Goal: Task Accomplishment & Management: Use online tool/utility

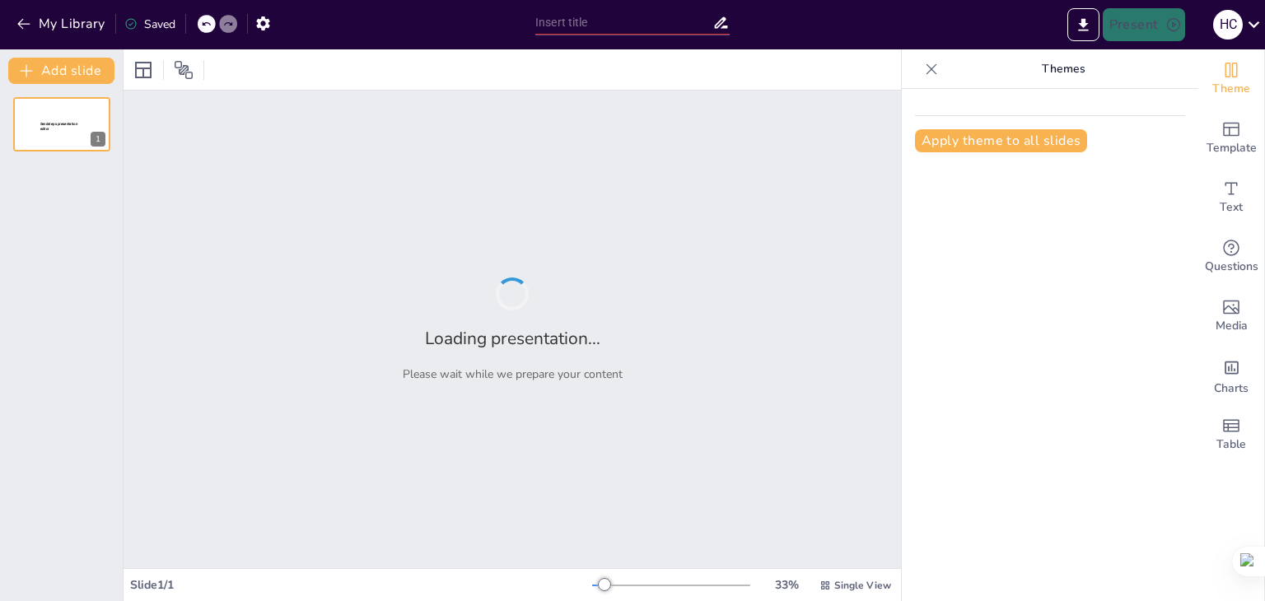
type input "Інтеграція та гнучкість у плануванні освітнього процесу в [GEOGRAPHIC_DATA]"
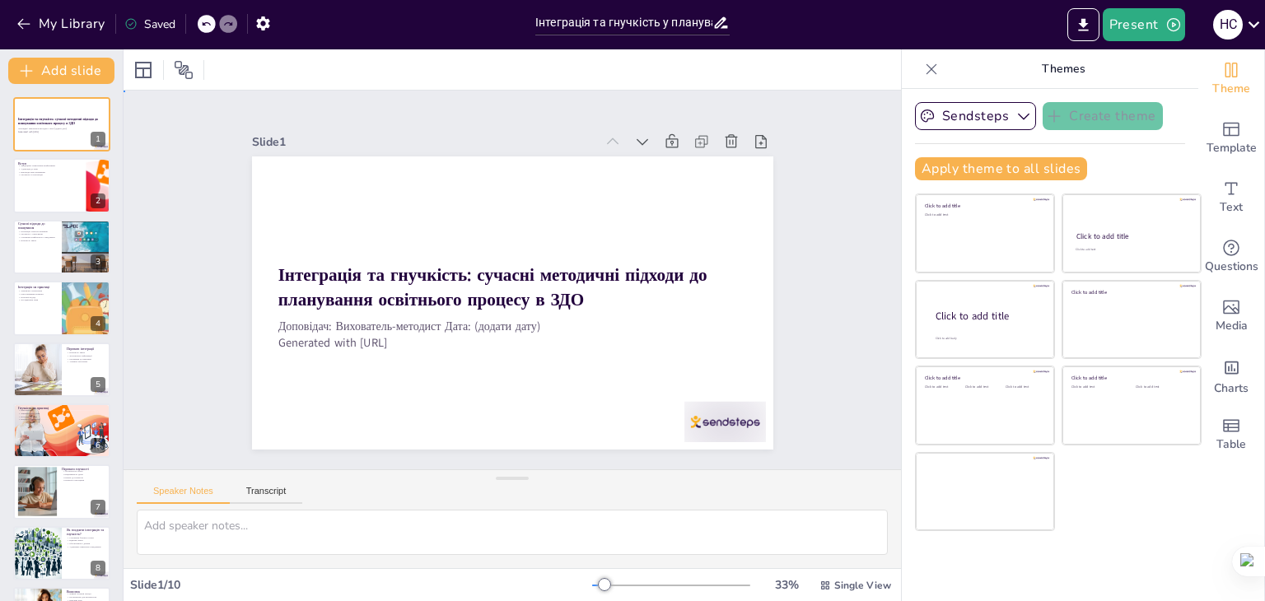
click at [826, 316] on div "Slide 1 Інтеграція та гнучкість: сучасні методичні підходи до планування освітн…" at bounding box center [512, 279] width 857 height 600
click at [819, 314] on div "Slide 1 Інтеграція та гнучкість: сучасні методичні підходи до планування освітн…" at bounding box center [512, 280] width 864 height 662
click at [59, 198] on div at bounding box center [61, 186] width 99 height 56
type textarea "Loremipsum dolorsitam conse ad elitsedd eiusmodt incid, ut labore etdo magnaali…"
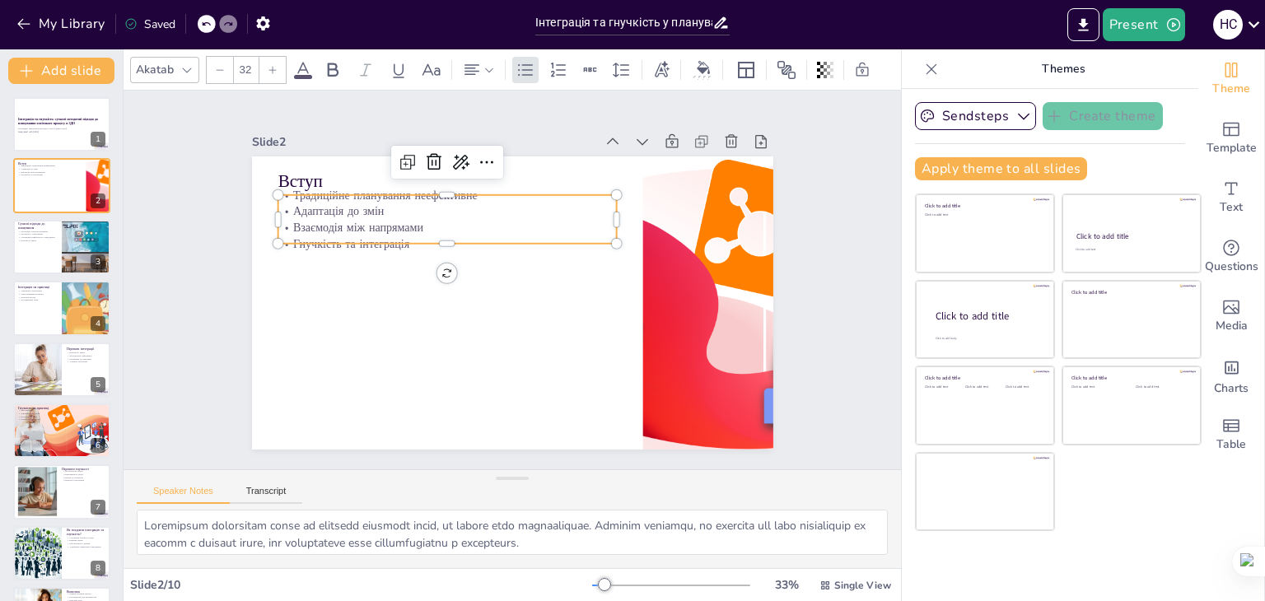
click at [339, 203] on p "Адаптація до змін" at bounding box center [489, 188] width 301 height 184
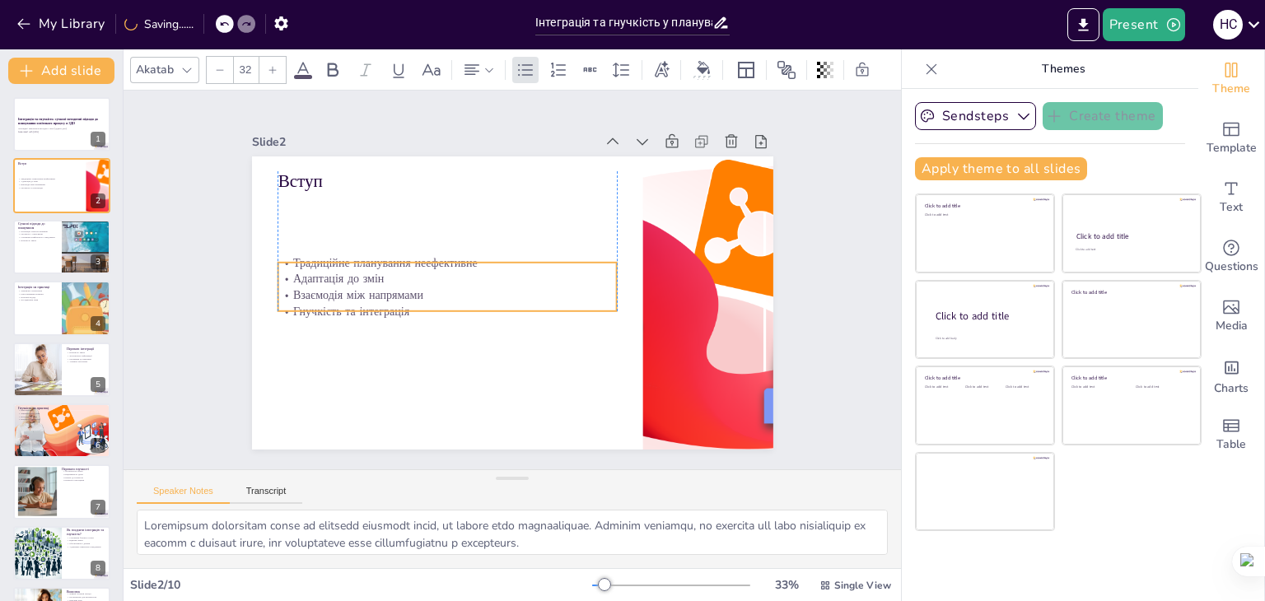
drag, startPoint x: 432, startPoint y: 236, endPoint x: 436, endPoint y: 304, distance: 67.7
click at [436, 304] on p "Гнучкість та інтеграція" at bounding box center [440, 282] width 316 height 152
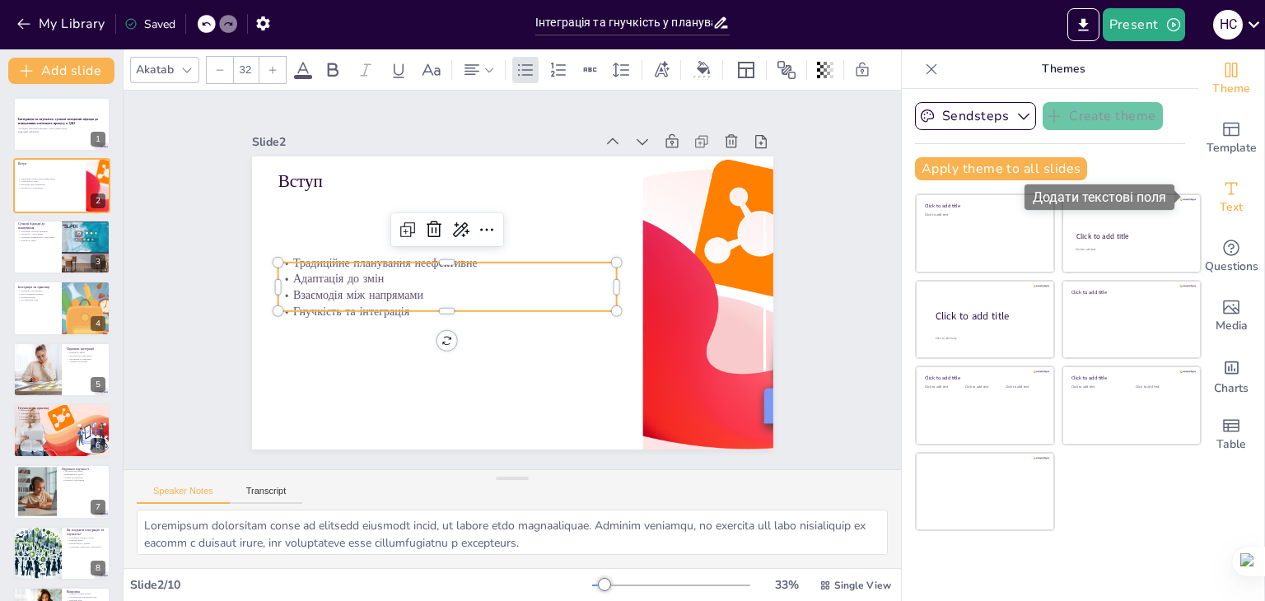
click at [1229, 192] on div "Text" at bounding box center [1231, 197] width 66 height 59
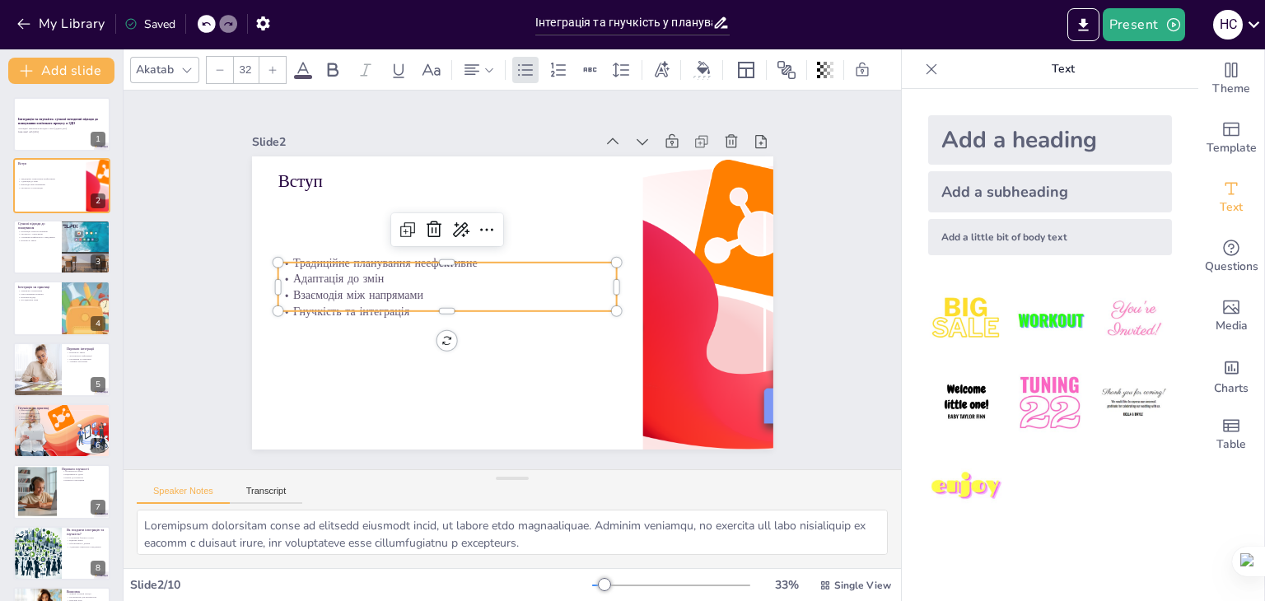
click at [1035, 195] on div "Add a subheading" at bounding box center [1050, 191] width 244 height 41
type input "38"
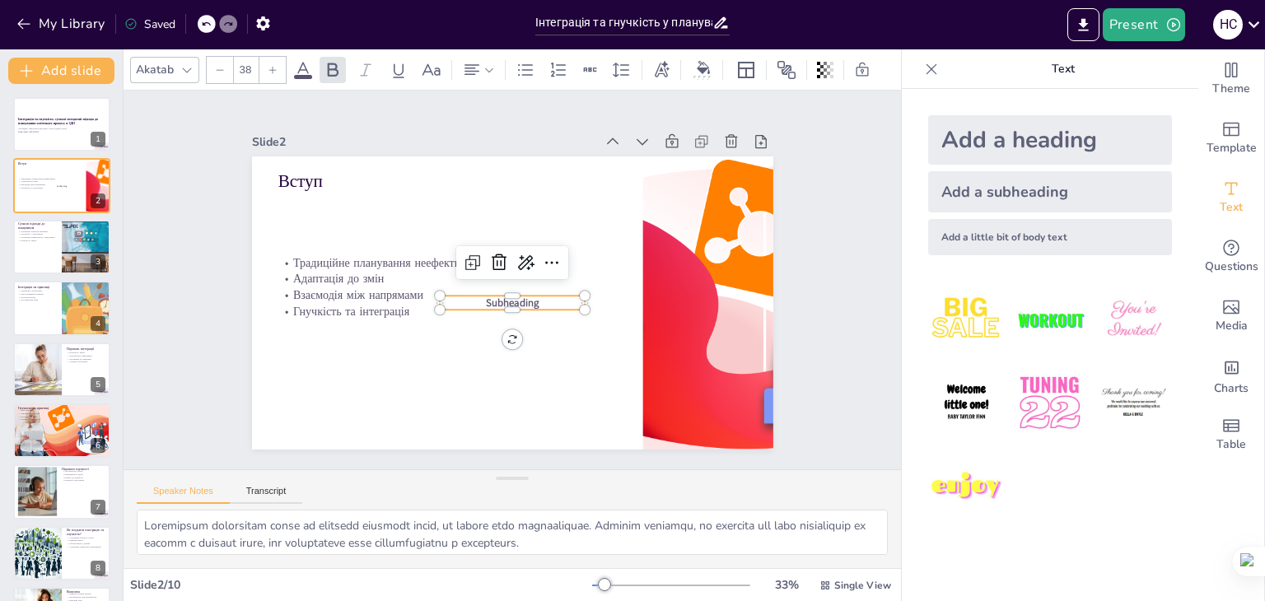
click at [204, 25] on icon at bounding box center [206, 24] width 8 height 4
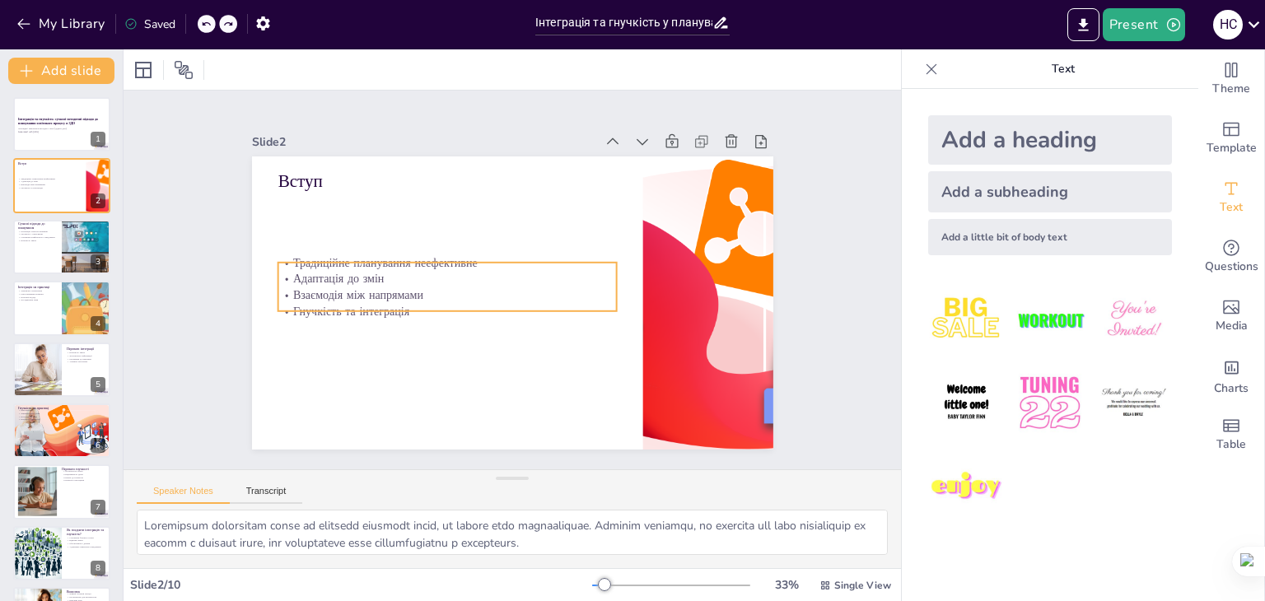
click at [287, 255] on div "Вступ Традиційне планування неефективне Адаптація до змін Взаємодія між напряма…" at bounding box center [510, 303] width 549 height 346
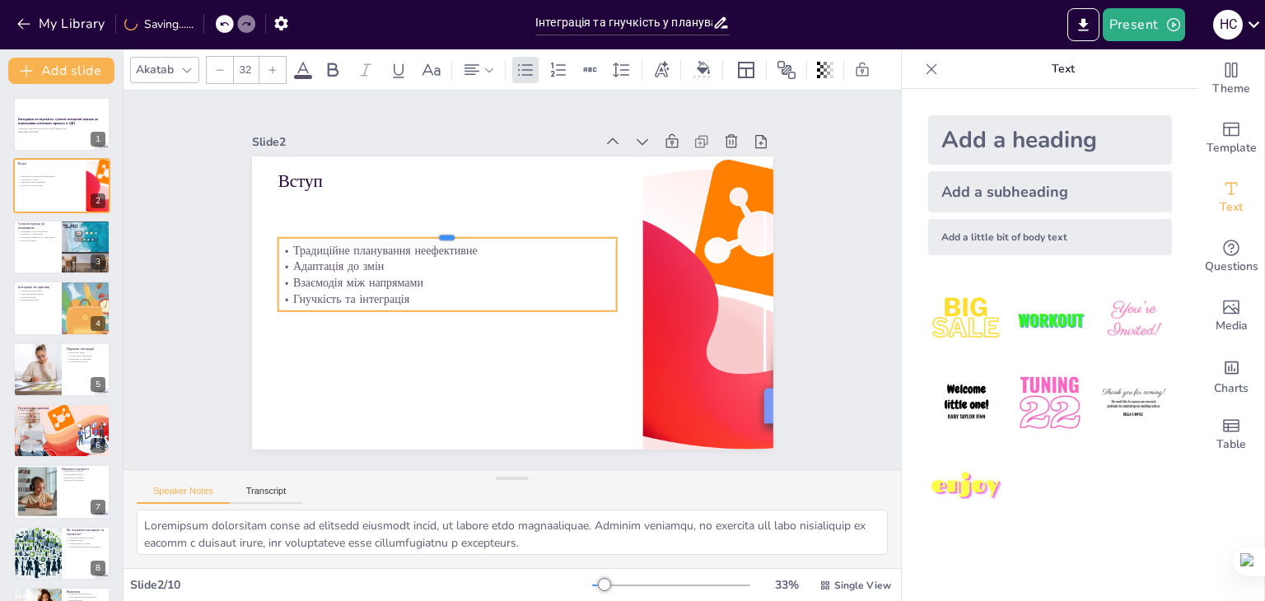
drag, startPoint x: 433, startPoint y: 254, endPoint x: 441, endPoint y: 230, distance: 26.0
click at [441, 230] on div at bounding box center [472, 209] width 315 height 150
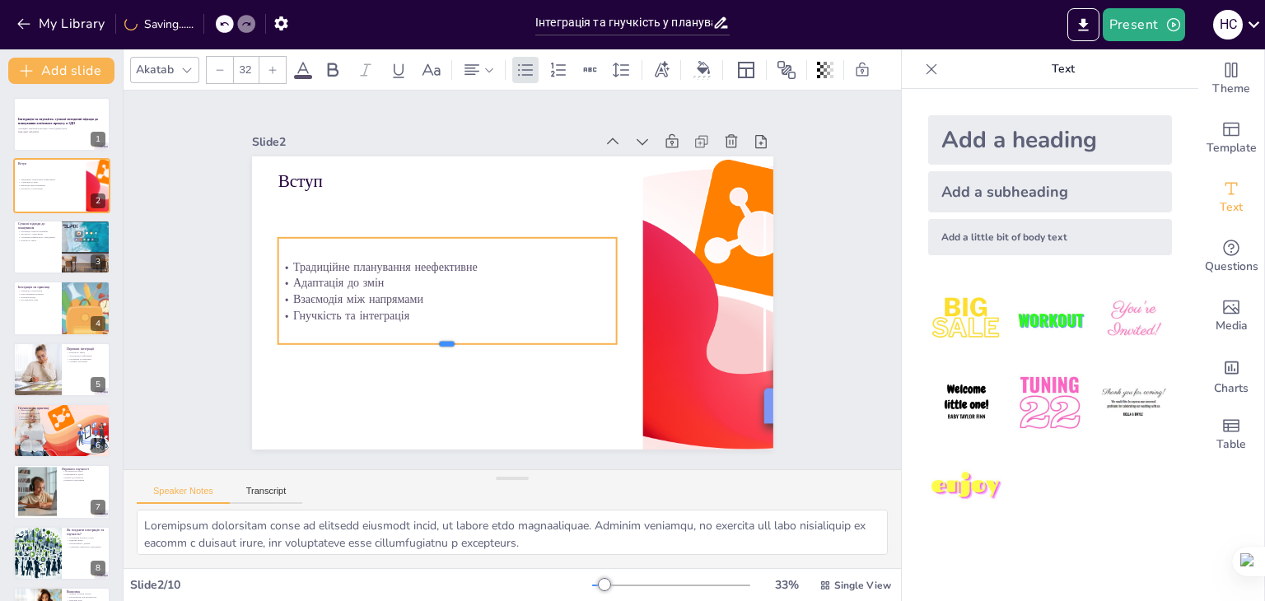
drag, startPoint x: 432, startPoint y: 306, endPoint x: 422, endPoint y: 339, distance: 34.4
click at [422, 339] on div at bounding box center [434, 335] width 334 height 83
click at [300, 258] on p "Традиційне планування неефективне" at bounding box center [458, 242] width 316 height 152
click at [291, 259] on p "Традиційне планування неефективне" at bounding box center [454, 247] width 327 height 120
click at [264, 64] on div at bounding box center [272, 70] width 26 height 26
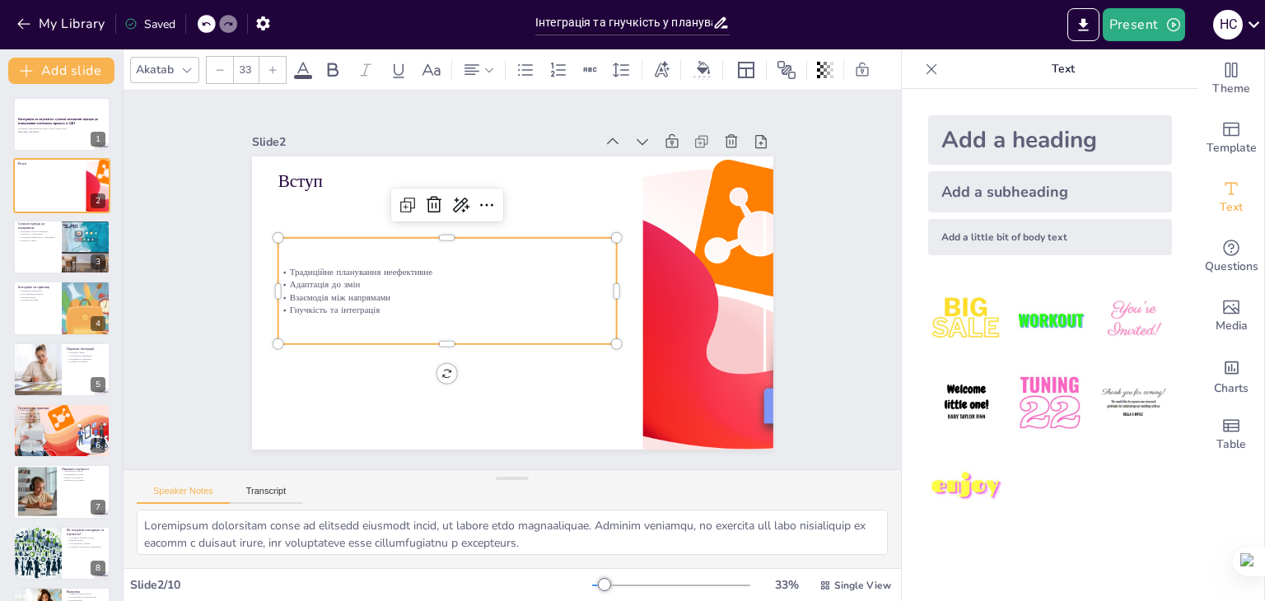
click at [264, 64] on div at bounding box center [272, 70] width 26 height 26
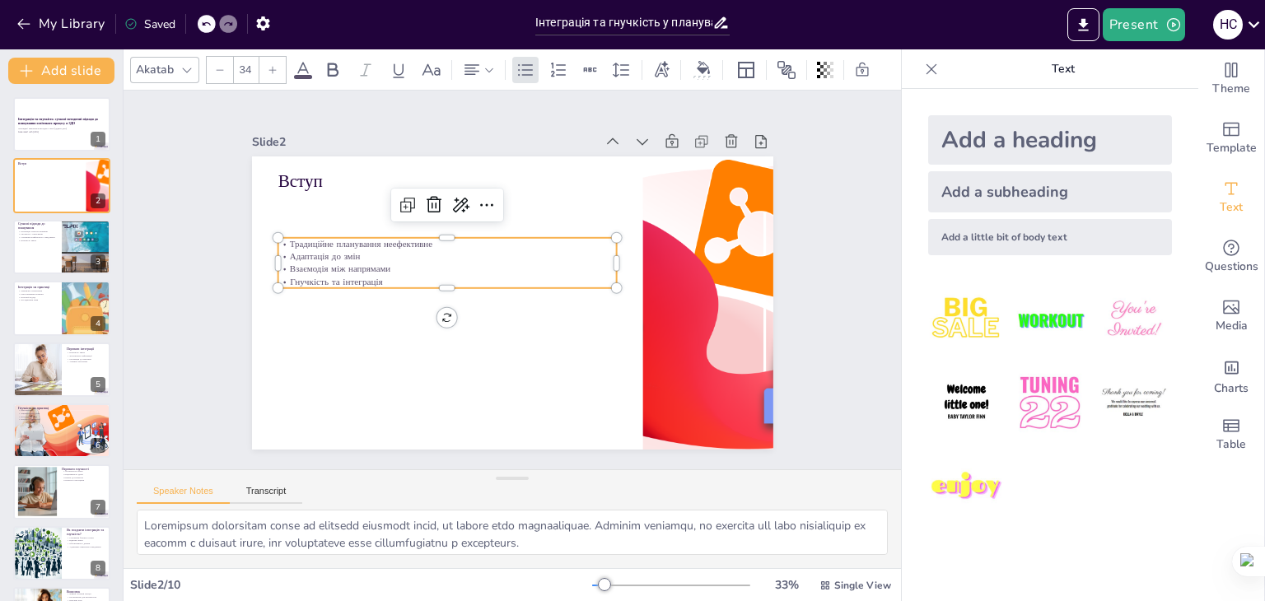
click at [268, 66] on icon at bounding box center [273, 70] width 10 height 10
click at [184, 63] on icon at bounding box center [186, 69] width 13 height 13
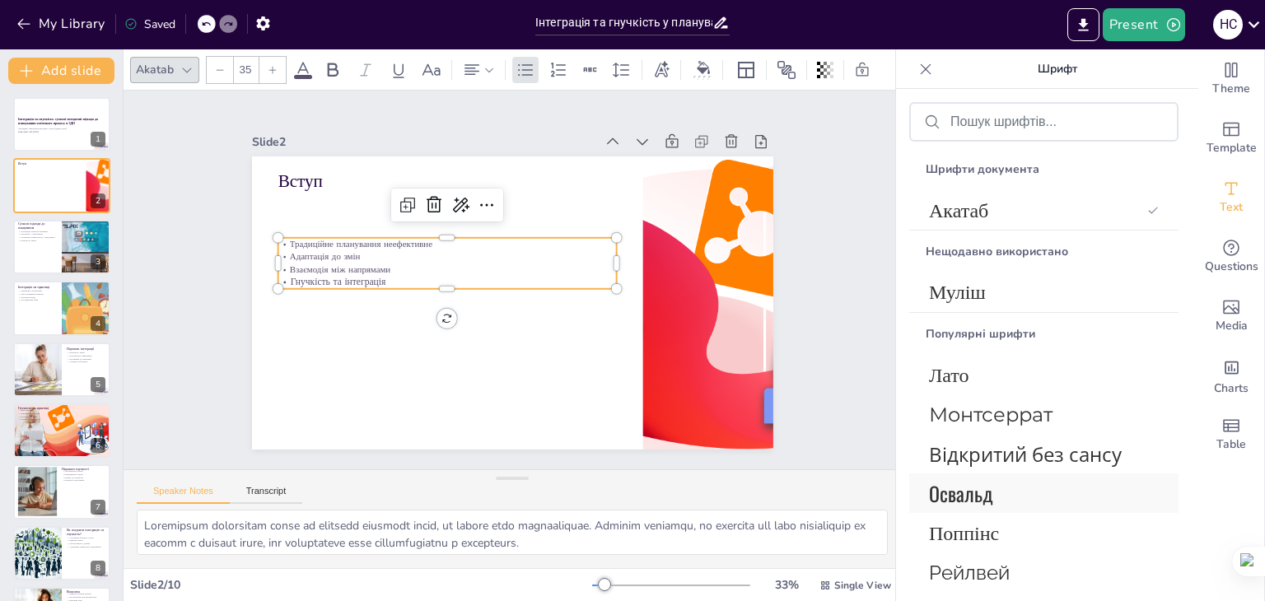
click at [1024, 505] on span "Освальд" at bounding box center [1040, 493] width 223 height 30
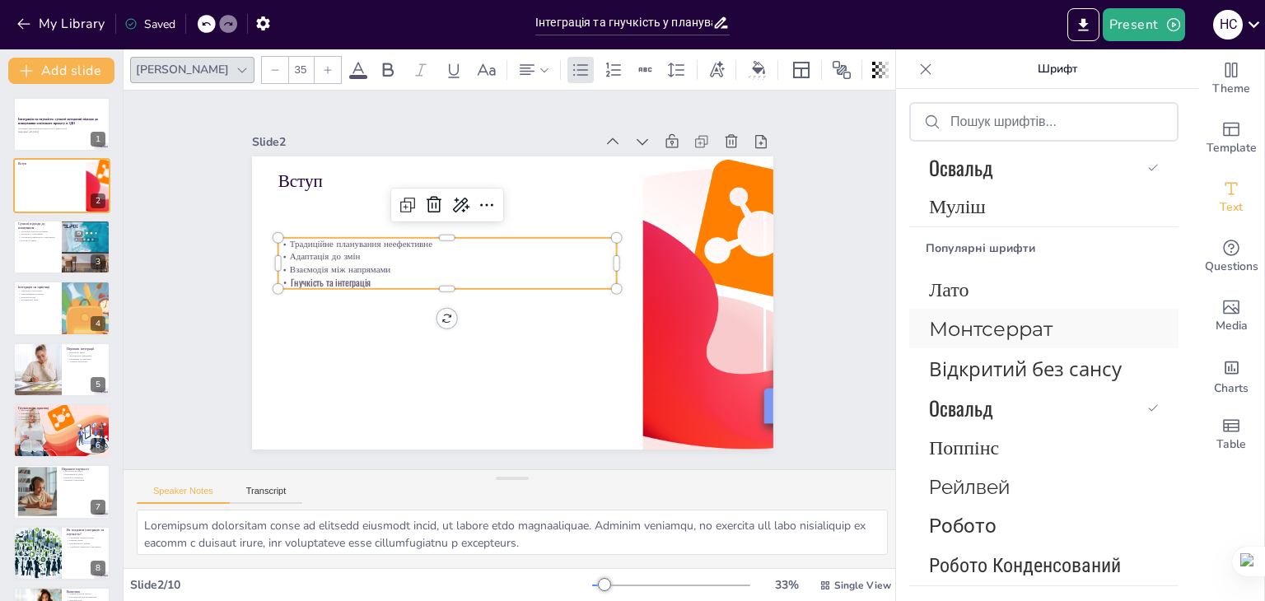
scroll to position [247, 0]
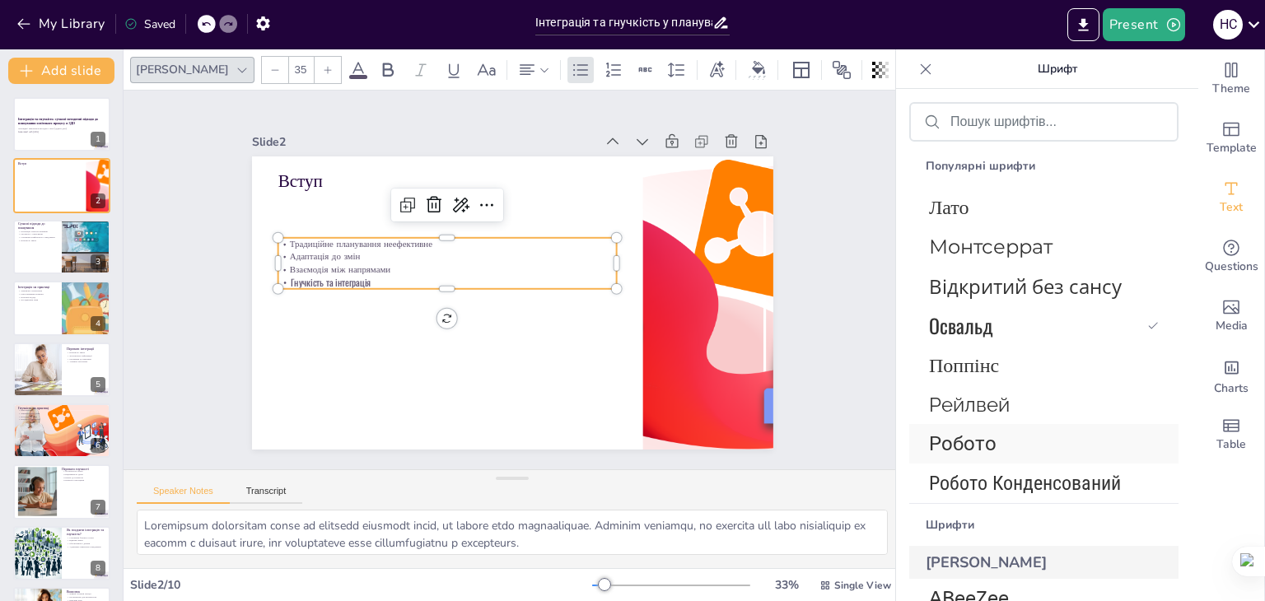
click at [1015, 444] on span "Робото" at bounding box center [1040, 443] width 223 height 23
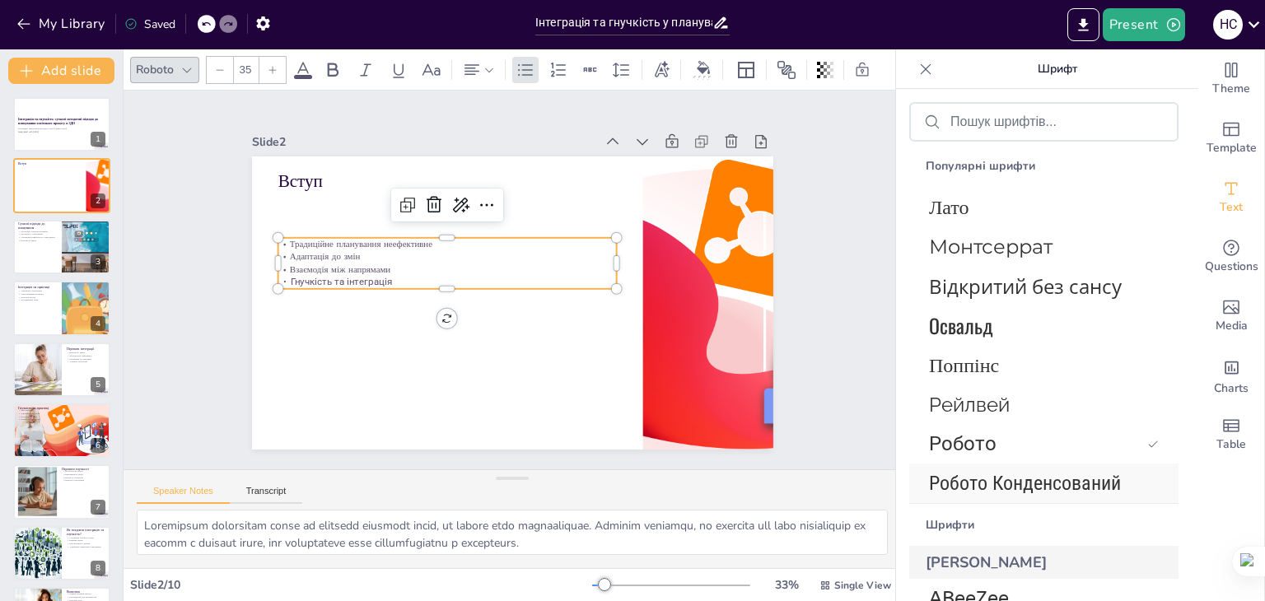
click at [1020, 492] on font "Робото Конденсований" at bounding box center [1025, 483] width 192 height 23
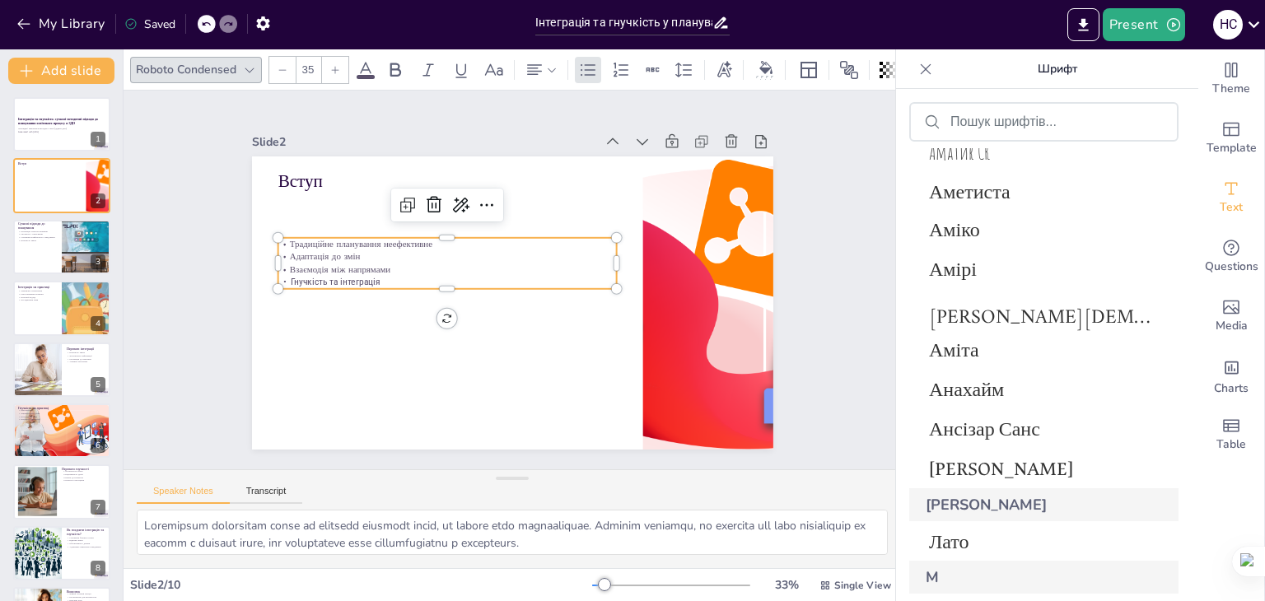
scroll to position [2797, 0]
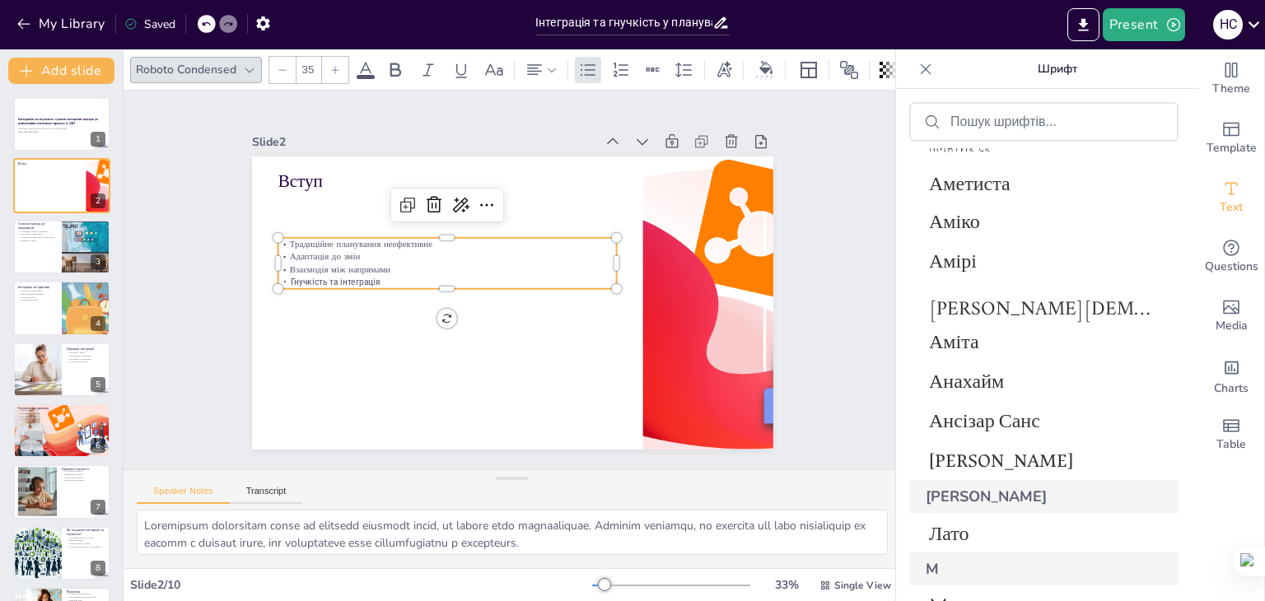
type input "--"
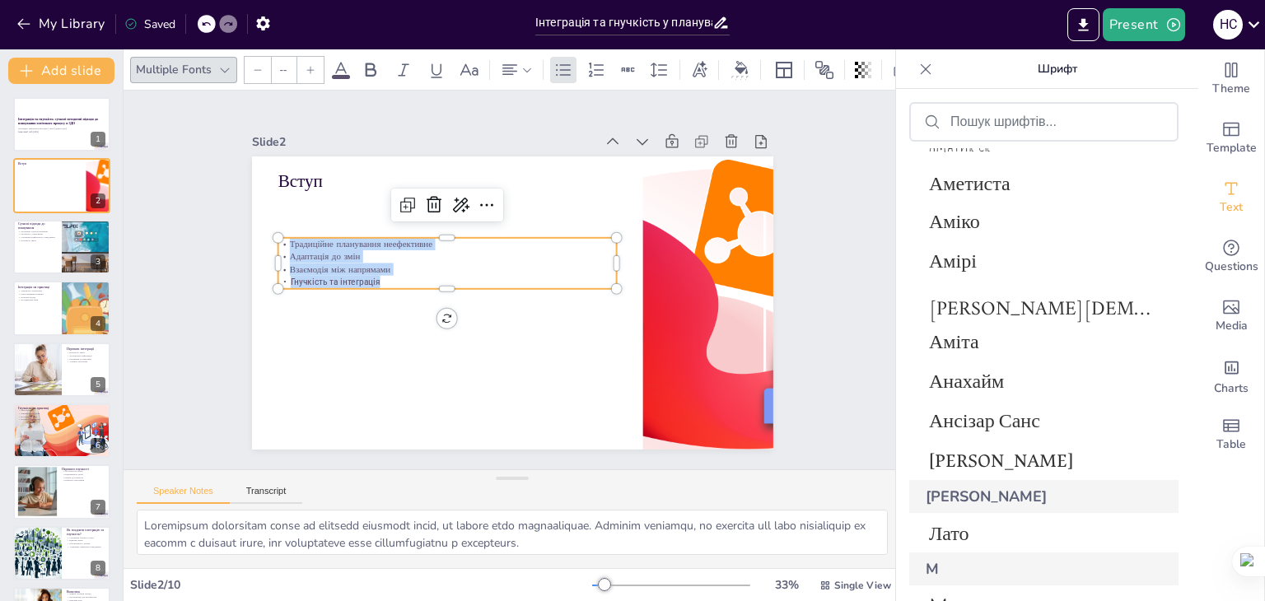
drag, startPoint x: 380, startPoint y: 274, endPoint x: 272, endPoint y: 238, distance: 114.6
click at [432, 238] on div "Традиційне планування неефективне Адаптація до змін Взаємодія між напрямами Гну…" at bounding box center [508, 213] width 153 height 338
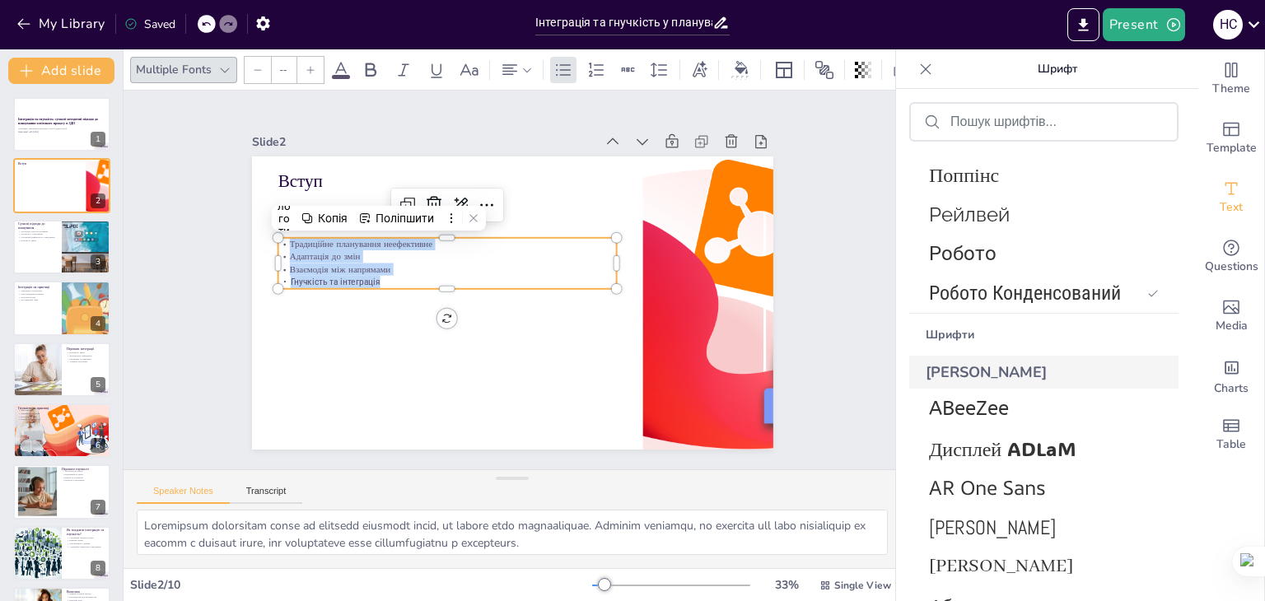
scroll to position [434, 0]
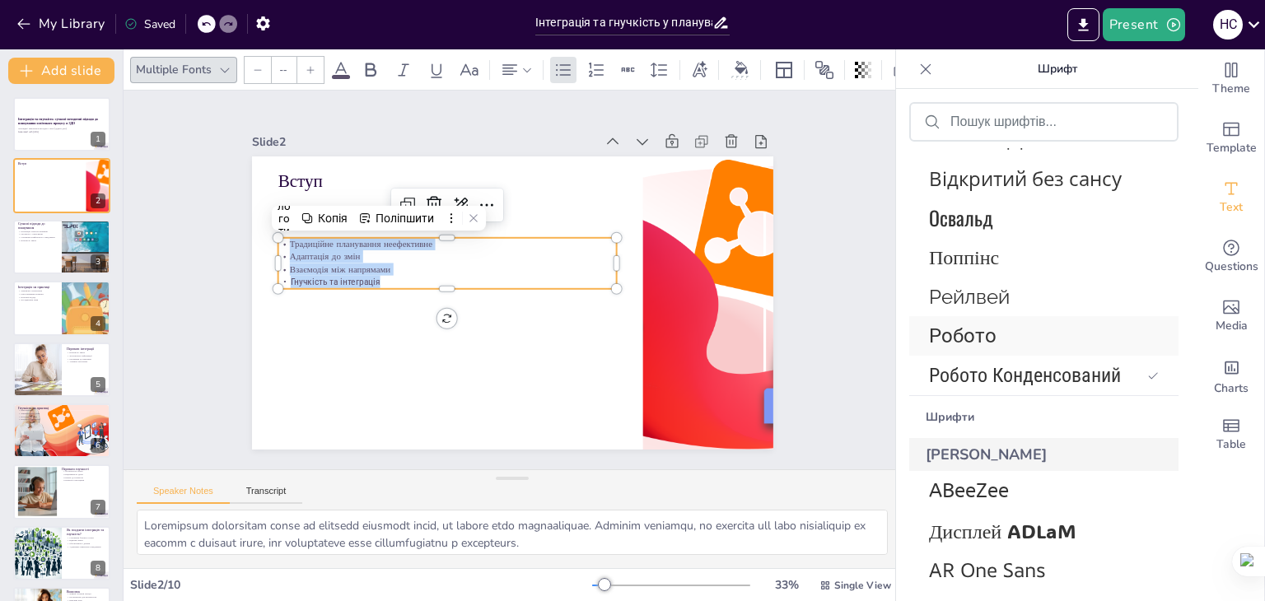
click at [992, 343] on font "Робото" at bounding box center [963, 335] width 68 height 23
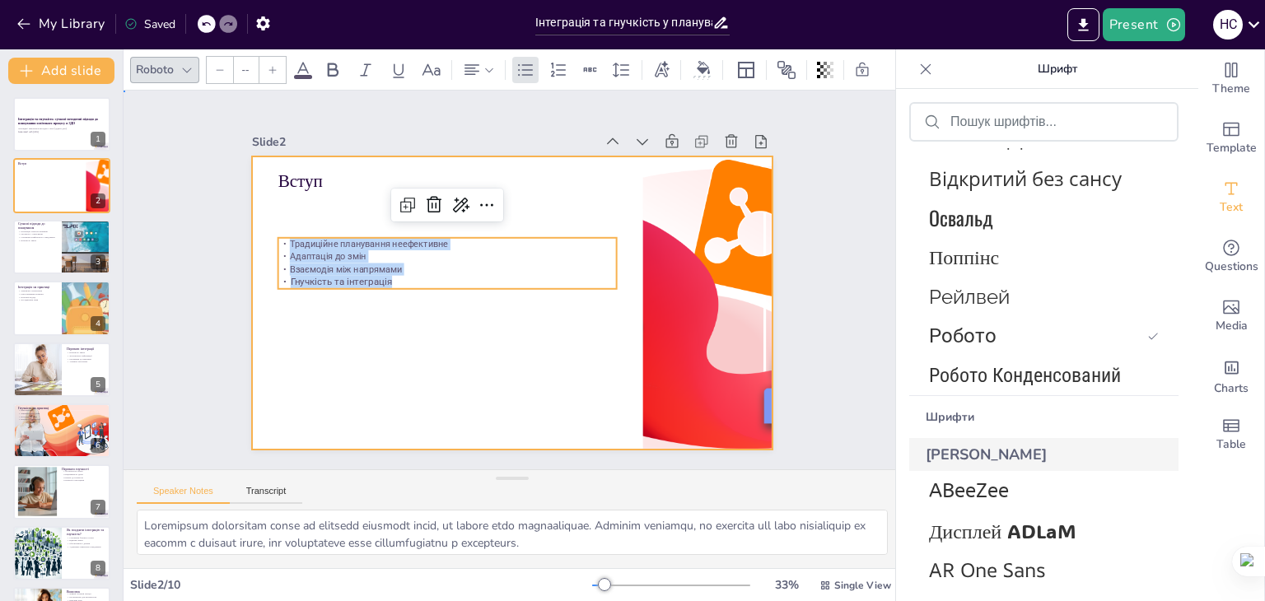
click at [513, 316] on div at bounding box center [499, 299] width 594 height 544
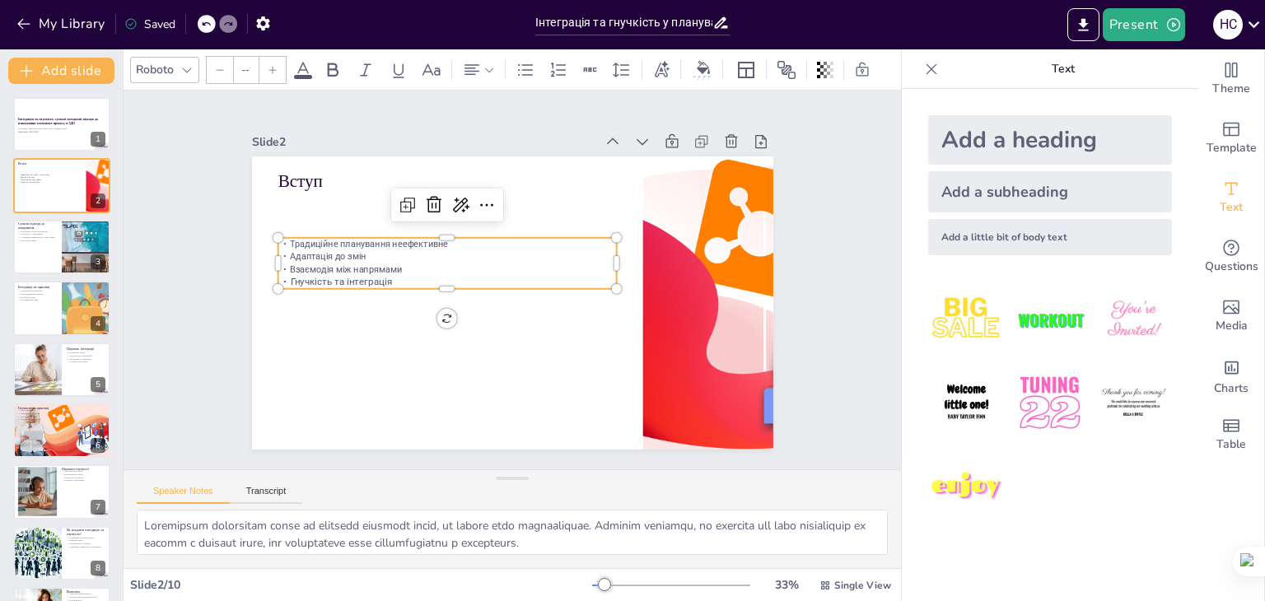
click at [430, 253] on p "Адаптація до змін" at bounding box center [458, 238] width 326 height 117
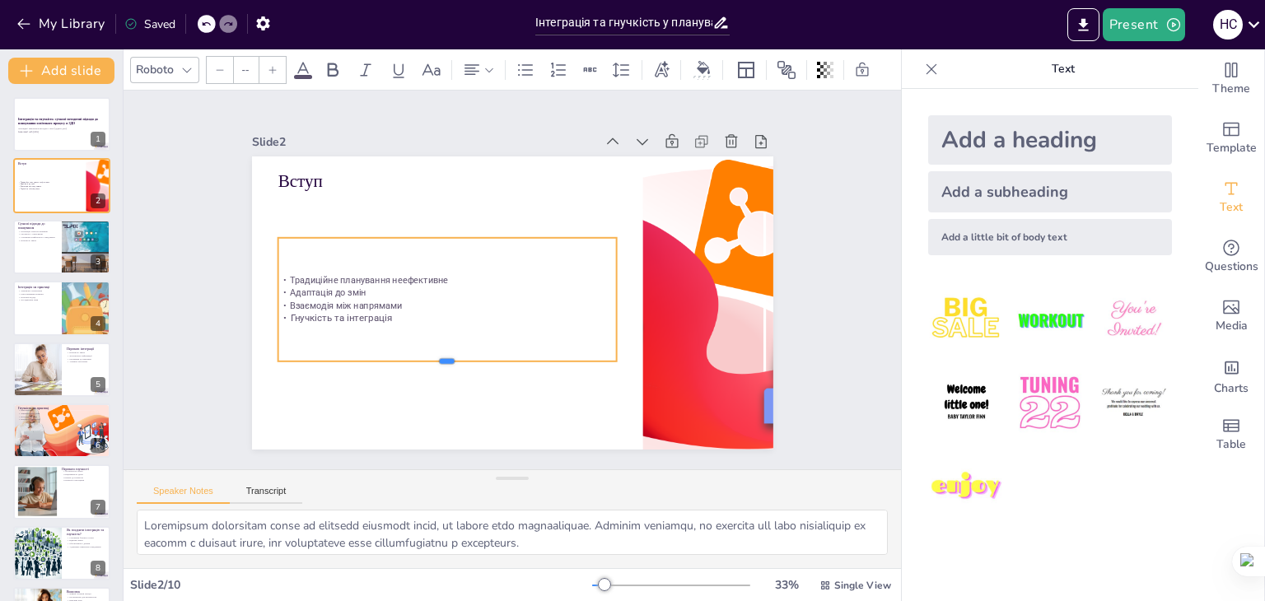
drag, startPoint x: 432, startPoint y: 284, endPoint x: 478, endPoint y: 345, distance: 76.4
click at [450, 357] on div at bounding box center [403, 268] width 181 height 300
drag, startPoint x: 607, startPoint y: 296, endPoint x: 532, endPoint y: 306, distance: 75.6
click at [532, 306] on div at bounding box center [513, 320] width 114 height 73
click at [272, 67] on icon at bounding box center [272, 69] width 7 height 7
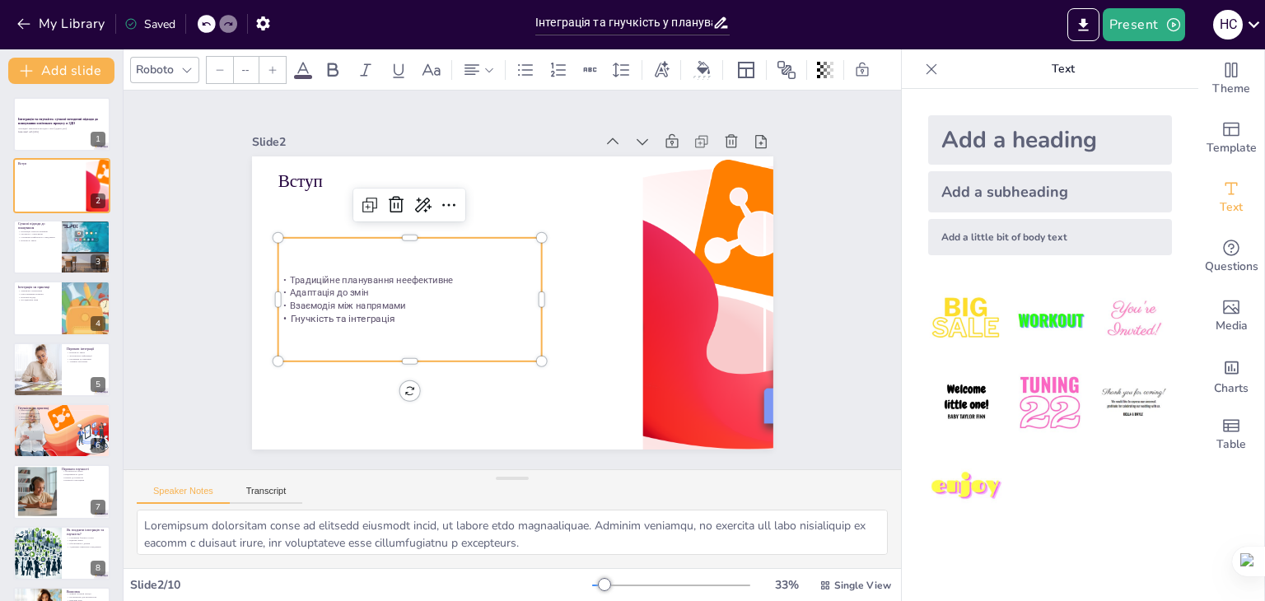
click at [272, 67] on icon at bounding box center [272, 69] width 7 height 7
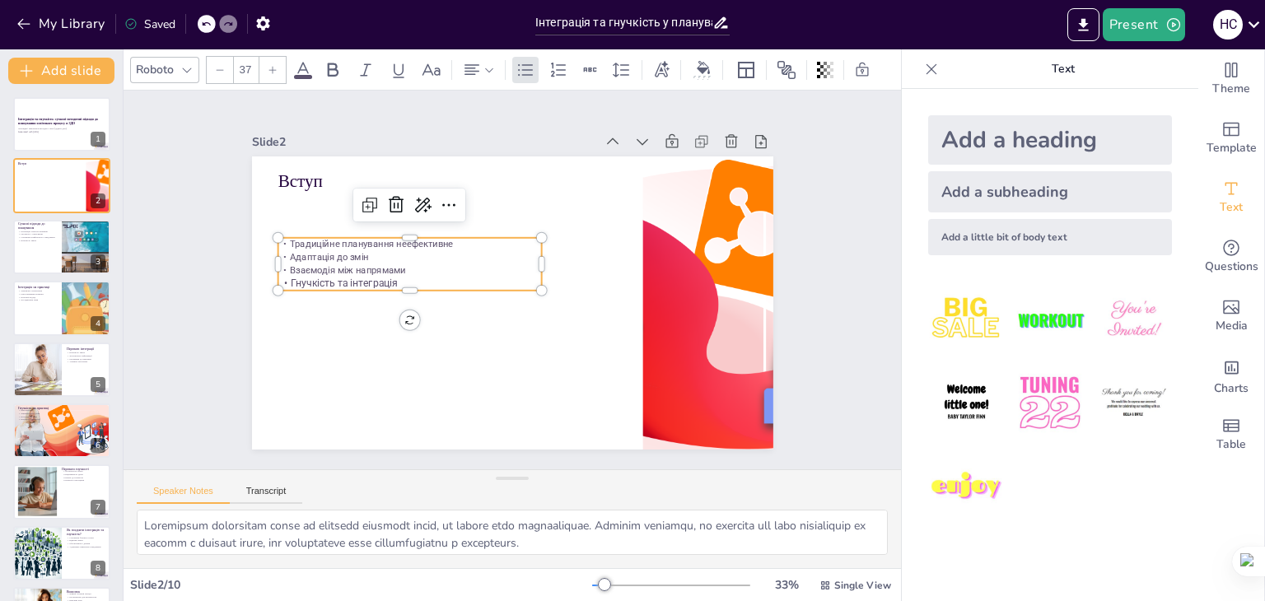
click at [272, 67] on icon at bounding box center [272, 69] width 7 height 7
drag, startPoint x: 394, startPoint y: 265, endPoint x: 278, endPoint y: 241, distance: 118.6
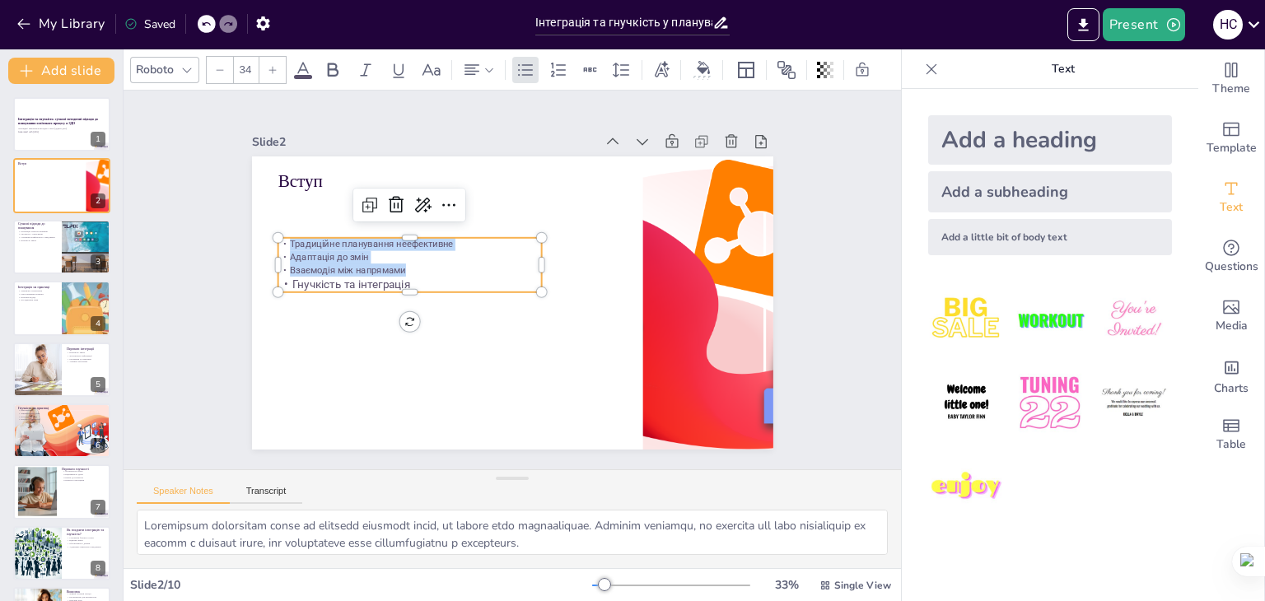
click at [463, 249] on div "Традиційне планування неефективне Адаптація до змін Взаємодія між напрямами Гну…" at bounding box center [529, 383] width 133 height 268
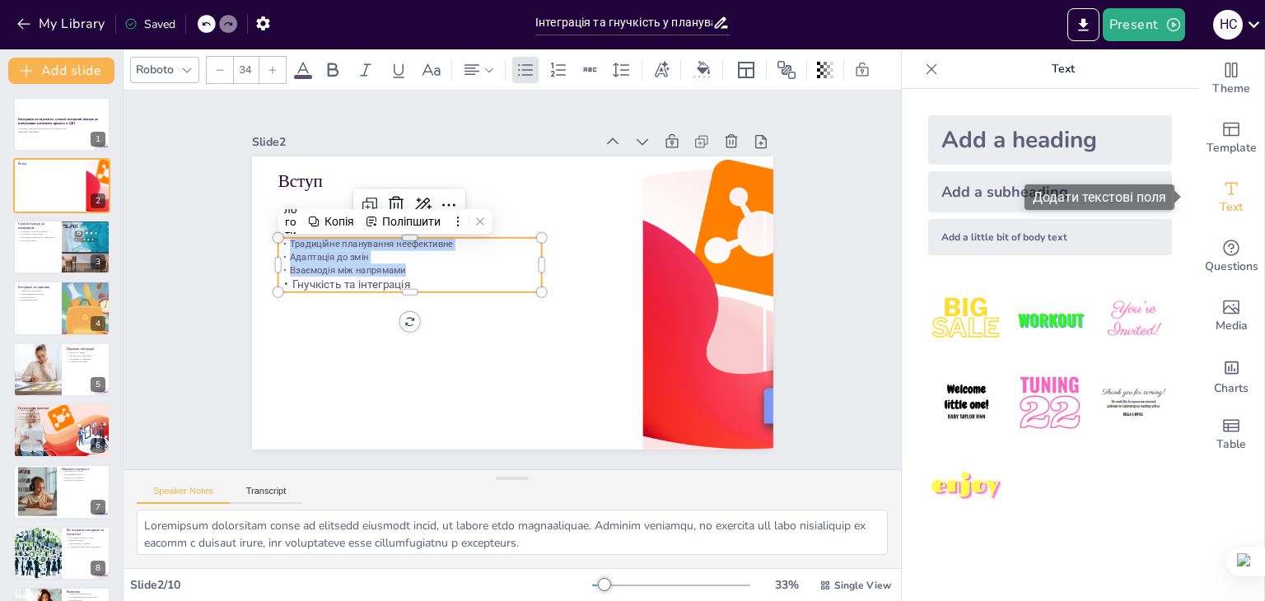
click at [1220, 198] on span "Text" at bounding box center [1231, 207] width 23 height 18
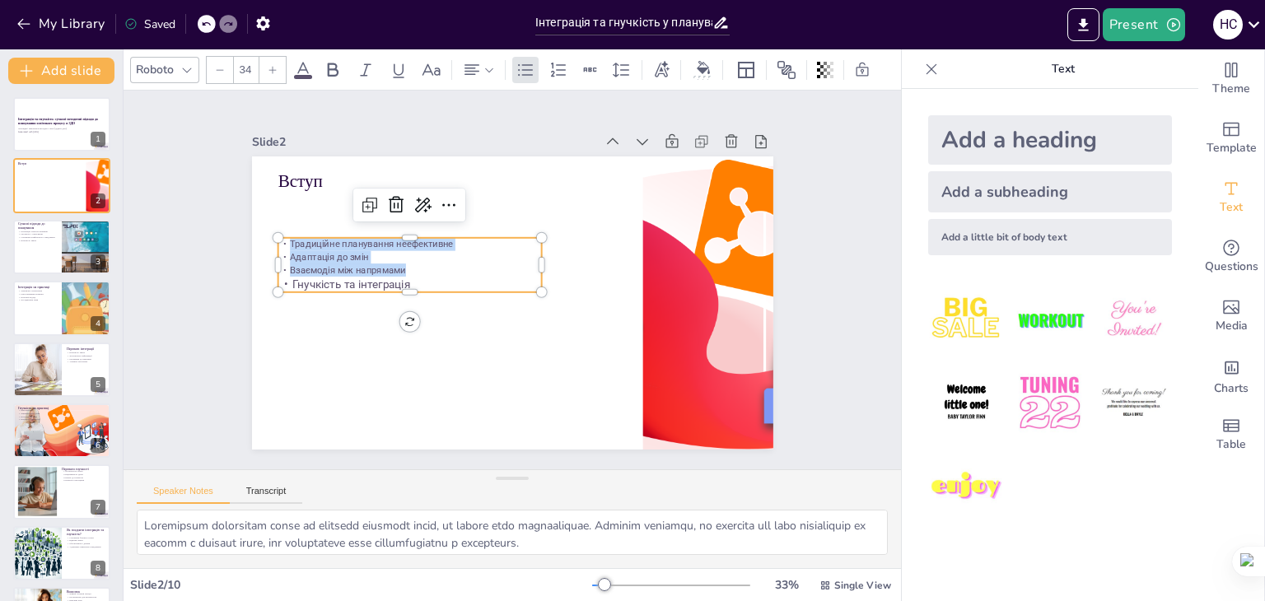
click at [171, 63] on div "Roboto" at bounding box center [155, 69] width 44 height 22
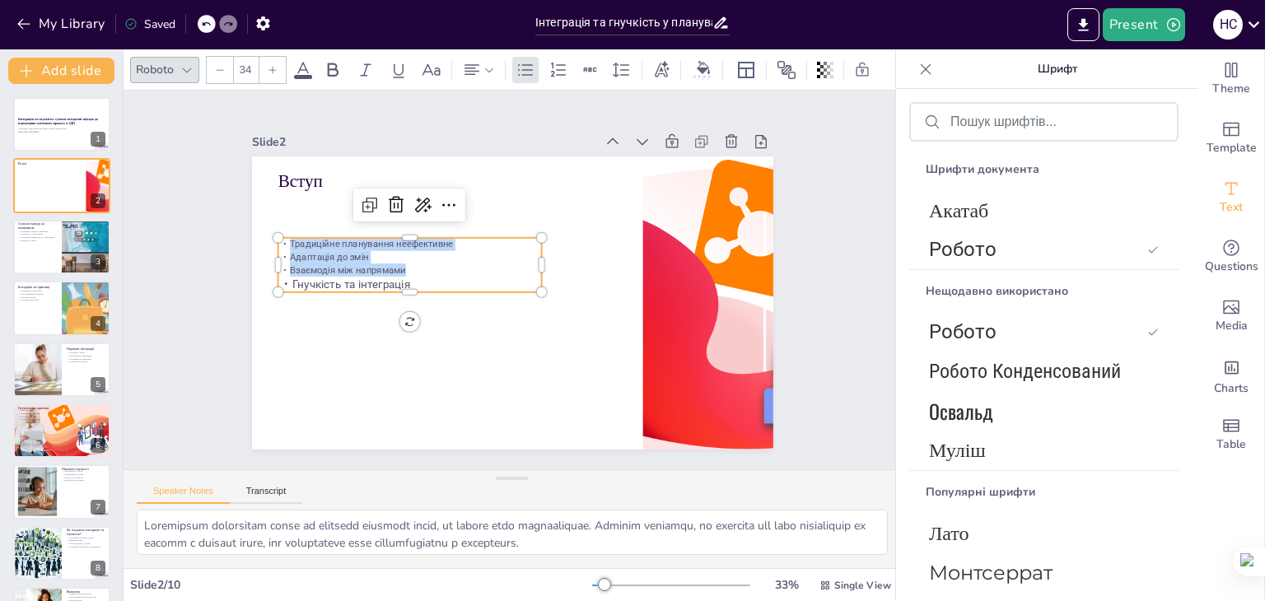
click at [506, 258] on p "Взаємодія між напрямами" at bounding box center [553, 185] width 94 height 255
drag, startPoint x: 402, startPoint y: 265, endPoint x: 276, endPoint y: 242, distance: 128.1
click at [278, 242] on div "Традиційне планування неефективне Адаптація до змін Взаємодія між напрямами Гну…" at bounding box center [412, 254] width 268 height 82
click at [264, 63] on div at bounding box center [272, 70] width 26 height 26
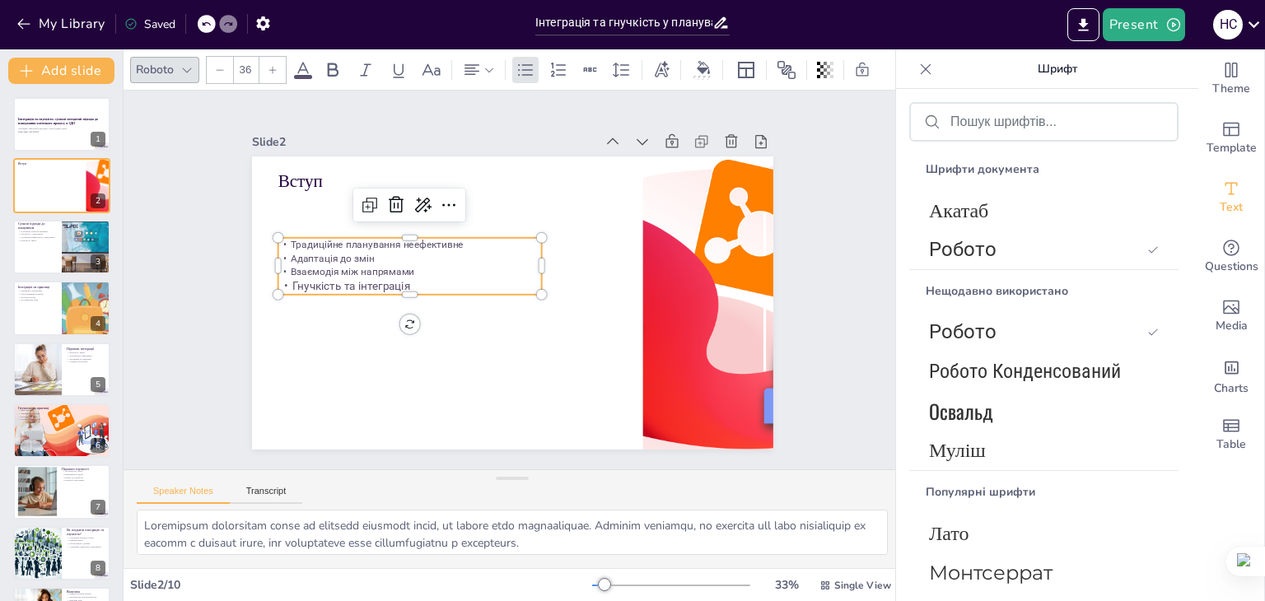
click at [264, 63] on div at bounding box center [272, 70] width 26 height 26
click at [433, 283] on p "Гнучкість та інтеграція" at bounding box center [410, 291] width 264 height 16
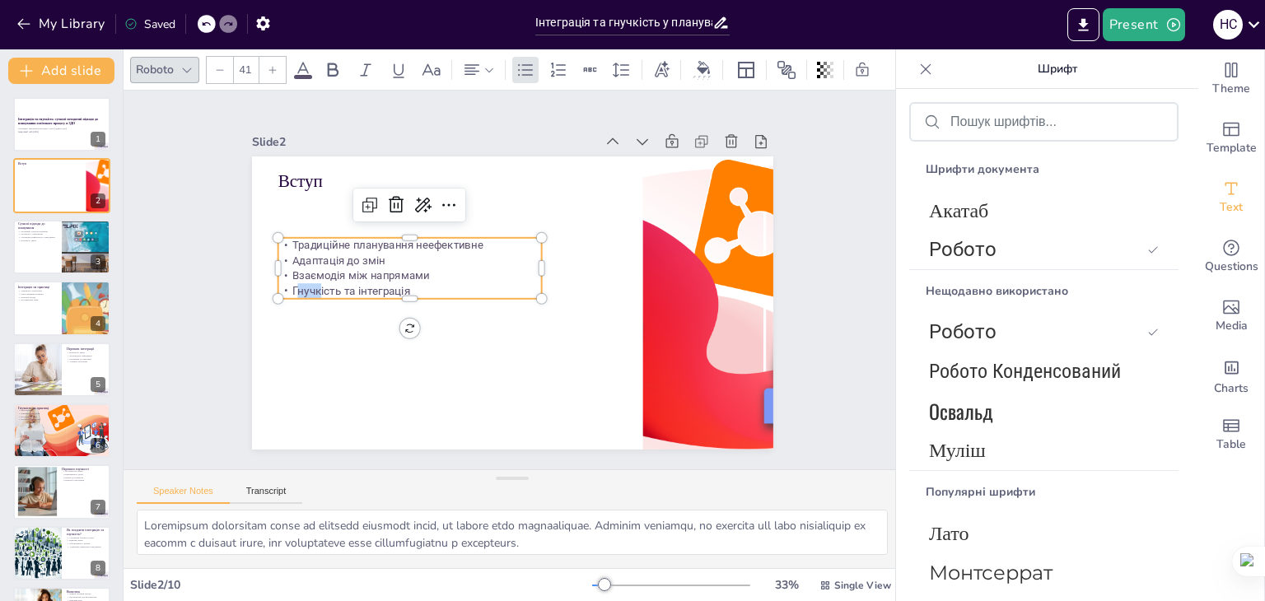
drag, startPoint x: 282, startPoint y: 287, endPoint x: 307, endPoint y: 284, distance: 24.9
click at [324, 335] on span "Гнучкість та інтеграція" at bounding box center [378, 370] width 109 height 70
click at [509, 274] on p "Взаємодія між напрямами" at bounding box center [517, 177] width 16 height 264
drag, startPoint x: 432, startPoint y: 270, endPoint x: 260, endPoint y: 201, distance: 184.7
click at [462, 245] on div "Традиційне планування неефективне Адаптація до змін Взаємодія між напрямами Гну…" at bounding box center [543, 378] width 163 height 266
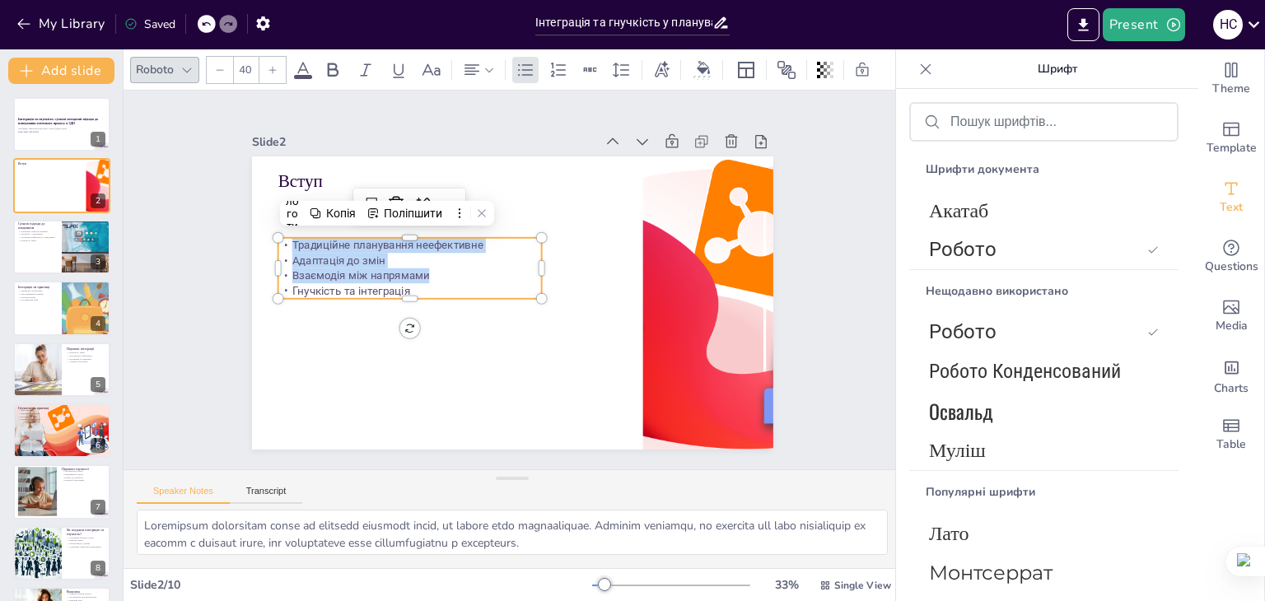
click at [269, 65] on icon at bounding box center [273, 70] width 10 height 10
click at [482, 273] on p "Взаємодія між напрямами" at bounding box center [614, 294] width 264 height 43
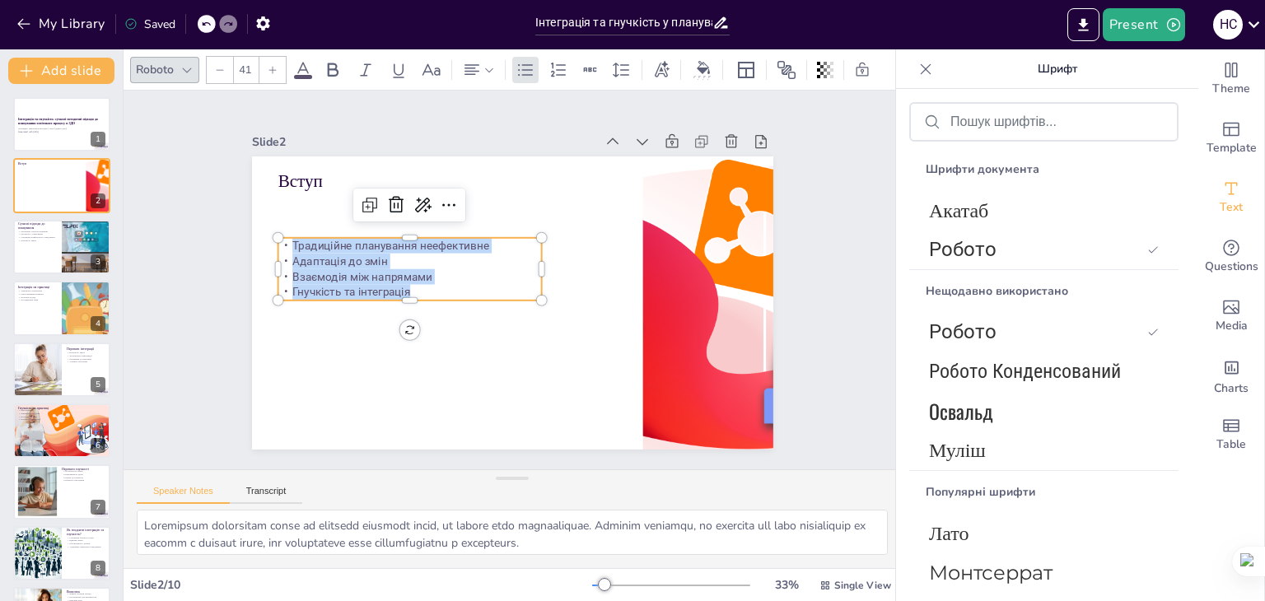
drag, startPoint x: 418, startPoint y: 283, endPoint x: 279, endPoint y: 192, distance: 165.8
click at [340, 236] on div "Традиційне планування неефективне Адаптація до змін Взаємодія між напрямами Гну…" at bounding box center [443, 356] width 206 height 250
click at [270, 65] on icon at bounding box center [273, 70] width 10 height 10
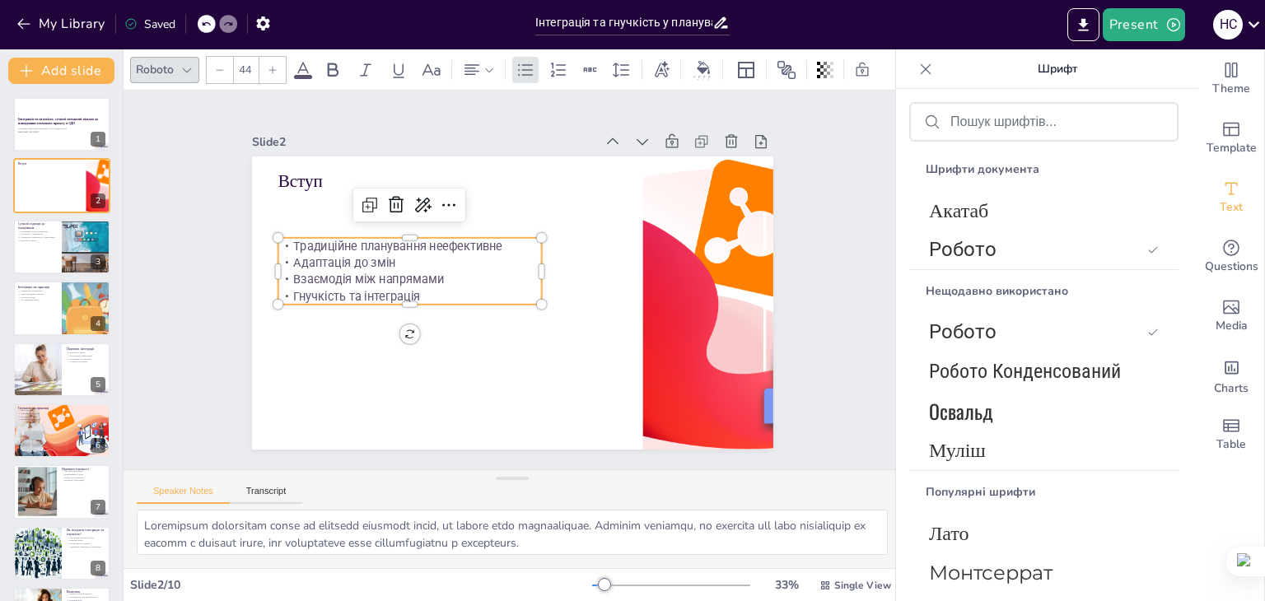
click at [270, 65] on icon at bounding box center [273, 70] width 10 height 10
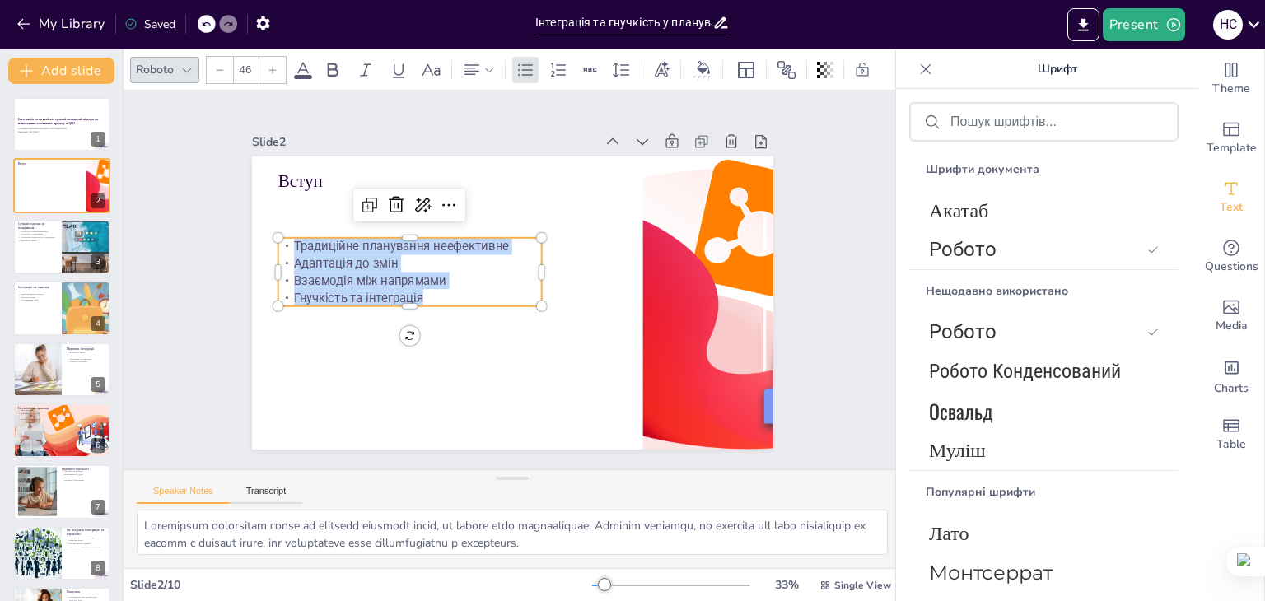
click at [270, 65] on icon at bounding box center [273, 70] width 10 height 10
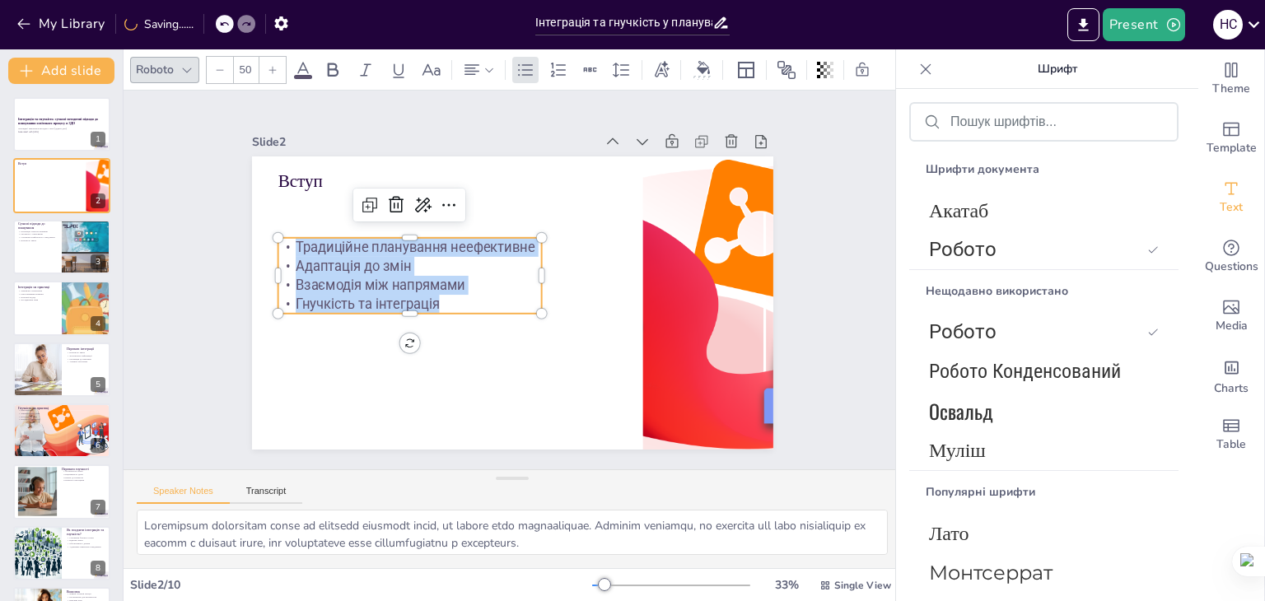
click at [270, 65] on icon at bounding box center [273, 70] width 10 height 10
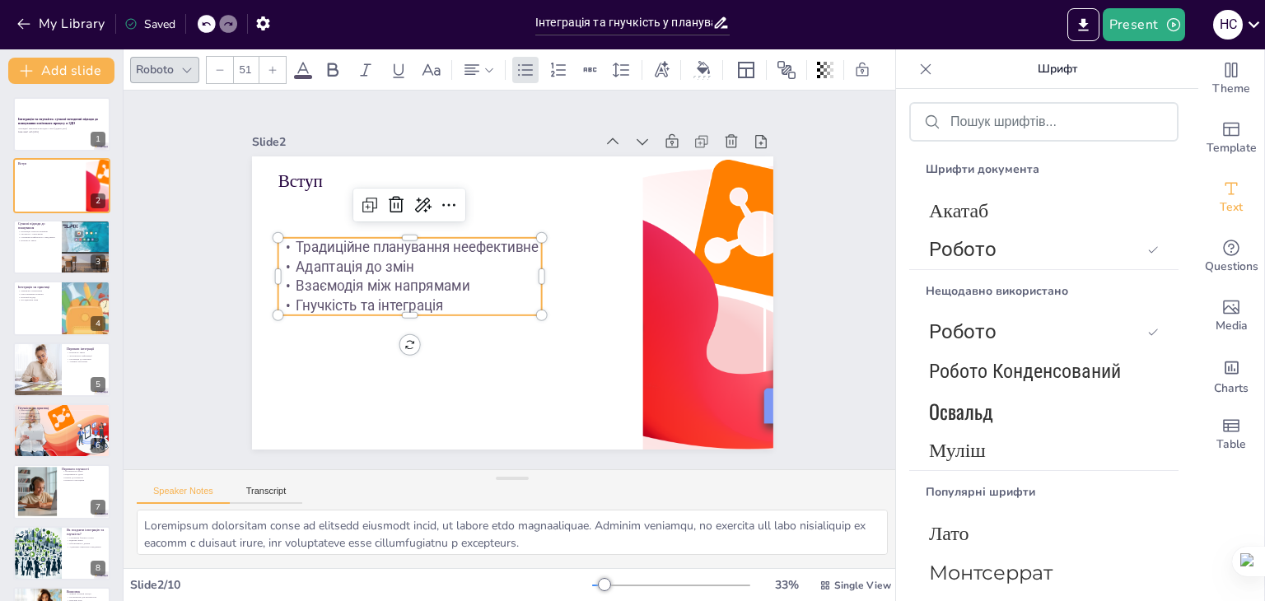
click at [270, 65] on icon at bounding box center [273, 70] width 10 height 10
type input "52"
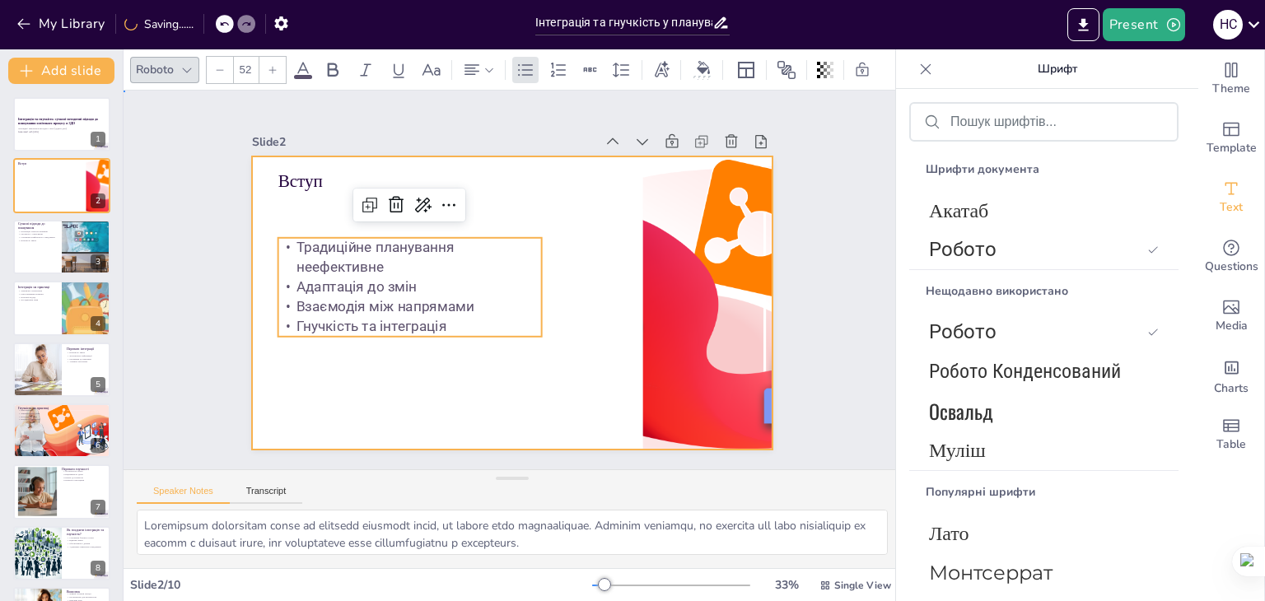
click at [543, 345] on div at bounding box center [490, 287] width 441 height 586
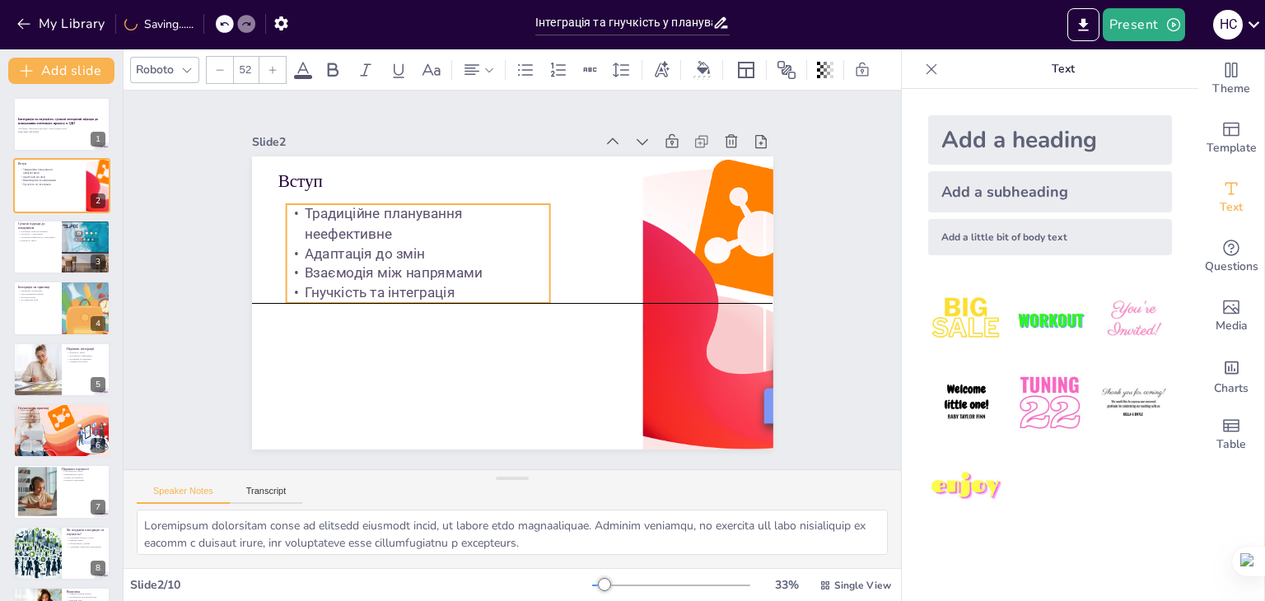
drag, startPoint x: 489, startPoint y: 297, endPoint x: 497, endPoint y: 263, distance: 35.6
click at [497, 263] on p "Взаємодія між напрямами" at bounding box center [437, 338] width 209 height 191
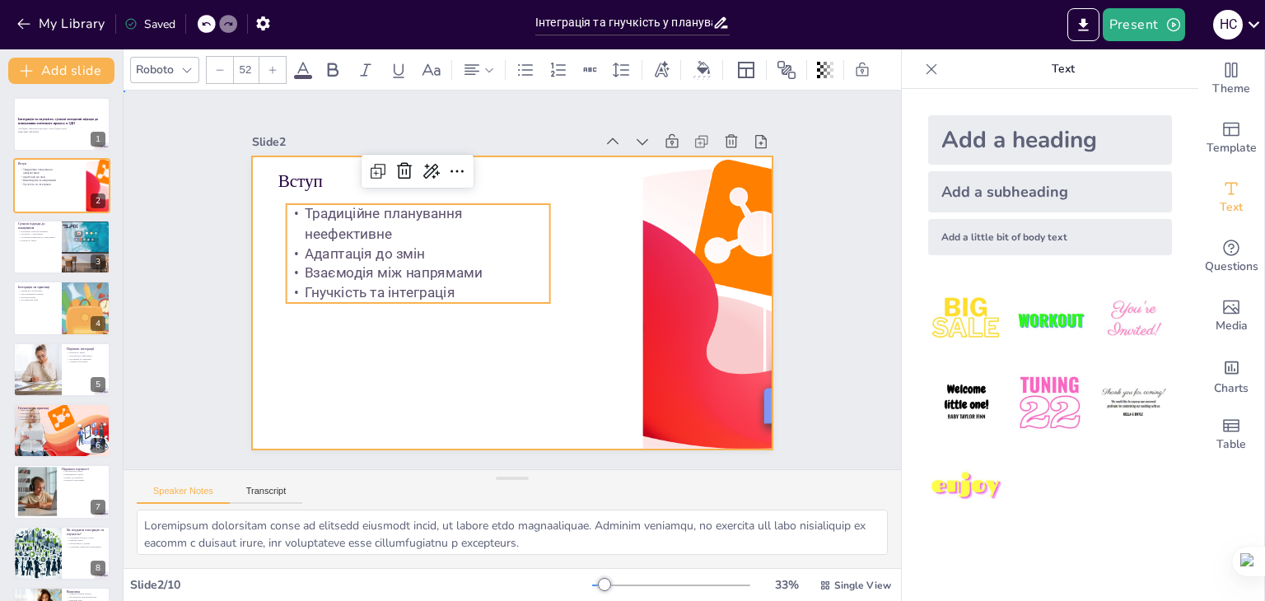
click at [535, 350] on div at bounding box center [489, 275] width 395 height 571
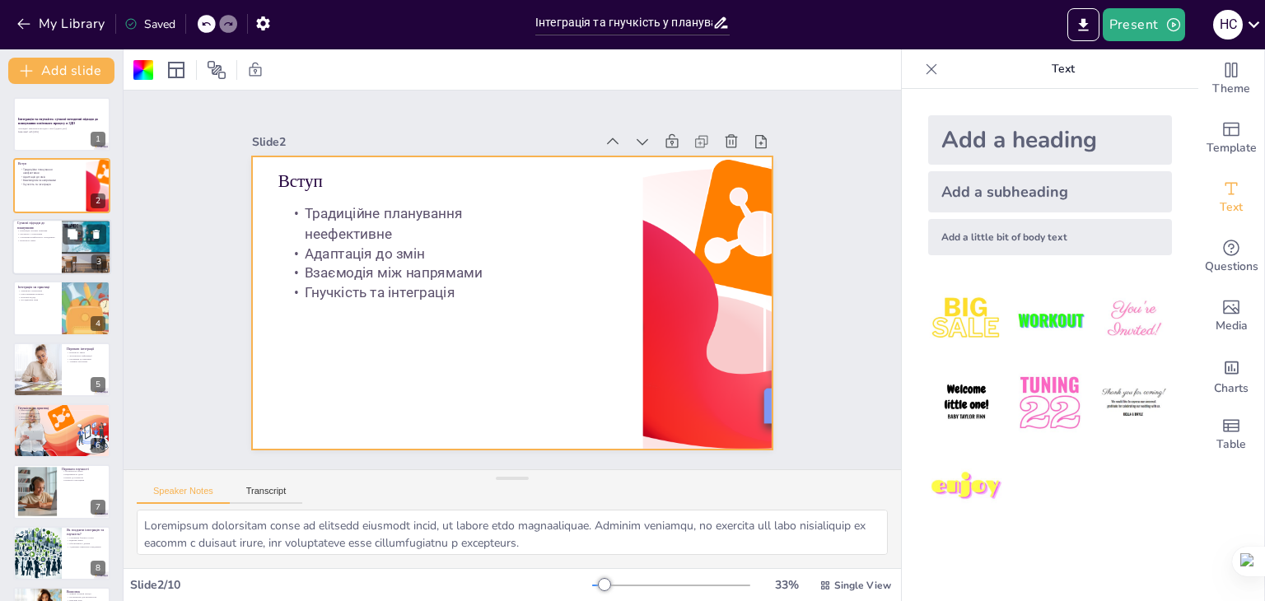
click at [30, 246] on div at bounding box center [61, 247] width 99 height 56
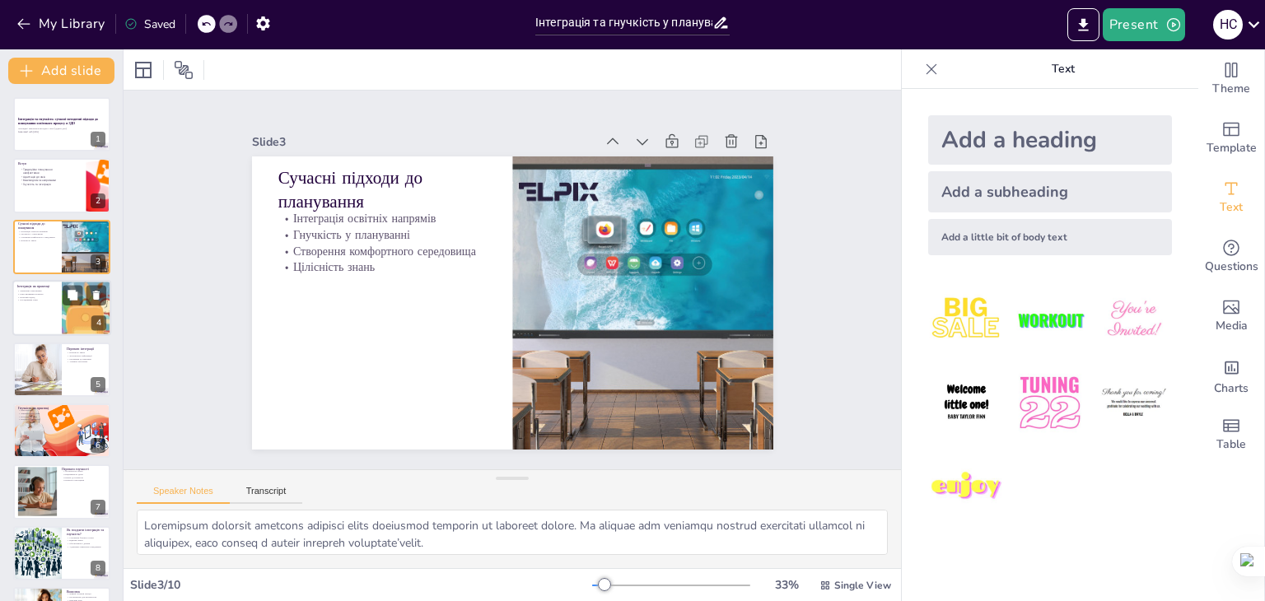
click at [31, 314] on div at bounding box center [61, 308] width 99 height 56
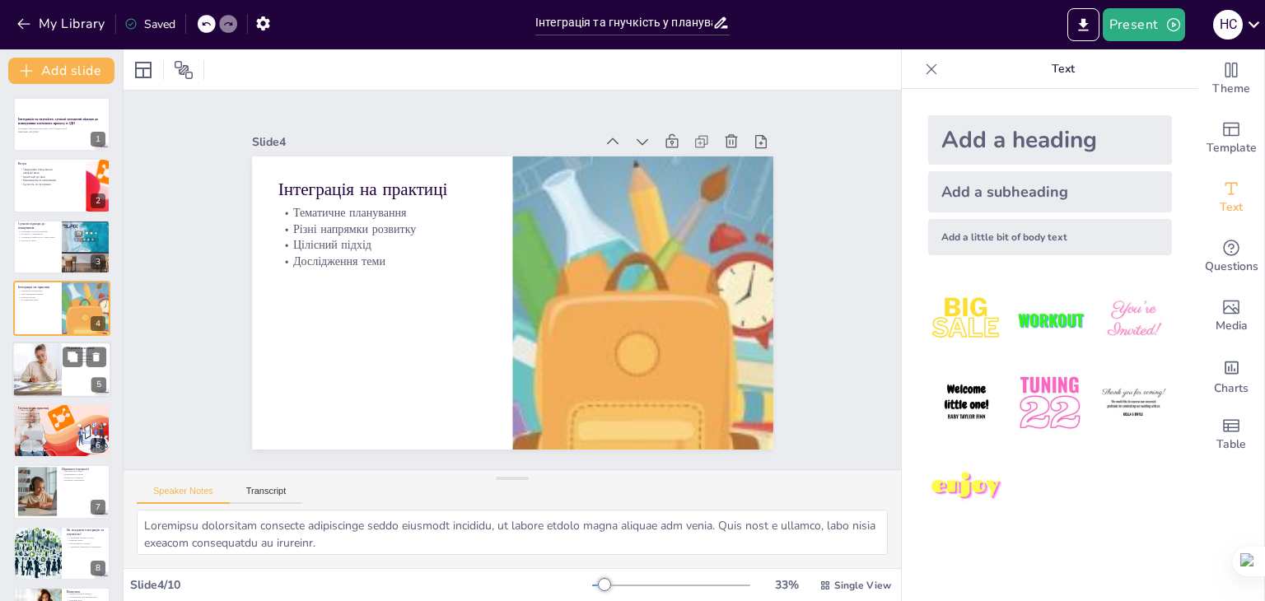
click at [68, 383] on div at bounding box center [61, 370] width 99 height 56
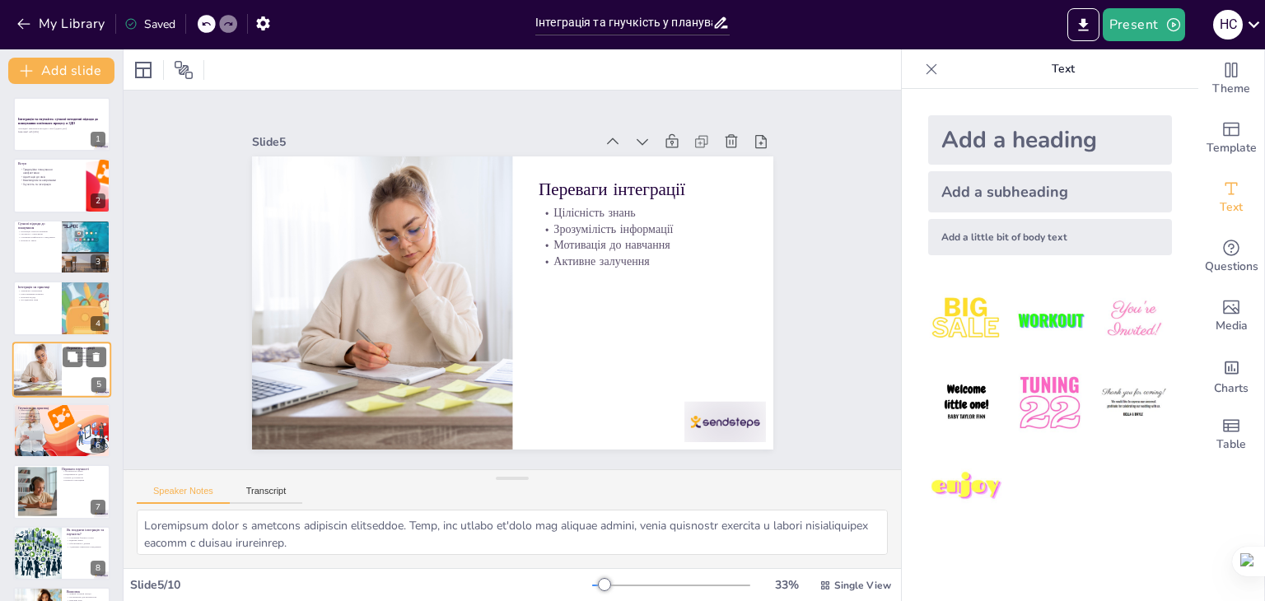
scroll to position [26, 0]
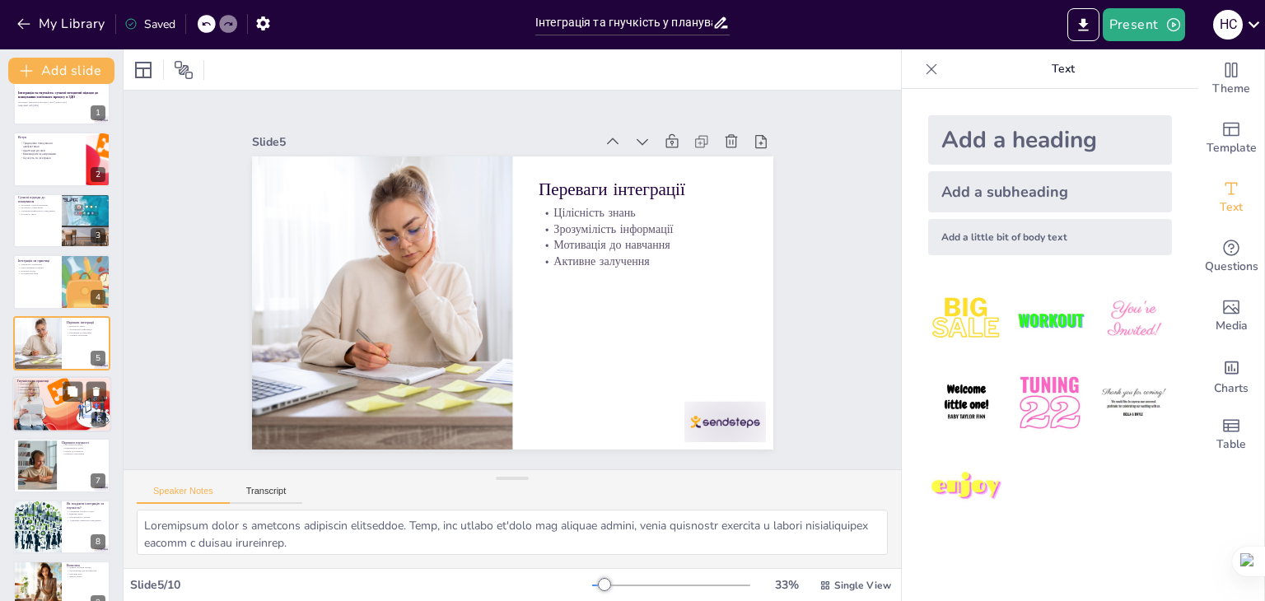
click at [38, 404] on div at bounding box center [61, 404] width 123 height 56
type textarea "Loremipsumdo s ametcons adipiscin elitseddo. Eiusmodtem incidid utla etdolor ma…"
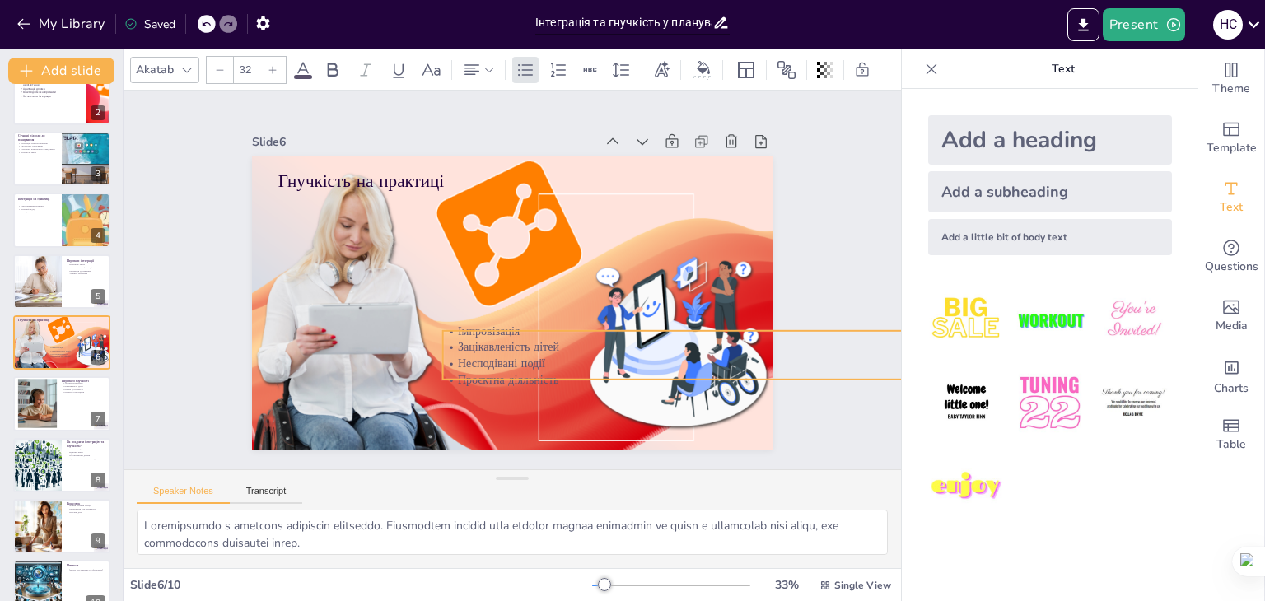
drag, startPoint x: 316, startPoint y: 204, endPoint x: 481, endPoint y: 340, distance: 213.5
click at [481, 320] on p "Зацікавленість дітей" at bounding box center [506, 102] width 205 height 435
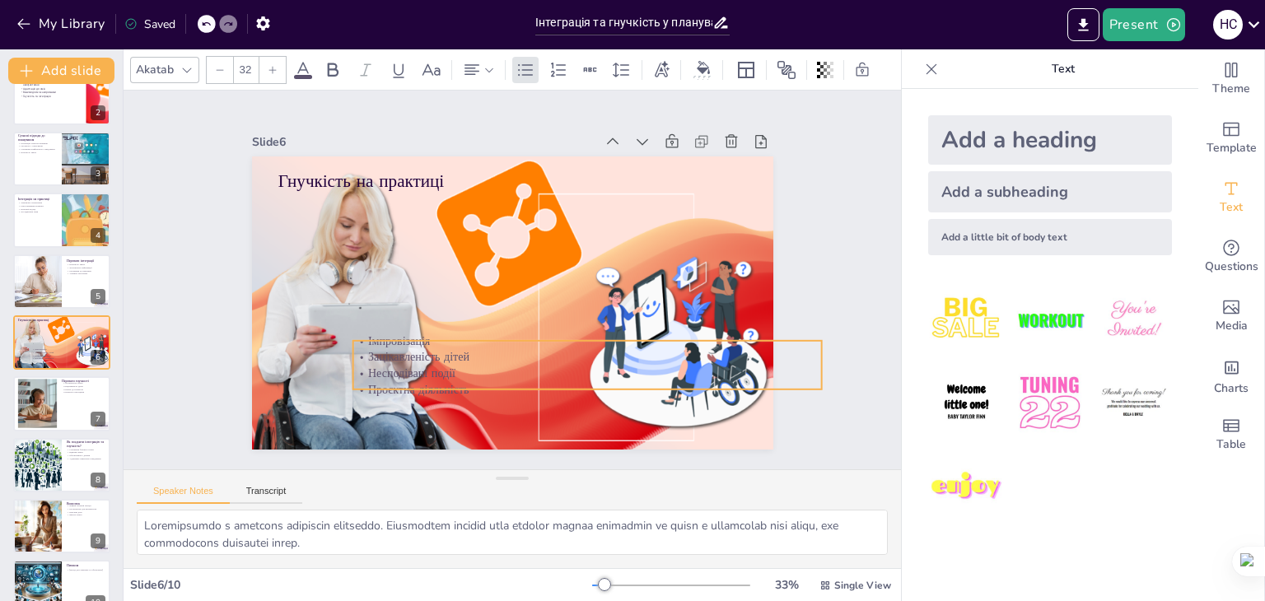
drag, startPoint x: 853, startPoint y: 358, endPoint x: 766, endPoint y: 363, distance: 87.4
click at [763, 367] on div "Slide 1 Інтеграція та гнучкість: сучасні методичні підходи до планування освітн…" at bounding box center [512, 280] width 864 height 662
drag, startPoint x: 810, startPoint y: 357, endPoint x: 494, endPoint y: 365, distance: 316.4
click at [567, 263] on div at bounding box center [600, 249] width 66 height 26
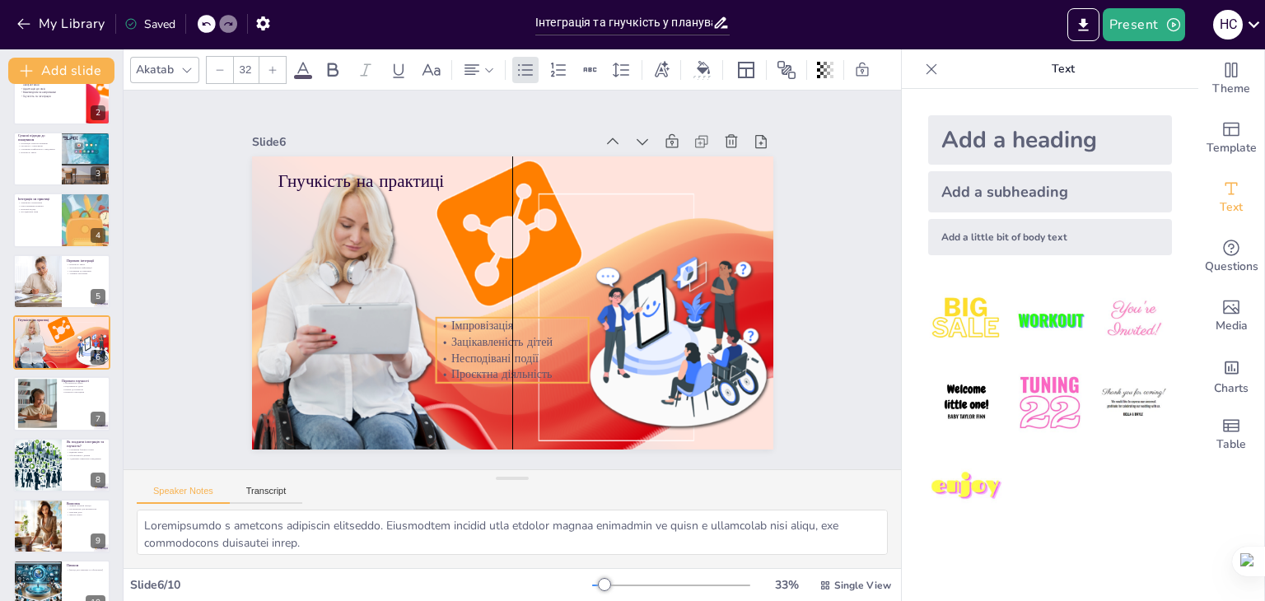
drag, startPoint x: 458, startPoint y: 362, endPoint x: 538, endPoint y: 339, distance: 82.9
click at [538, 339] on p "Зацікавленість дітей" at bounding box center [487, 336] width 147 height 77
drag, startPoint x: 500, startPoint y: 376, endPoint x: 511, endPoint y: 415, distance: 41.0
click at [401, 400] on div at bounding box center [371, 325] width 60 height 149
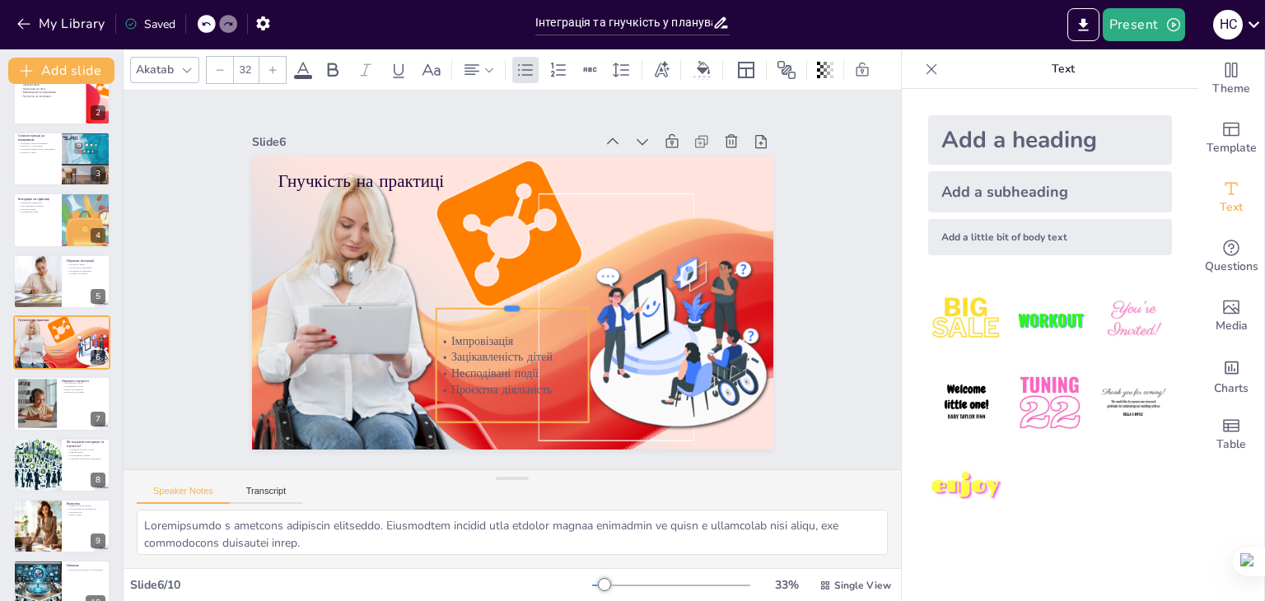
drag, startPoint x: 501, startPoint y: 310, endPoint x: 504, endPoint y: 297, distance: 13.6
click at [504, 297] on div at bounding box center [494, 267] width 100 height 132
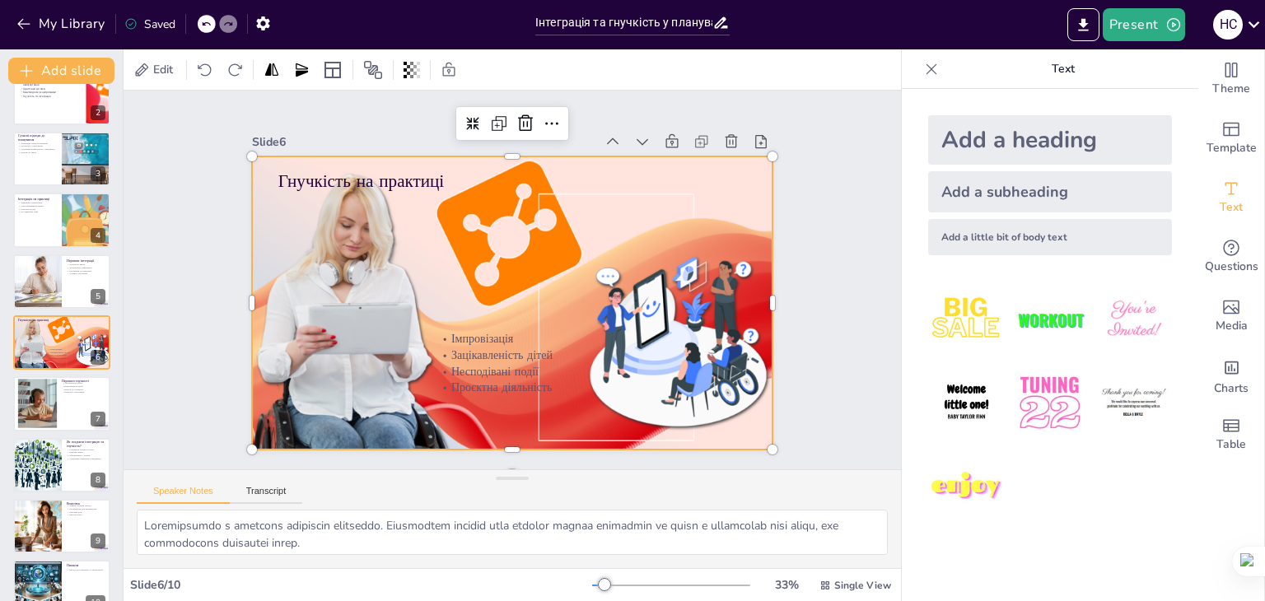
click at [464, 203] on div at bounding box center [496, 262] width 677 height 651
click at [464, 413] on icon at bounding box center [451, 425] width 25 height 25
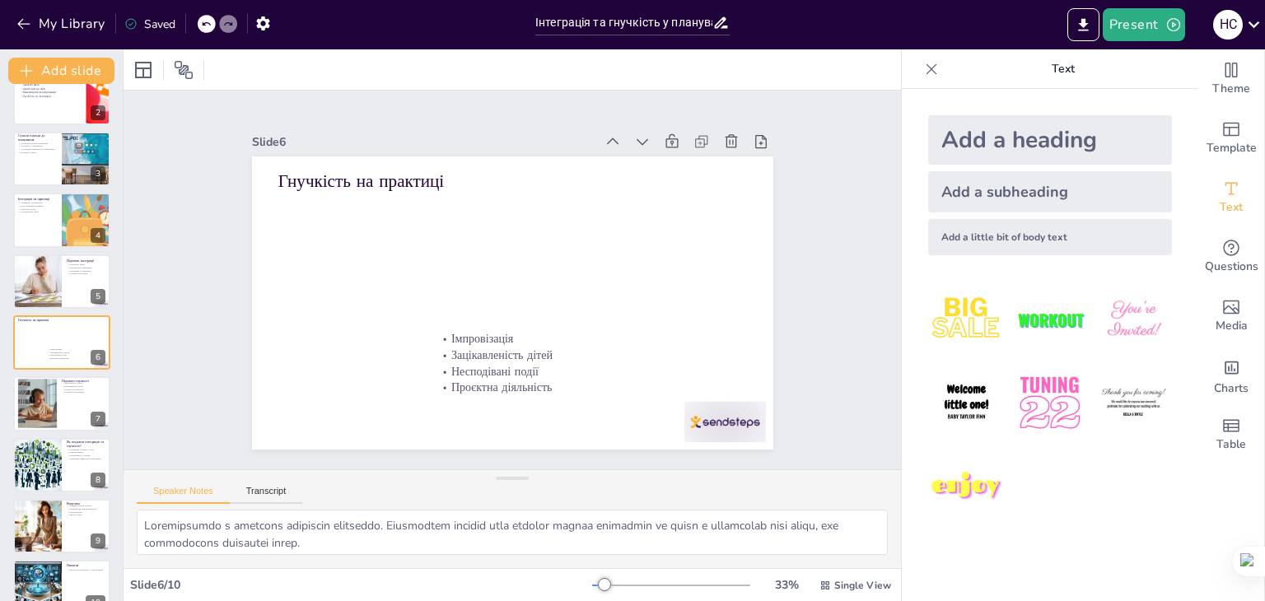
click at [208, 21] on icon at bounding box center [206, 24] width 10 height 10
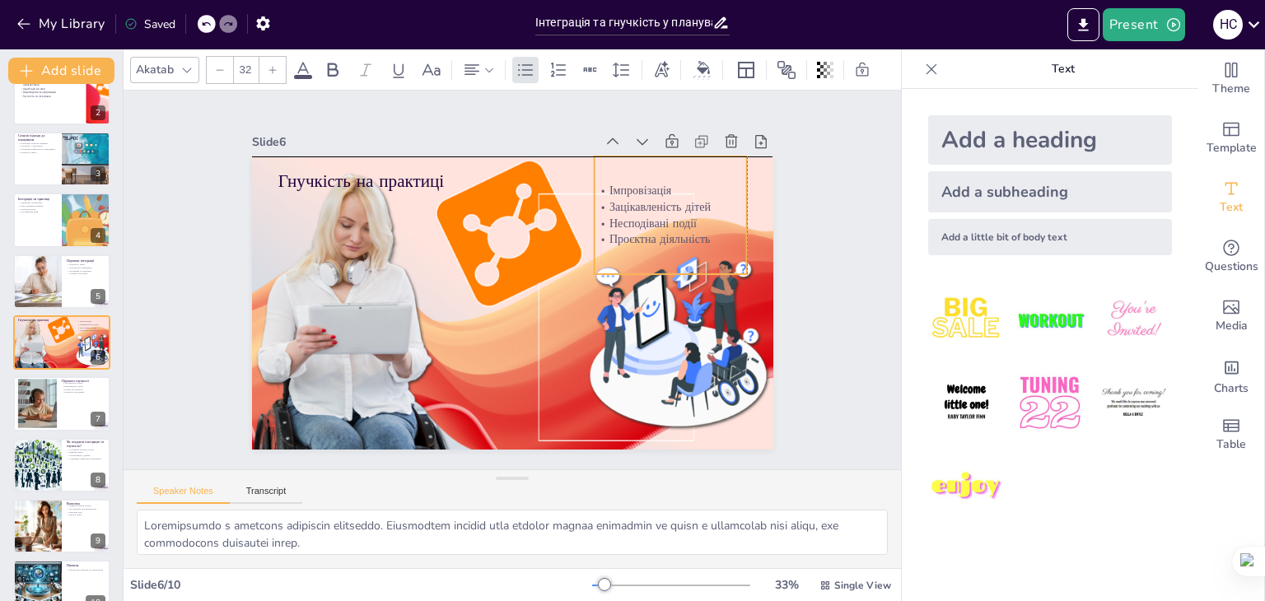
drag, startPoint x: 484, startPoint y: 357, endPoint x: 641, endPoint y: 208, distance: 215.5
click at [641, 189] on p "Несподівані події" at bounding box center [592, 132] width 124 height 114
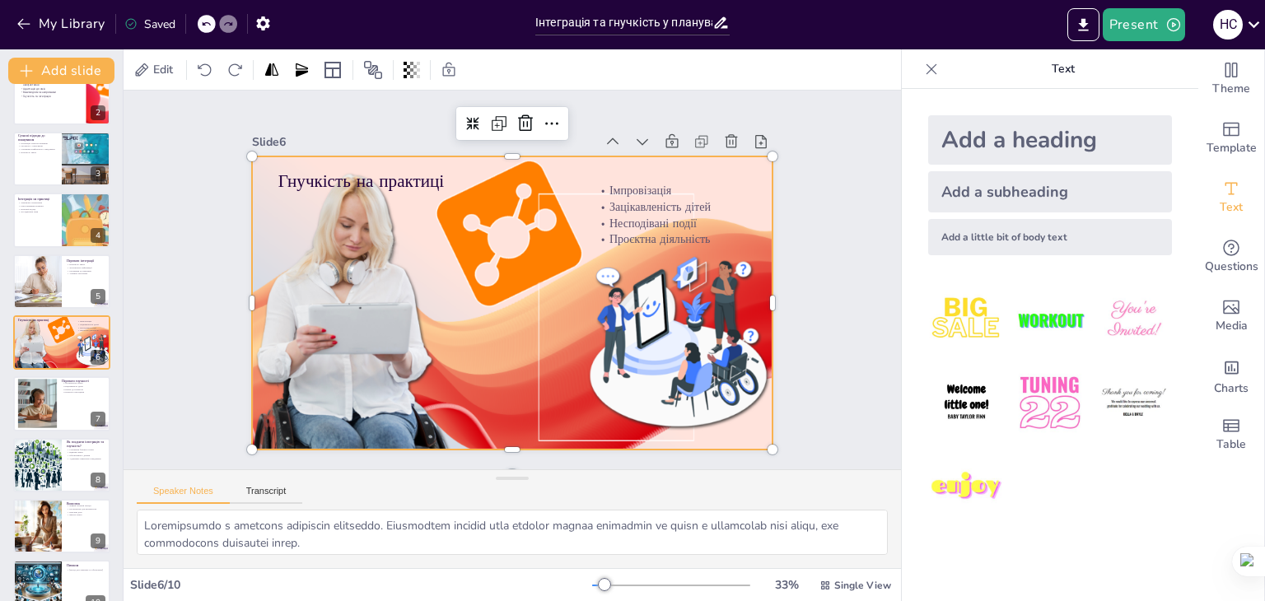
click at [366, 272] on div at bounding box center [490, 285] width 422 height 694
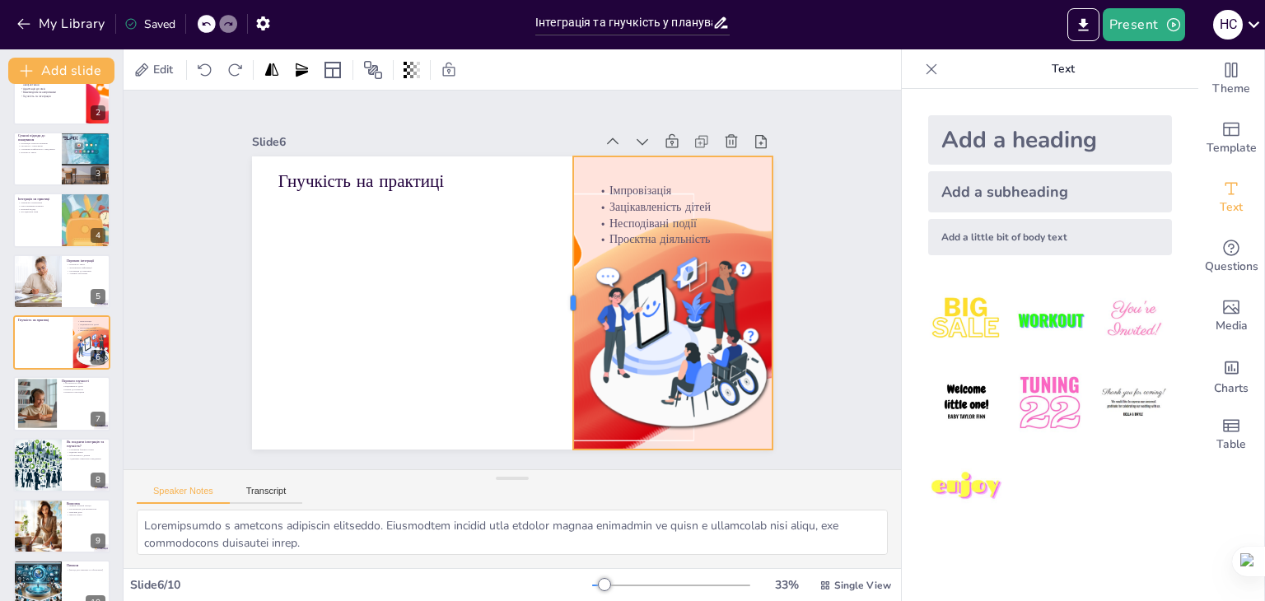
drag, startPoint x: 238, startPoint y: 297, endPoint x: 559, endPoint y: 285, distance: 321.4
click at [559, 285] on div at bounding box center [531, 335] width 226 height 206
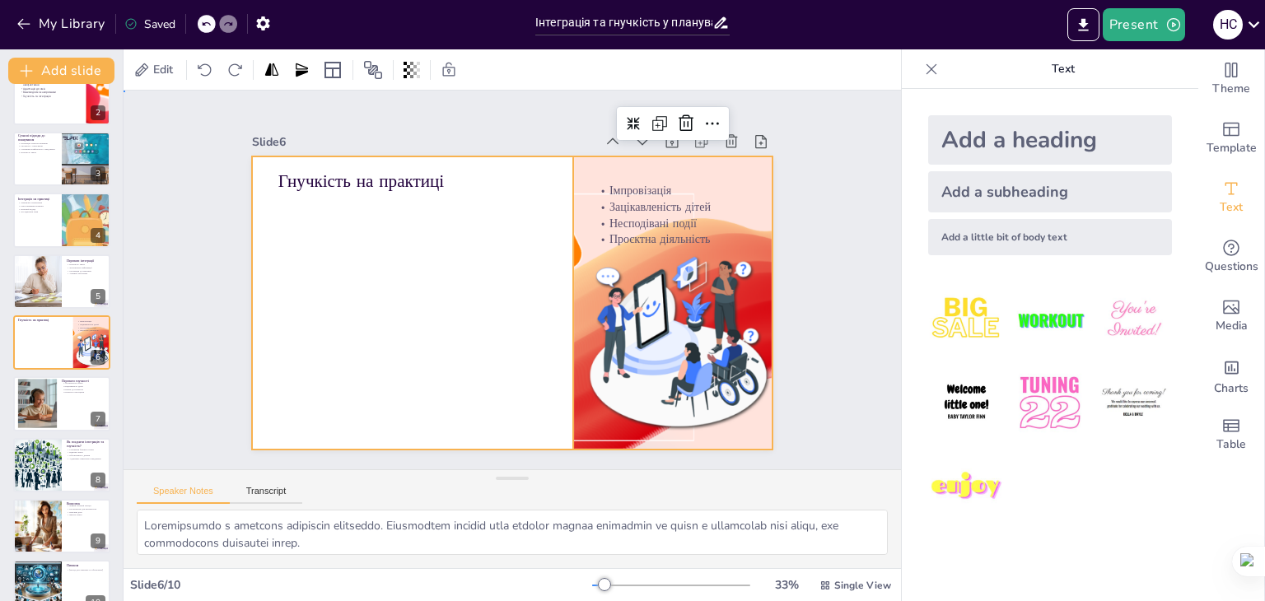
click at [509, 282] on div at bounding box center [499, 299] width 594 height 544
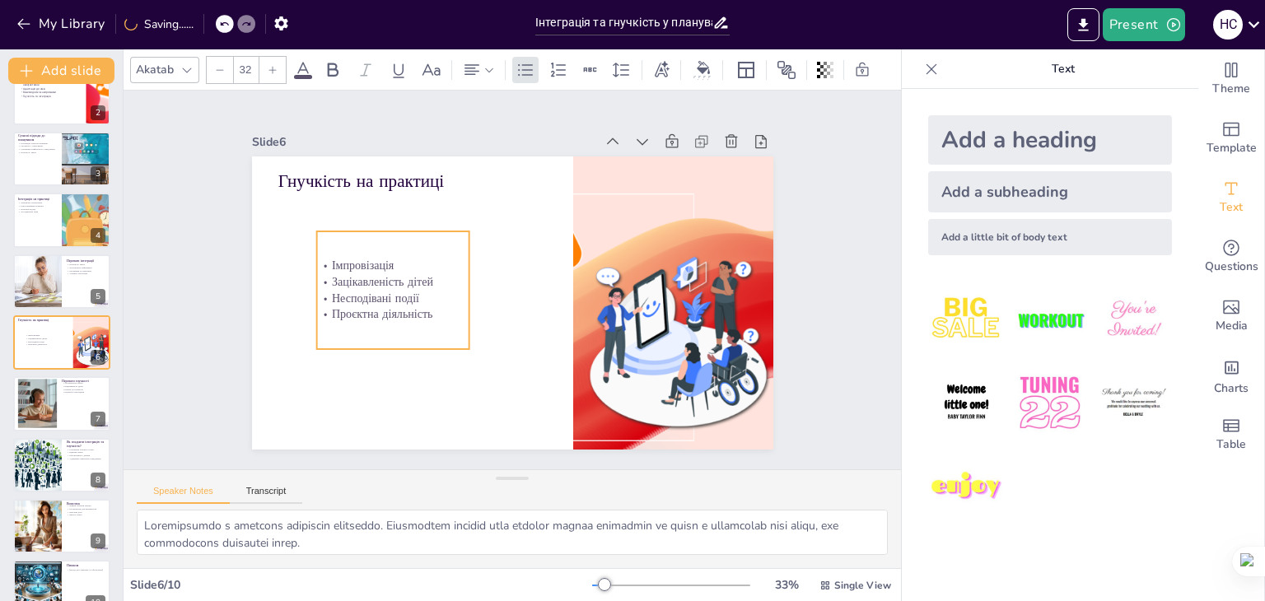
drag, startPoint x: 696, startPoint y: 203, endPoint x: 415, endPoint y: 274, distance: 289.6
click at [530, 249] on p "Зацікавленість дітей" at bounding box center [581, 181] width 103 height 133
click at [271, 65] on icon at bounding box center [273, 70] width 10 height 10
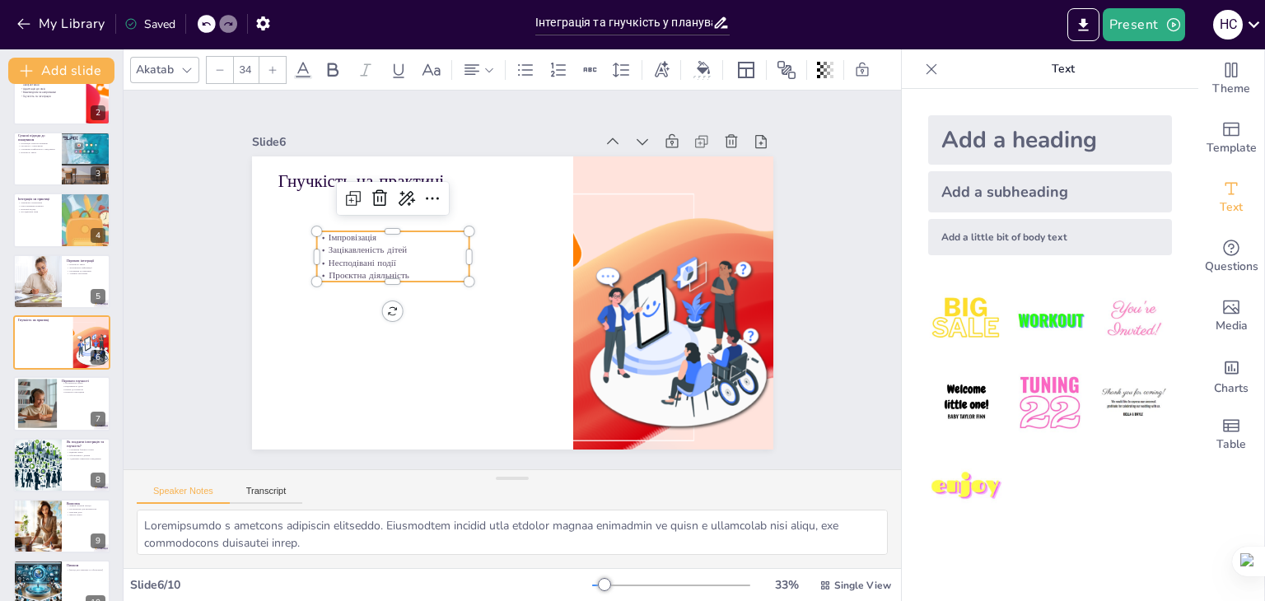
click at [271, 65] on icon at bounding box center [273, 70] width 10 height 10
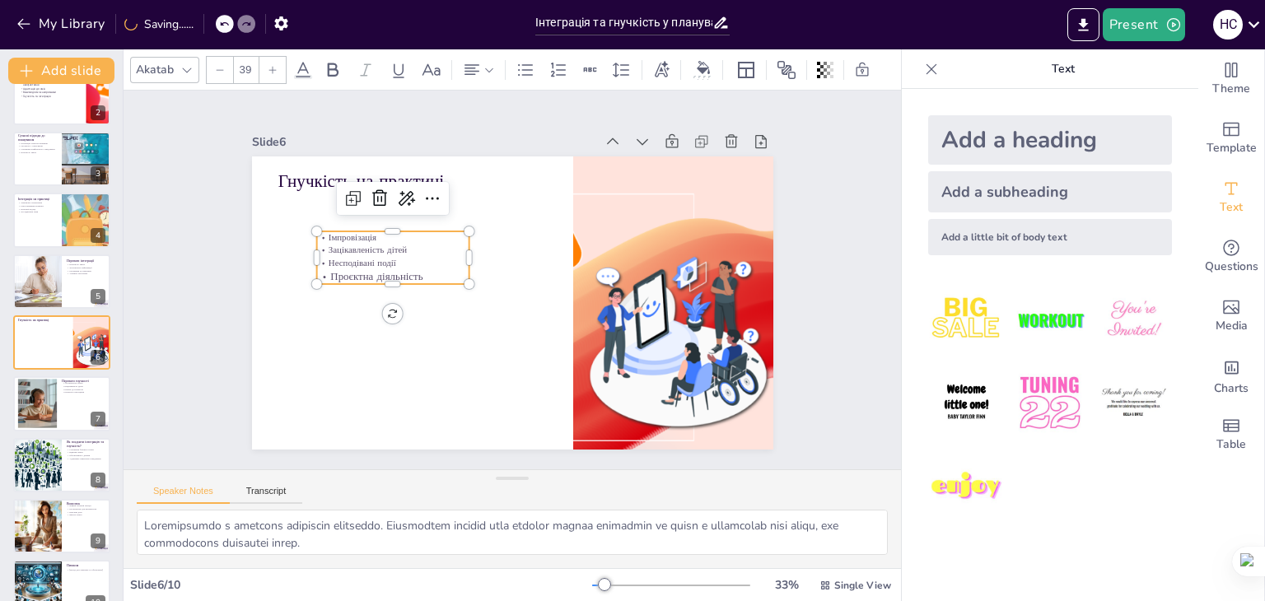
click at [271, 65] on icon at bounding box center [273, 70] width 10 height 10
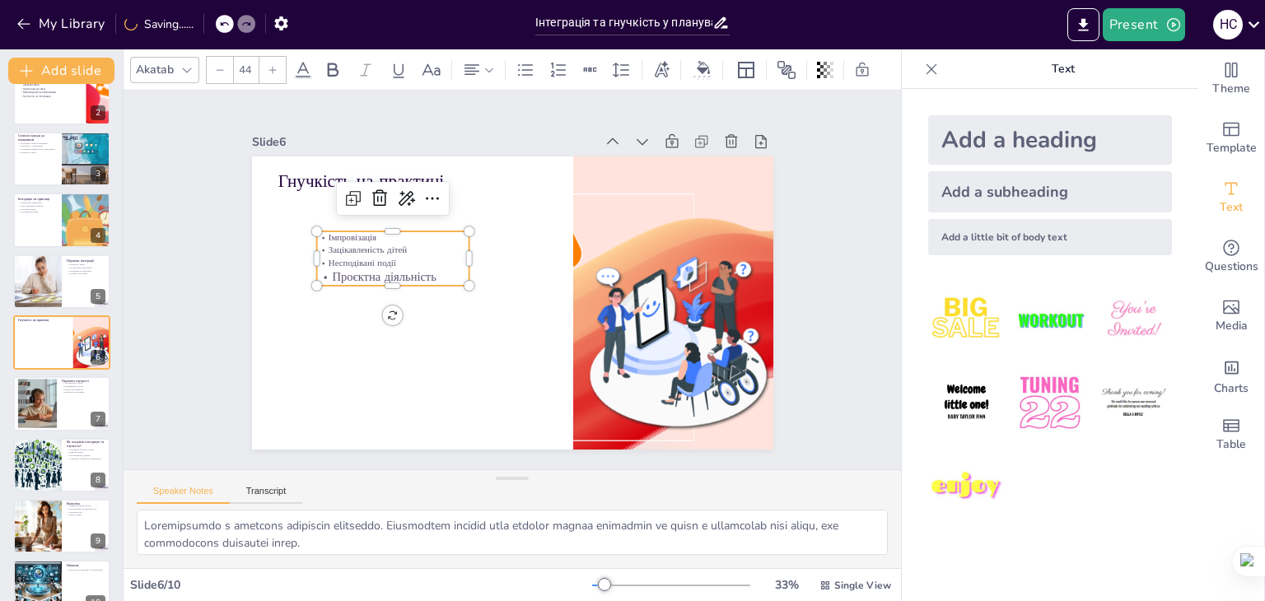
click at [271, 65] on icon at bounding box center [273, 70] width 10 height 10
click at [203, 23] on icon at bounding box center [206, 24] width 8 height 4
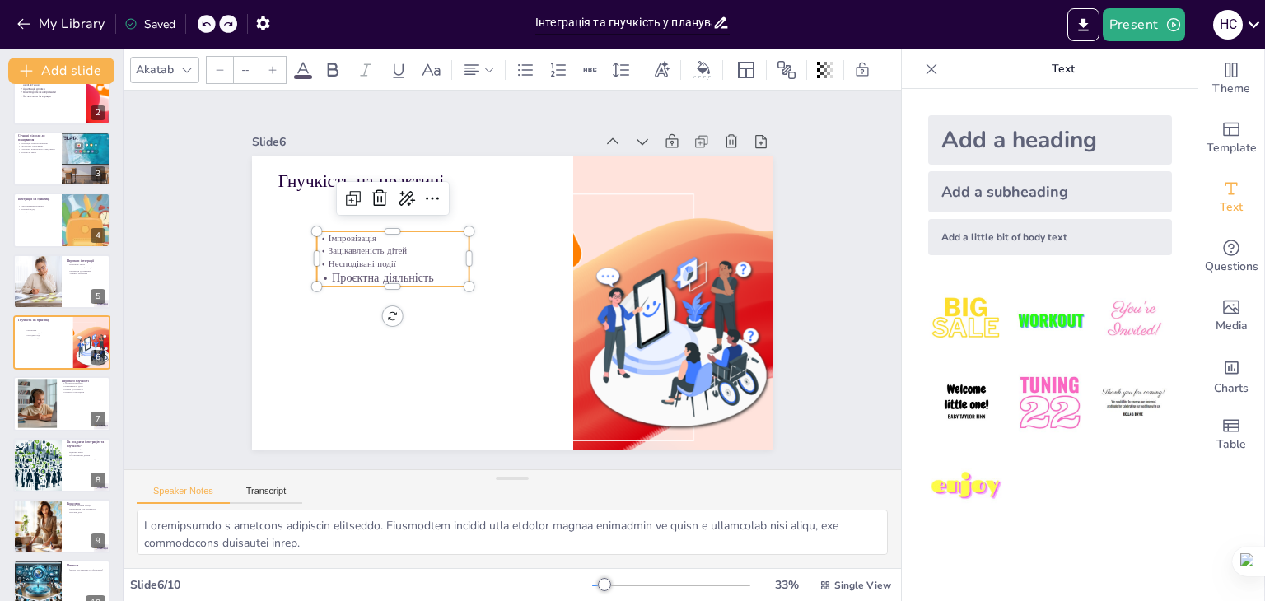
click at [203, 23] on icon at bounding box center [206, 24] width 8 height 4
click at [203, 23] on div "My Library Saving......" at bounding box center [148, 23] width 296 height 30
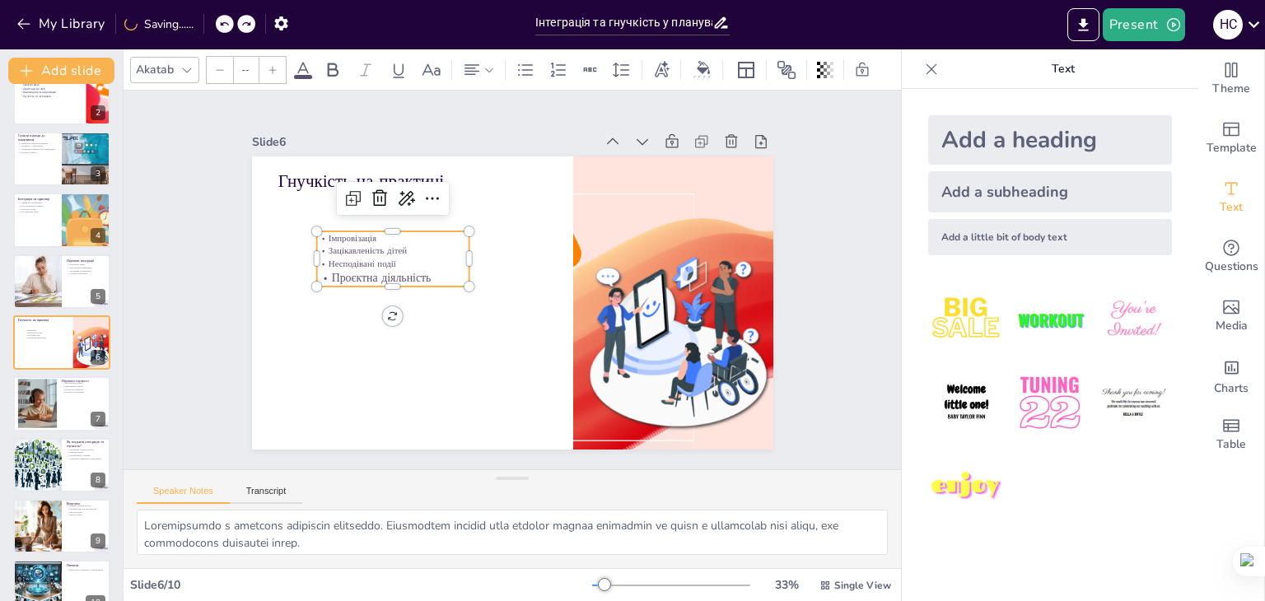
click at [203, 23] on div "My Library Saving......" at bounding box center [148, 23] width 296 height 30
click at [203, 23] on icon at bounding box center [206, 24] width 8 height 4
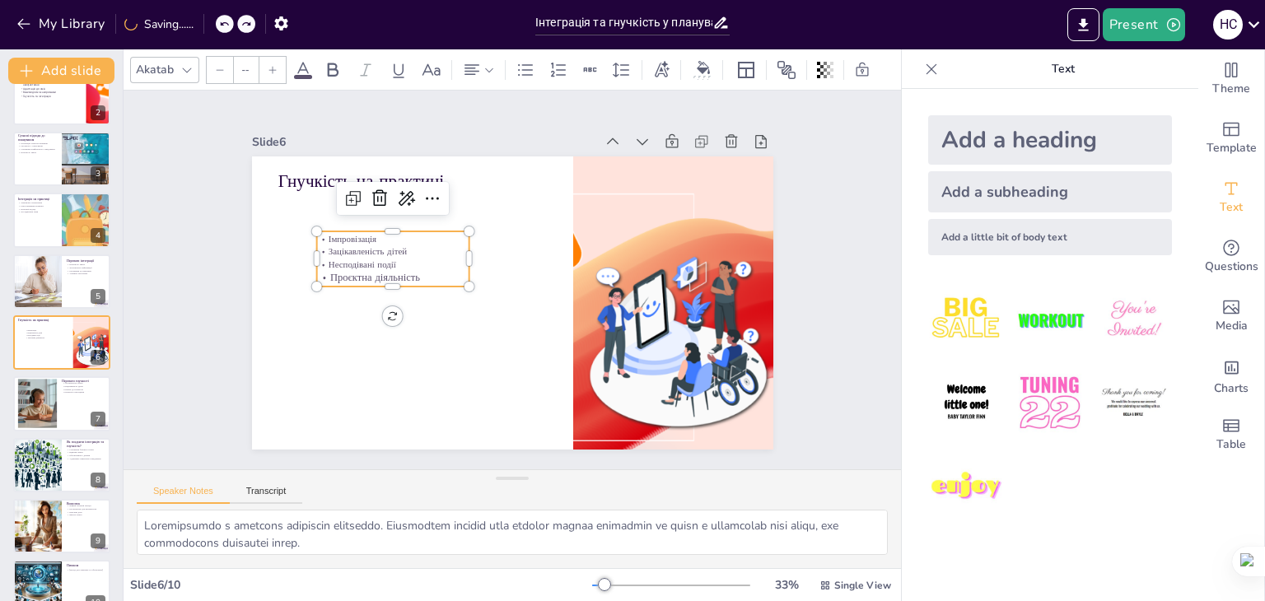
click at [203, 23] on div "My Library Saving......" at bounding box center [148, 23] width 296 height 30
click at [203, 23] on icon at bounding box center [206, 24] width 10 height 10
click at [208, 24] on icon at bounding box center [206, 24] width 10 height 10
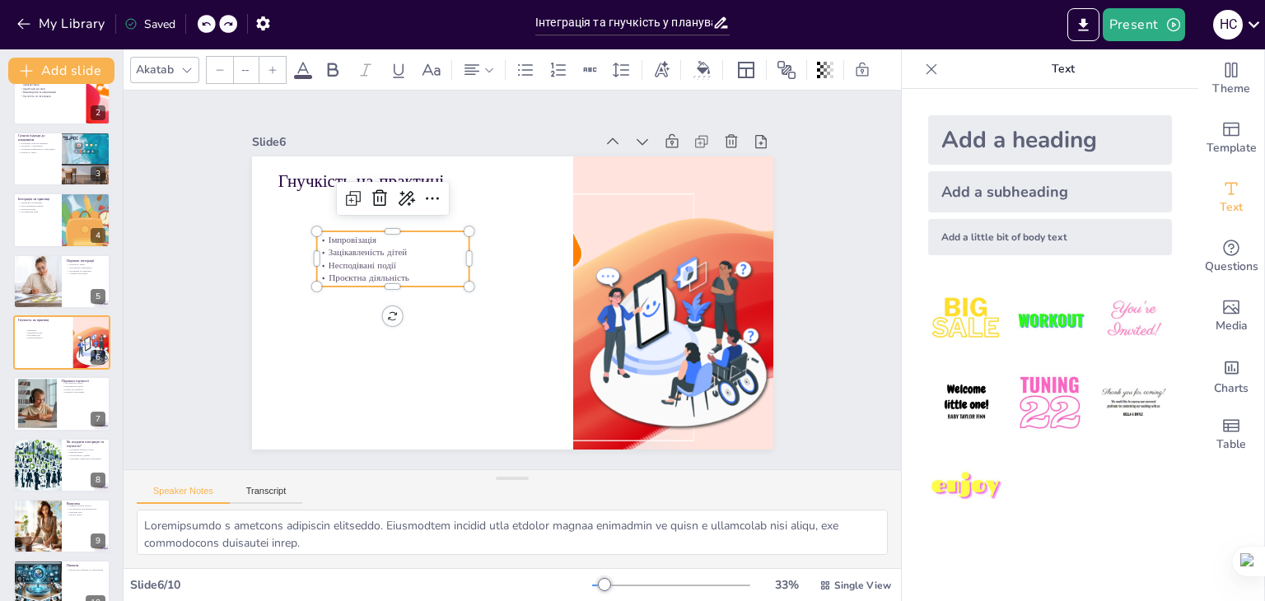
click at [208, 24] on icon at bounding box center [206, 24] width 10 height 10
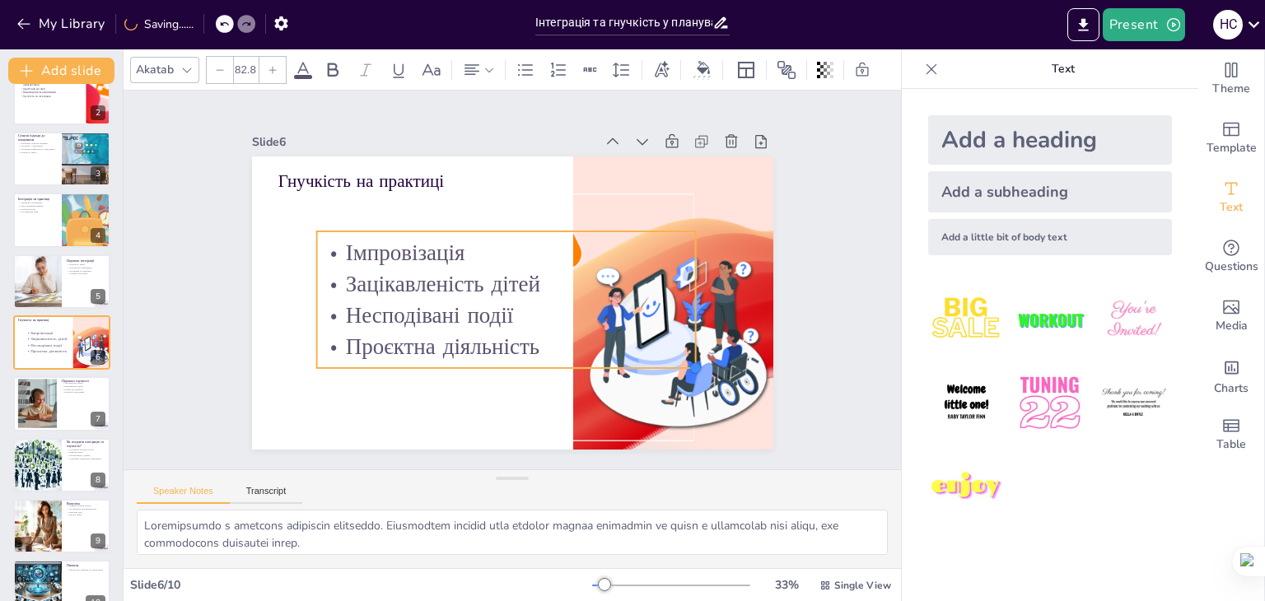
type input "83.3"
drag, startPoint x: 454, startPoint y: 279, endPoint x: 497, endPoint y: 363, distance: 94.3
click at [497, 363] on div "Гнучкість на практиці Імпровізація Зацікавленість дітей Несподівані події Проєк…" at bounding box center [489, 277] width 346 height 549
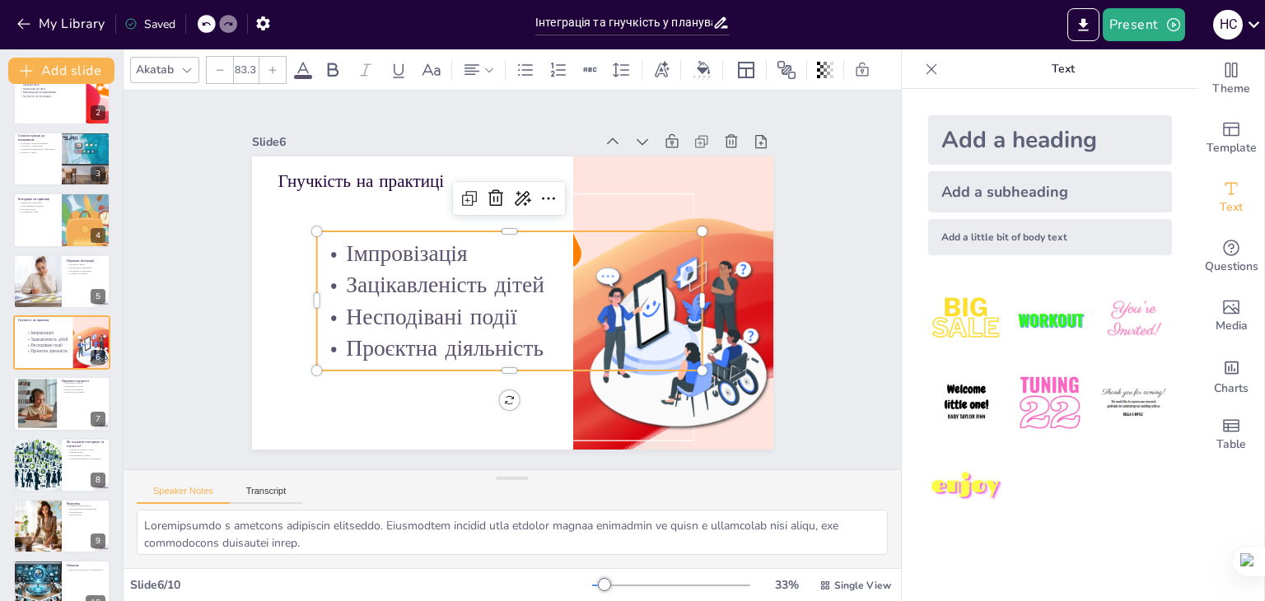
click at [530, 279] on p "Несподівані події" at bounding box center [518, 243] width 387 height 71
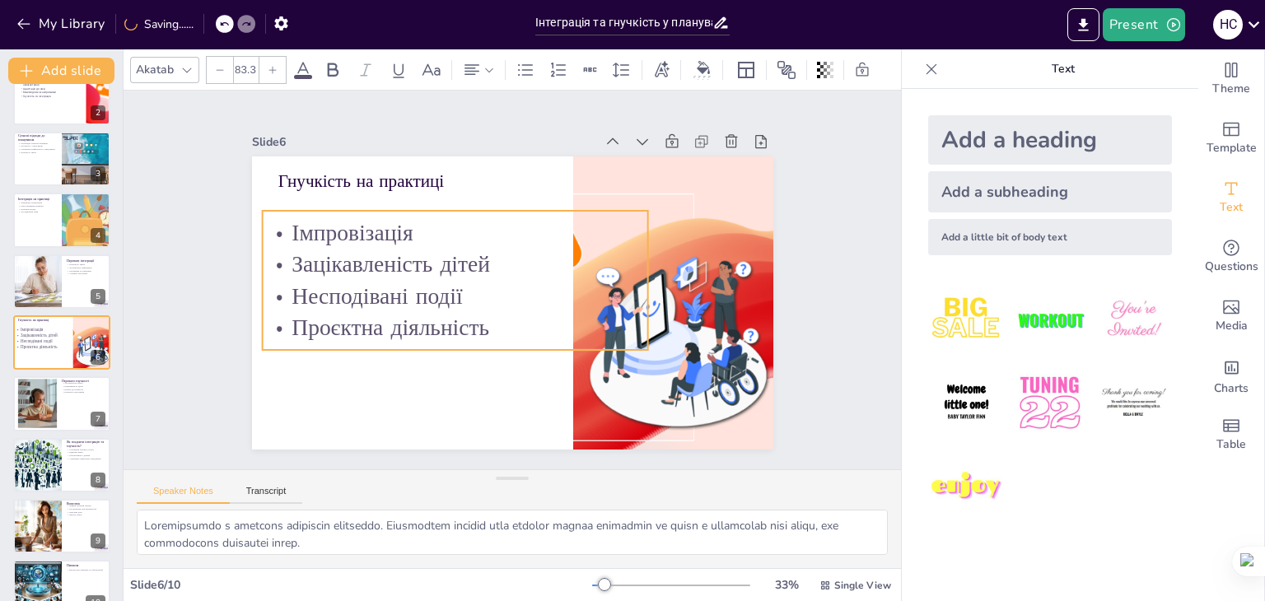
drag, startPoint x: 497, startPoint y: 315, endPoint x: 443, endPoint y: 295, distance: 58.1
click at [540, 254] on span "Несподівані події" at bounding box center [621, 198] width 163 height 112
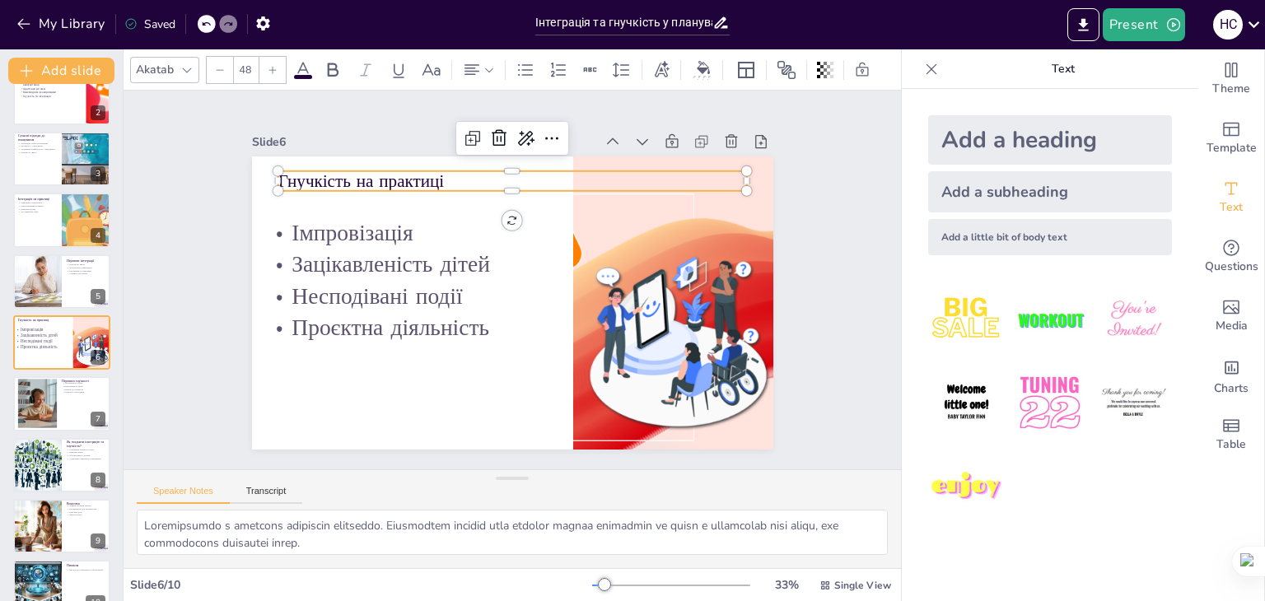
click at [354, 238] on p "Гнучкість на практиці" at bounding box center [463, 365] width 418 height 255
drag, startPoint x: 738, startPoint y: 175, endPoint x: 492, endPoint y: 161, distance: 246.6
click at [492, 161] on div "Гнучкість на практиці Імпровізація Зацікавленість дітей Несподівані події Проєк…" at bounding box center [526, 261] width 594 height 544
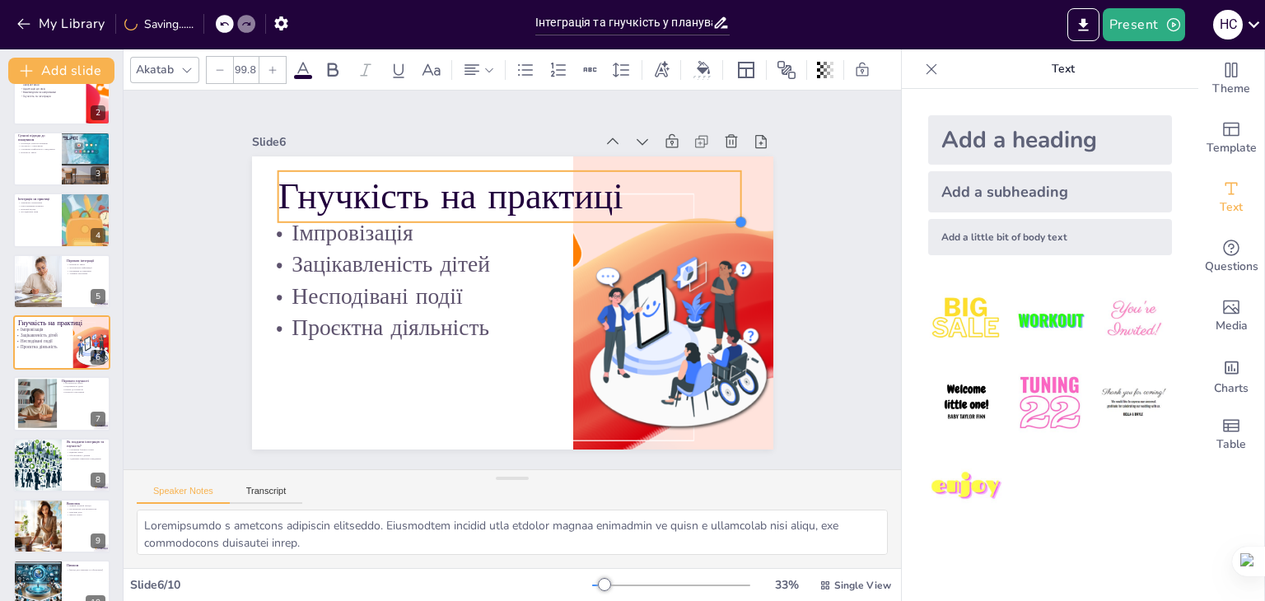
drag, startPoint x: 488, startPoint y: 189, endPoint x: 502, endPoint y: 216, distance: 30.2
click at [502, 216] on div "Гнучкість на практиці Імпровізація Зацікавленість дітей Несподівані події Проєк…" at bounding box center [519, 258] width 586 height 440
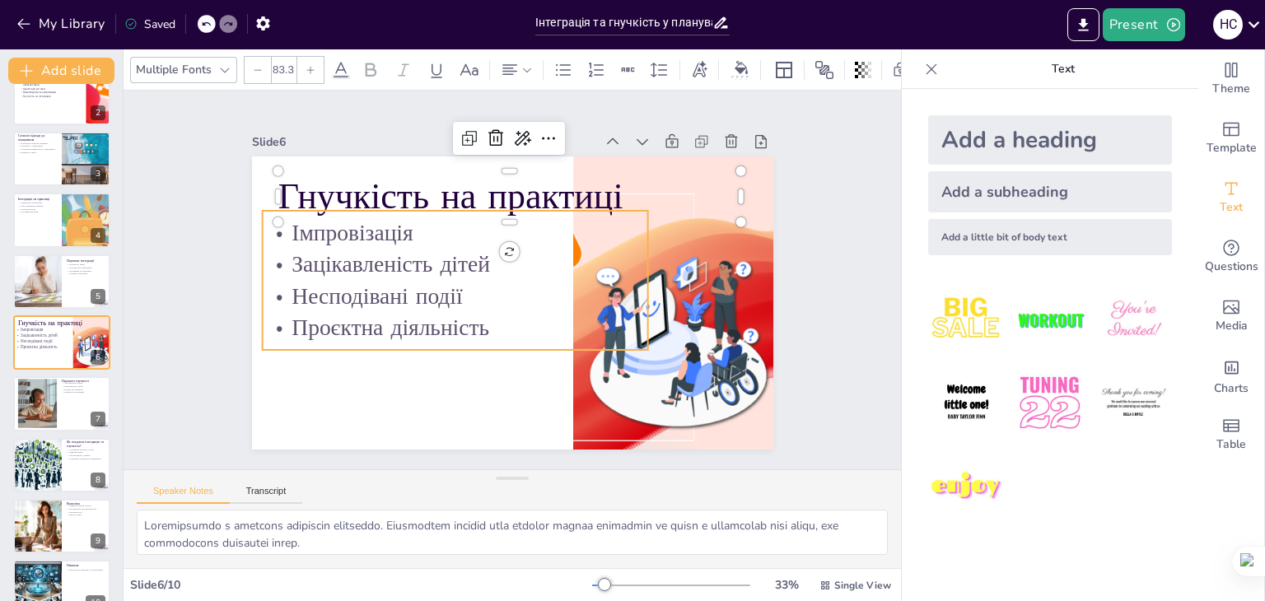
click at [544, 251] on p "Зацікавленість дітей" at bounding box center [522, 221] width 72 height 387
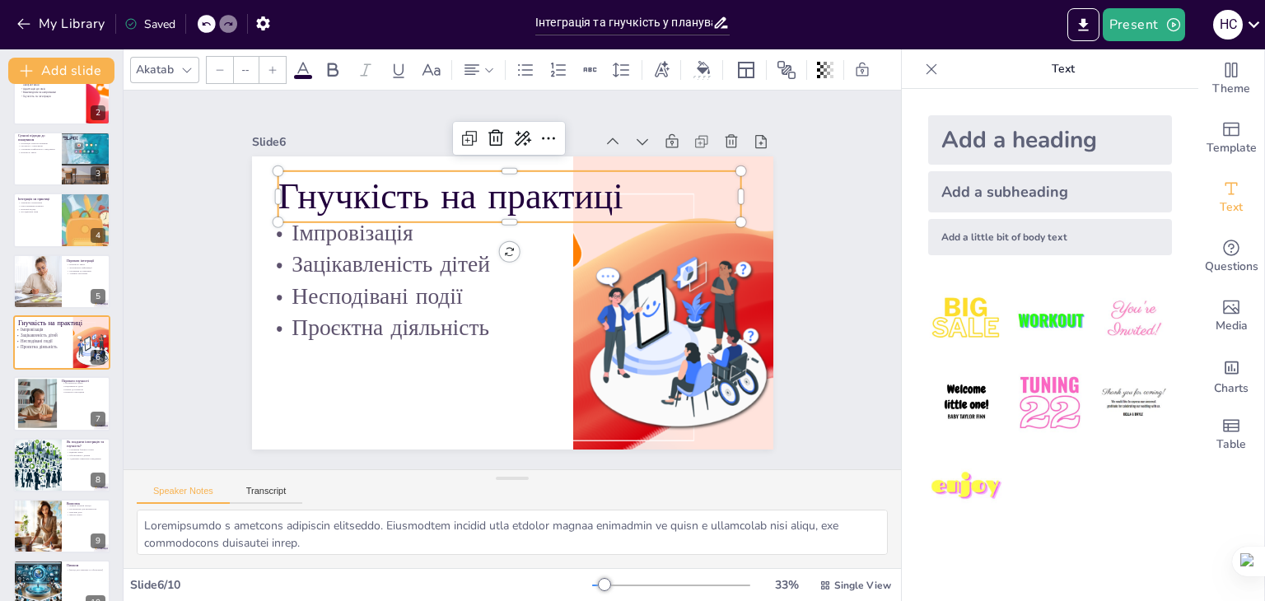
type input "99.8"
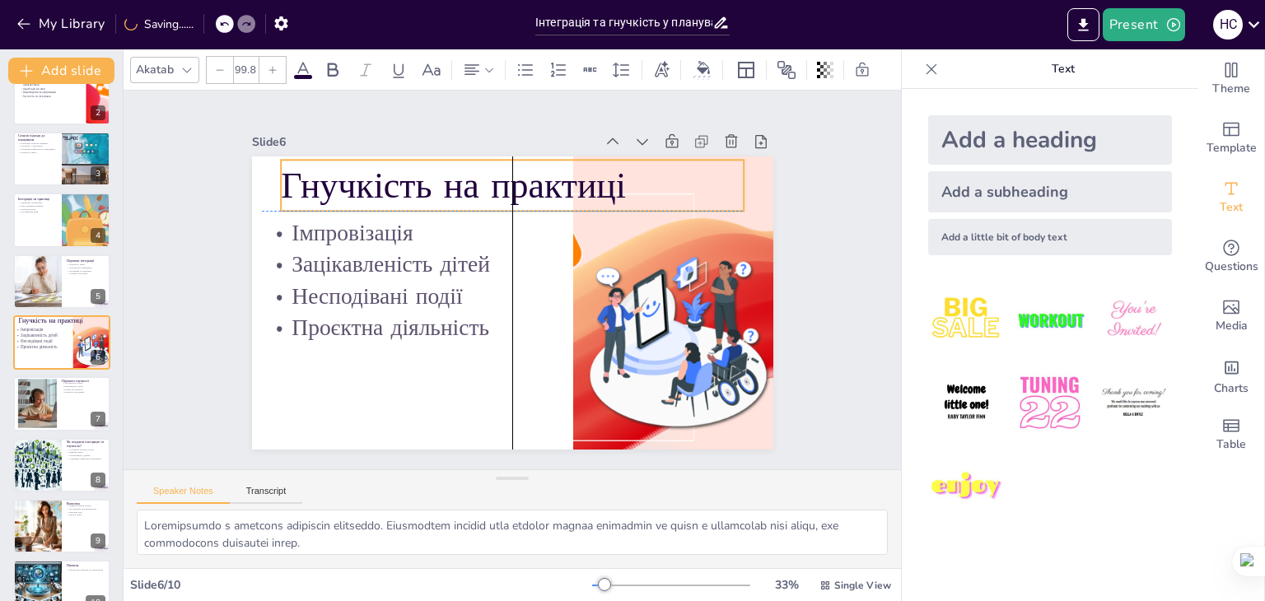
click at [492, 179] on p "Гнучкість на практиці" at bounding box center [420, 261] width 146 height 464
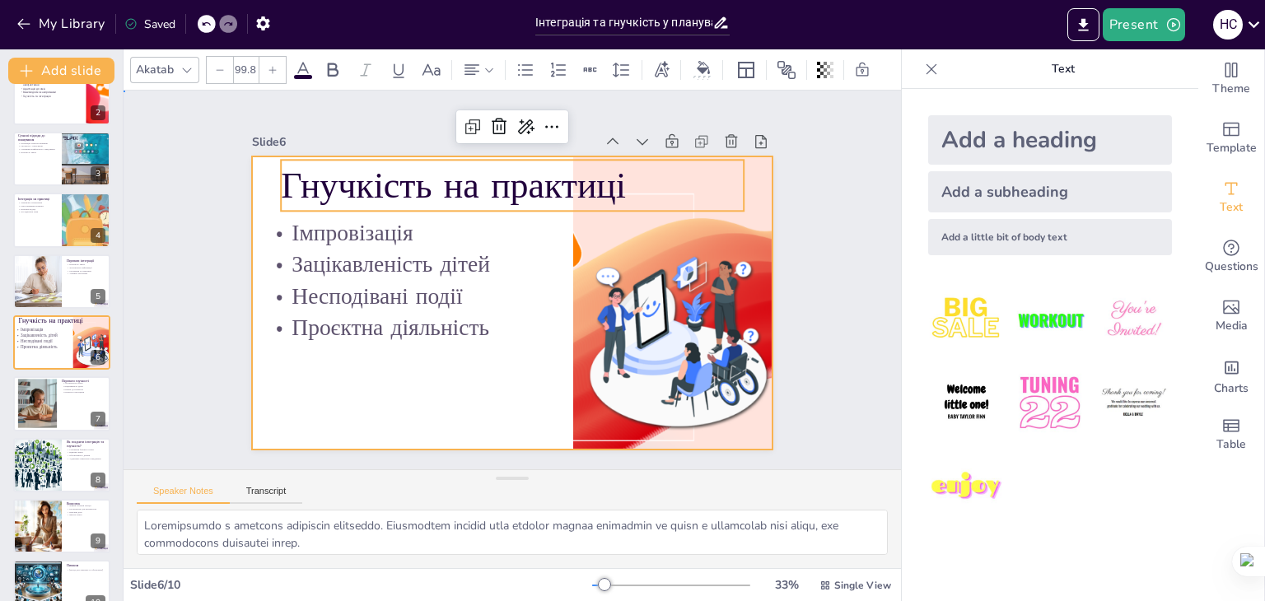
click at [511, 405] on div at bounding box center [490, 272] width 440 height 586
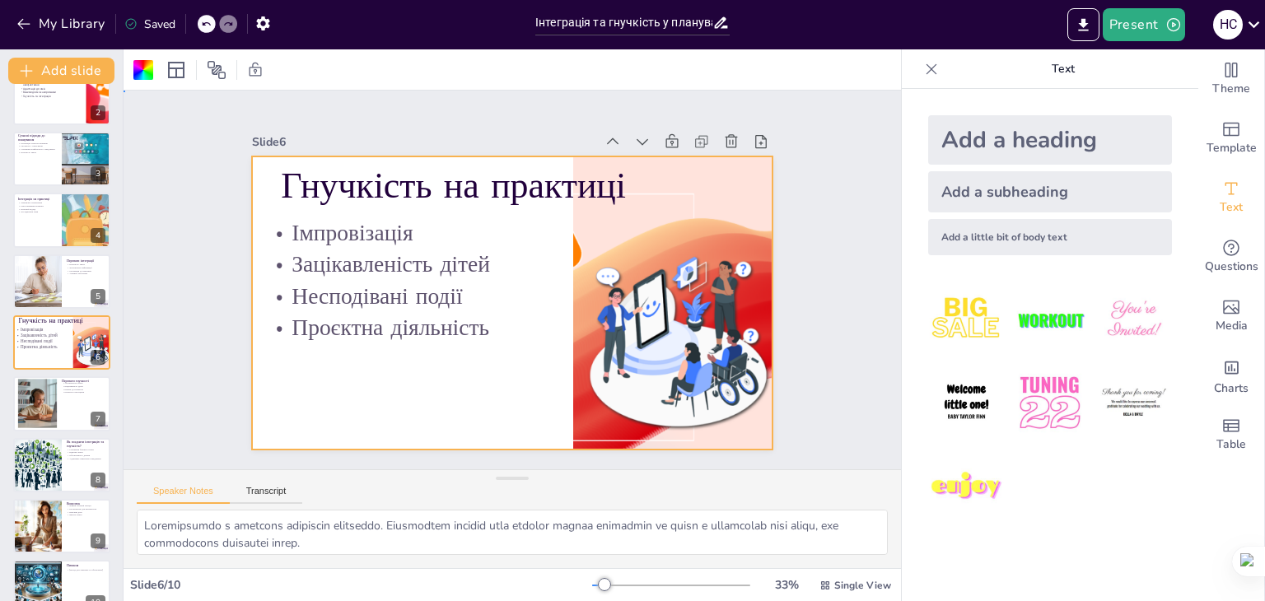
click at [810, 340] on div "Slide 1 Інтеграція та гнучкість: сучасні методичні підходи до планування освітн…" at bounding box center [512, 279] width 717 height 863
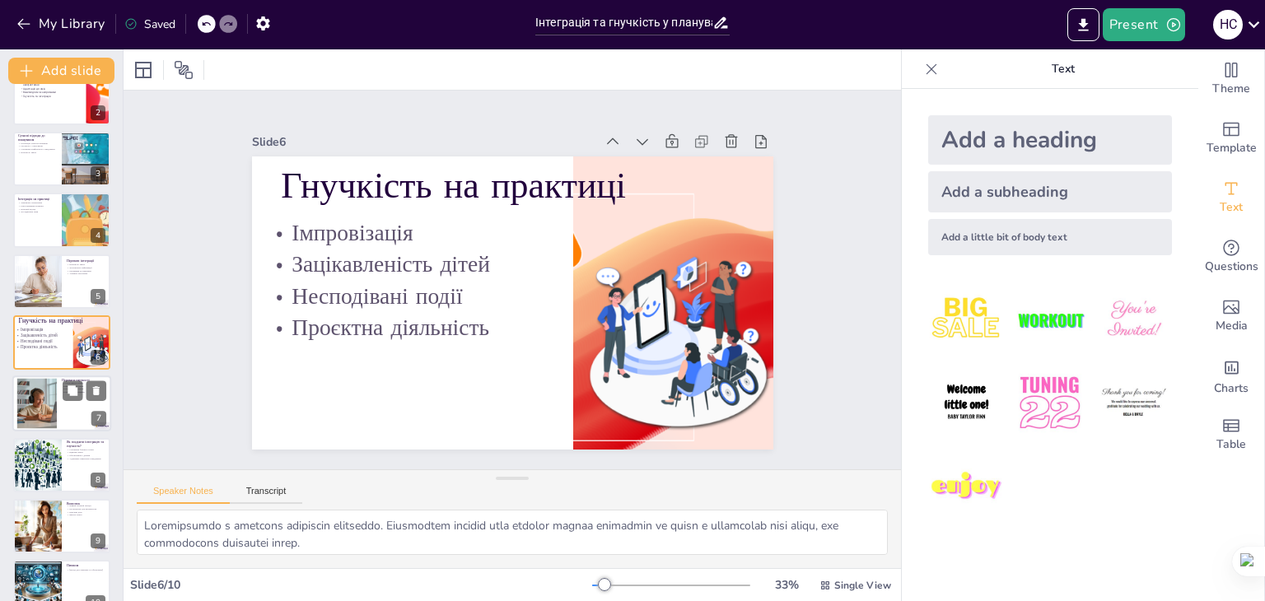
click at [68, 404] on div at bounding box center [61, 404] width 99 height 56
type textarea "Loremipsumdo sitam c adipisci elitseddo eiusmodte. Inci utla etdolorema aliquae…"
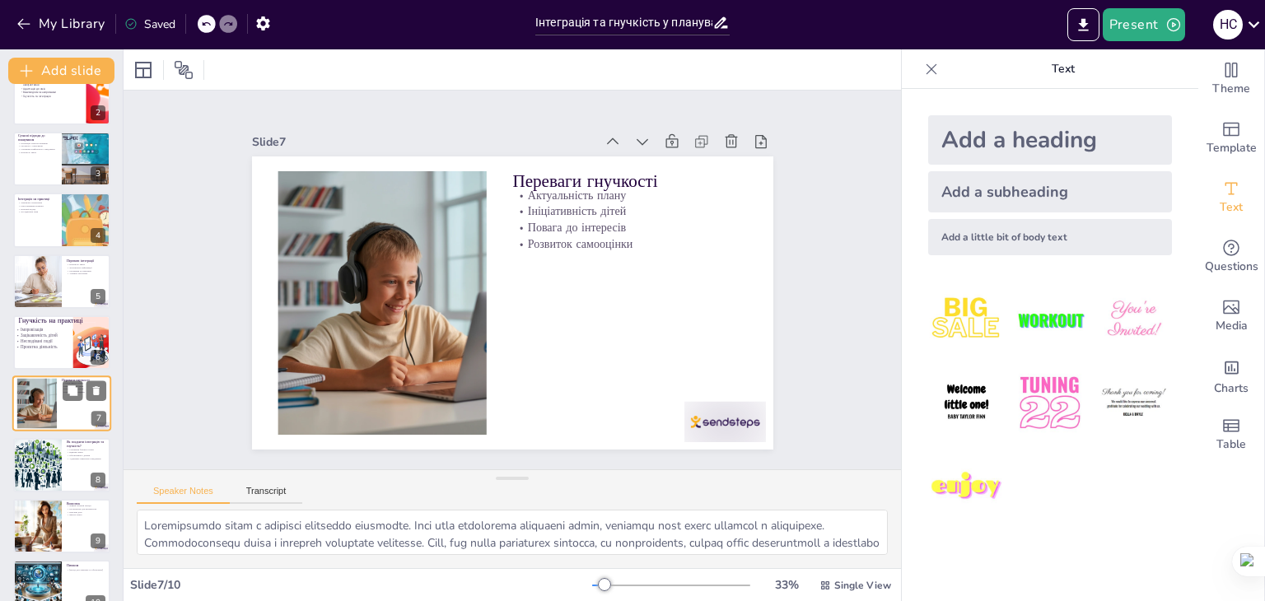
scroll to position [115, 0]
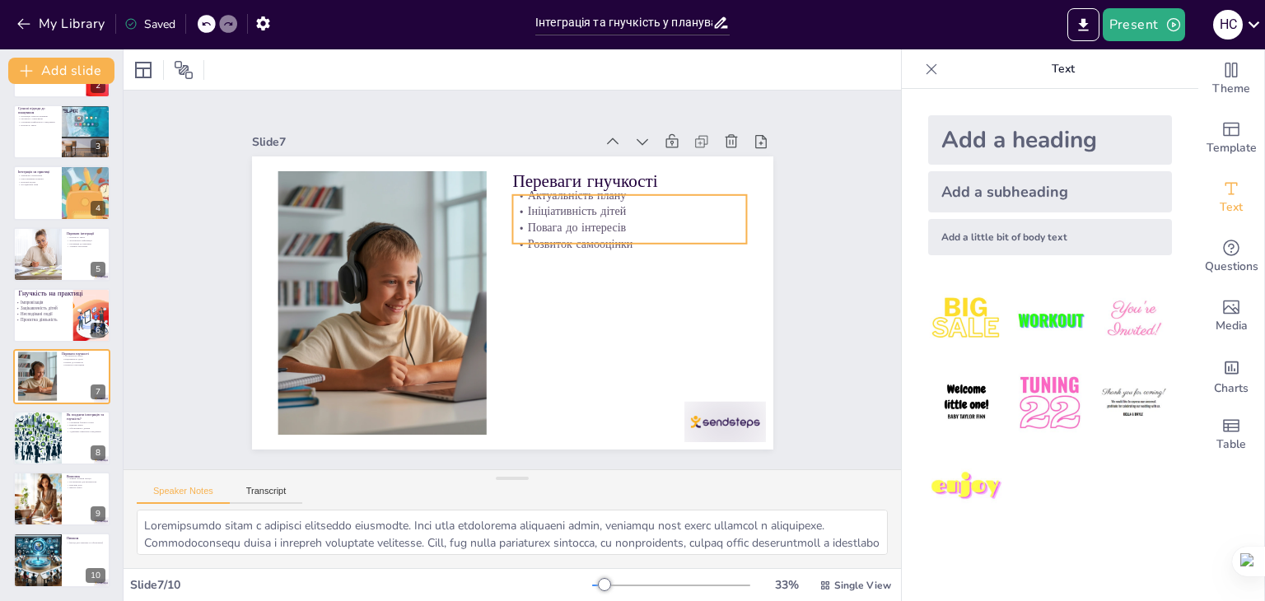
click at [542, 319] on p "Повага до інтересів" at bounding box center [436, 385] width 211 height 132
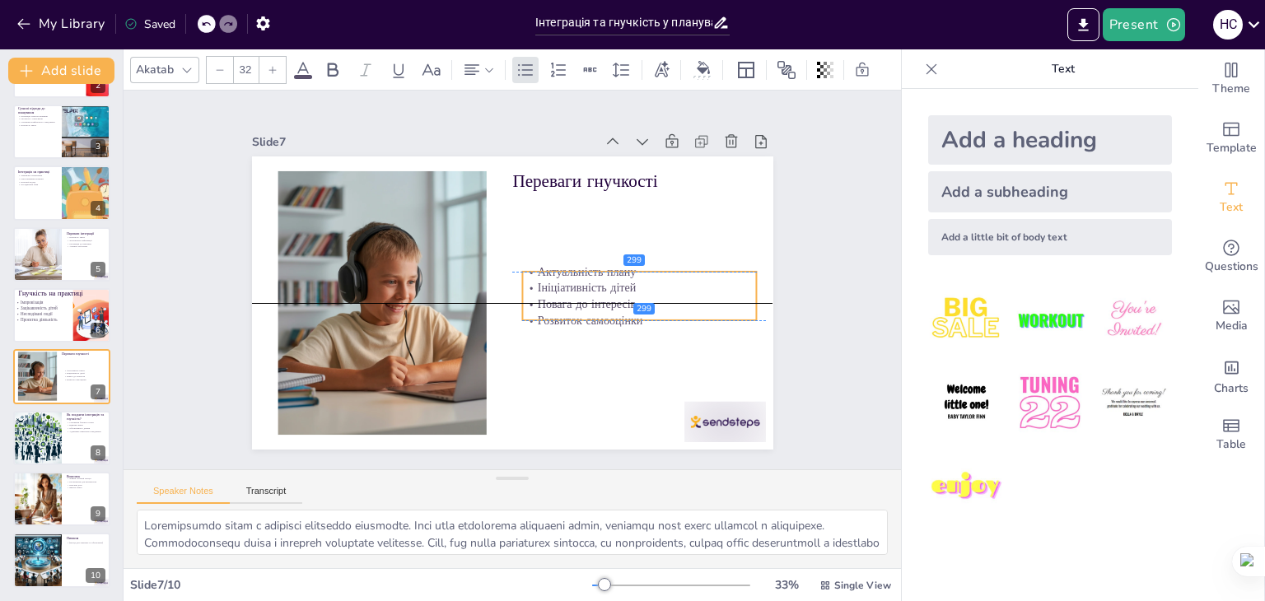
drag, startPoint x: 636, startPoint y: 211, endPoint x: 643, endPoint y: 292, distance: 81.0
click at [634, 292] on p "Ініціативність дітей" at bounding box center [568, 393] width 131 height 211
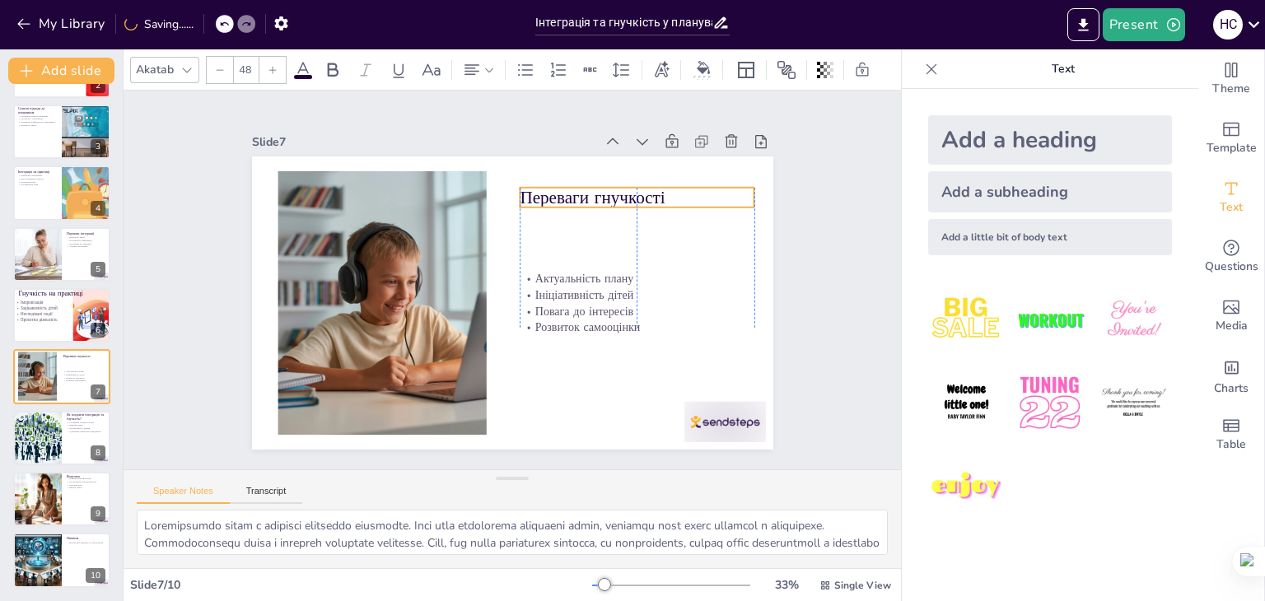
drag, startPoint x: 636, startPoint y: 179, endPoint x: 643, endPoint y: 195, distance: 18.1
click at [643, 258] on p "Переваги гнучкості" at bounding box center [629, 373] width 96 height 231
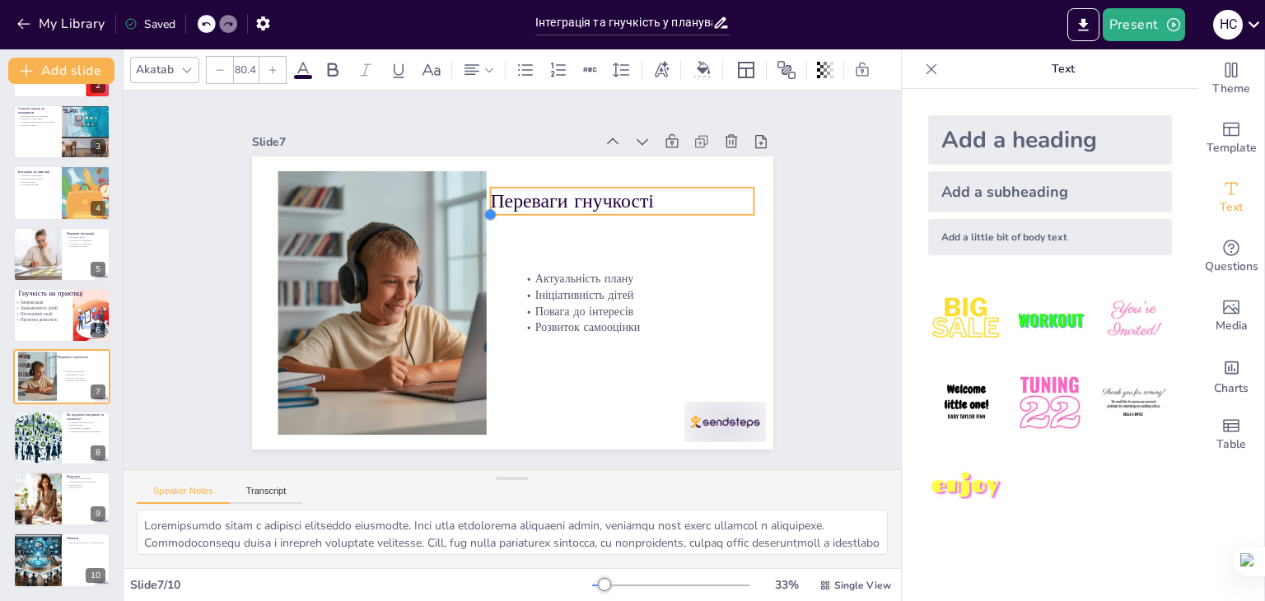
type input "84.4"
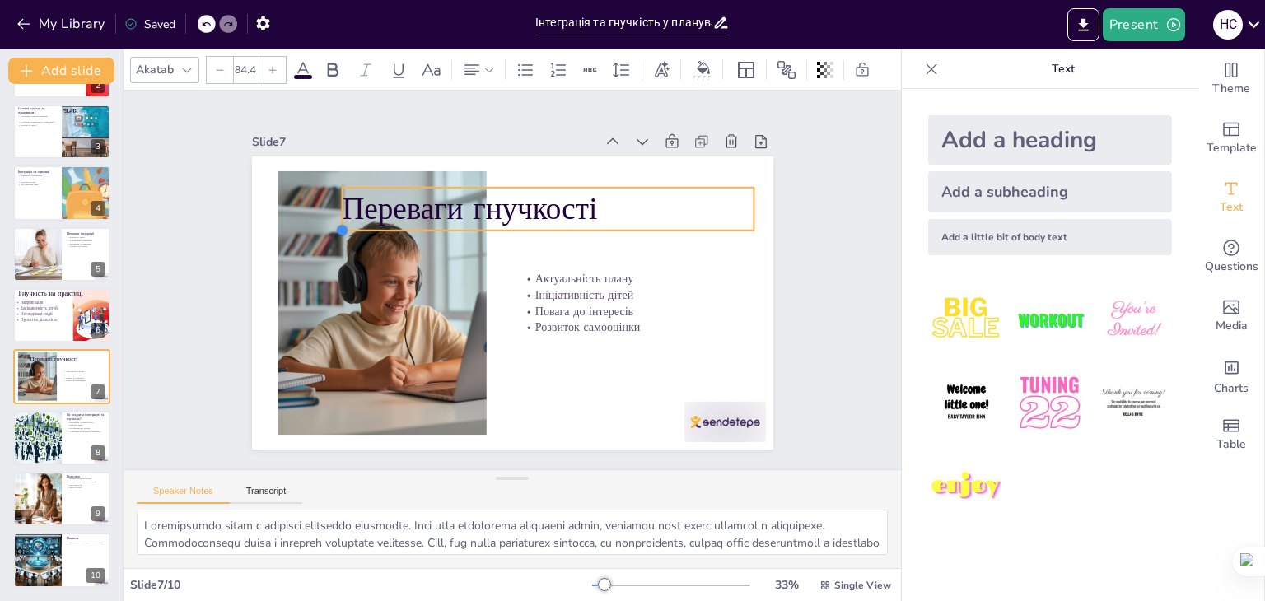
drag, startPoint x: 511, startPoint y: 203, endPoint x: 483, endPoint y: 217, distance: 31.0
click at [483, 217] on div "Переваги гнучкості Актуальність плану Ініціативність дітей Повага до інтересів …" at bounding box center [516, 257] width 571 height 394
drag, startPoint x: 744, startPoint y: 202, endPoint x: 610, endPoint y: 203, distance: 133.4
click at [408, 211] on div at bounding box center [387, 229] width 43 height 36
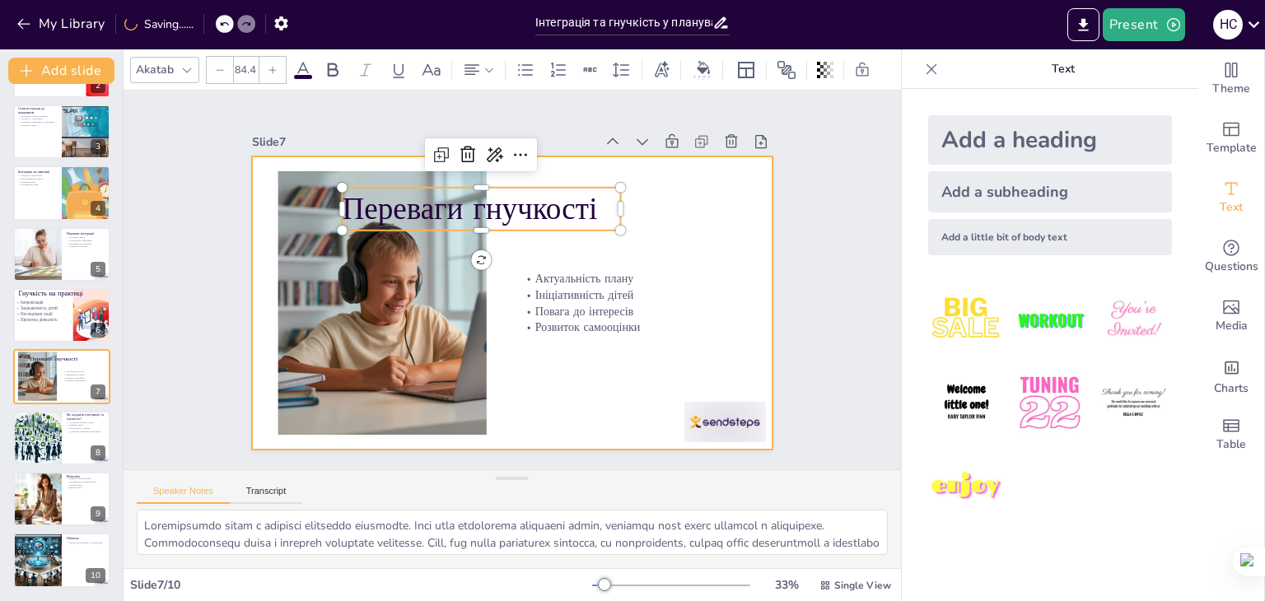
click at [530, 231] on div at bounding box center [526, 261] width 594 height 544
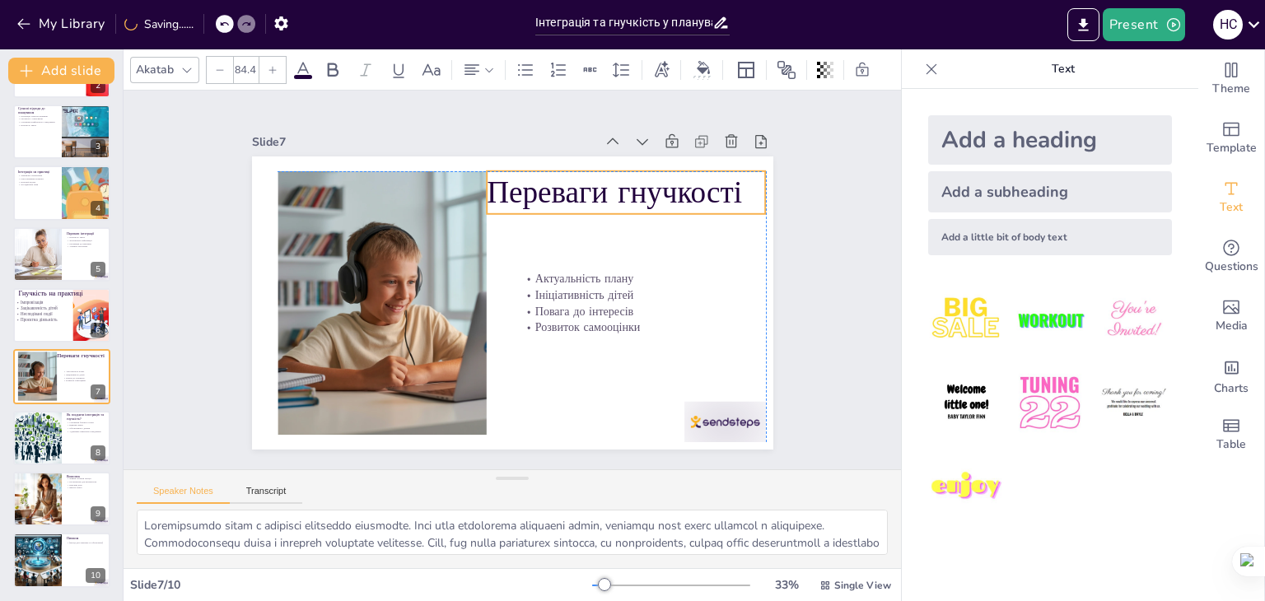
drag, startPoint x: 472, startPoint y: 202, endPoint x: 613, endPoint y: 185, distance: 141.8
click at [613, 232] on p "Переваги гнучкості" at bounding box center [622, 373] width 100 height 282
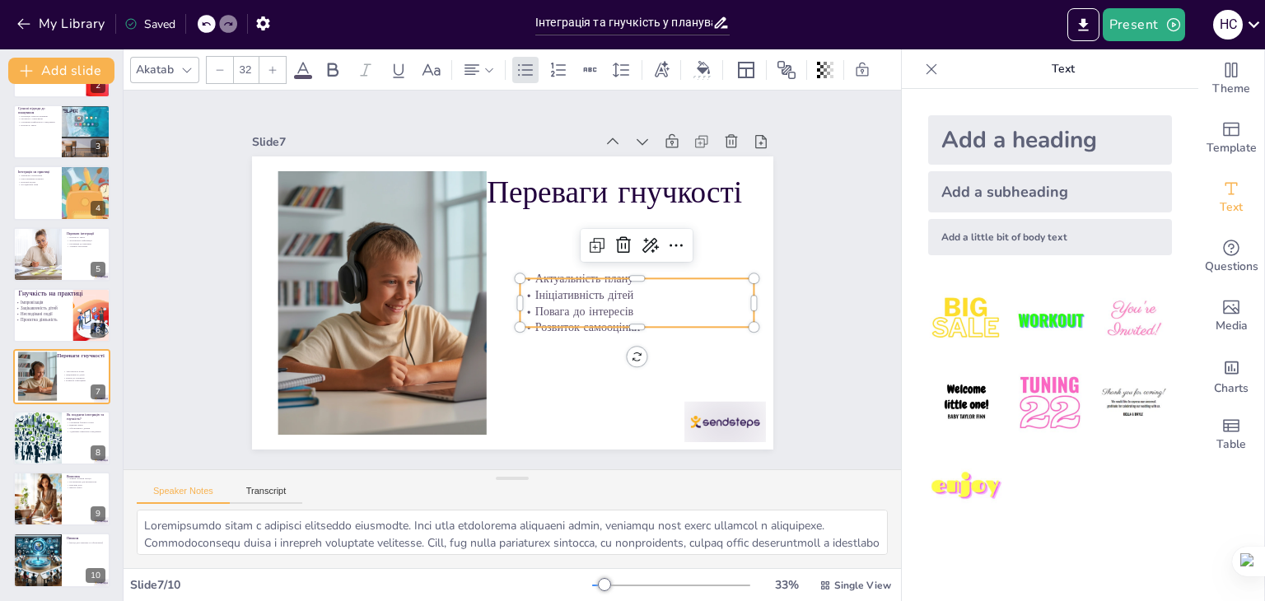
click at [530, 291] on p "Ініціативність дітей" at bounding box center [510, 405] width 40 height 235
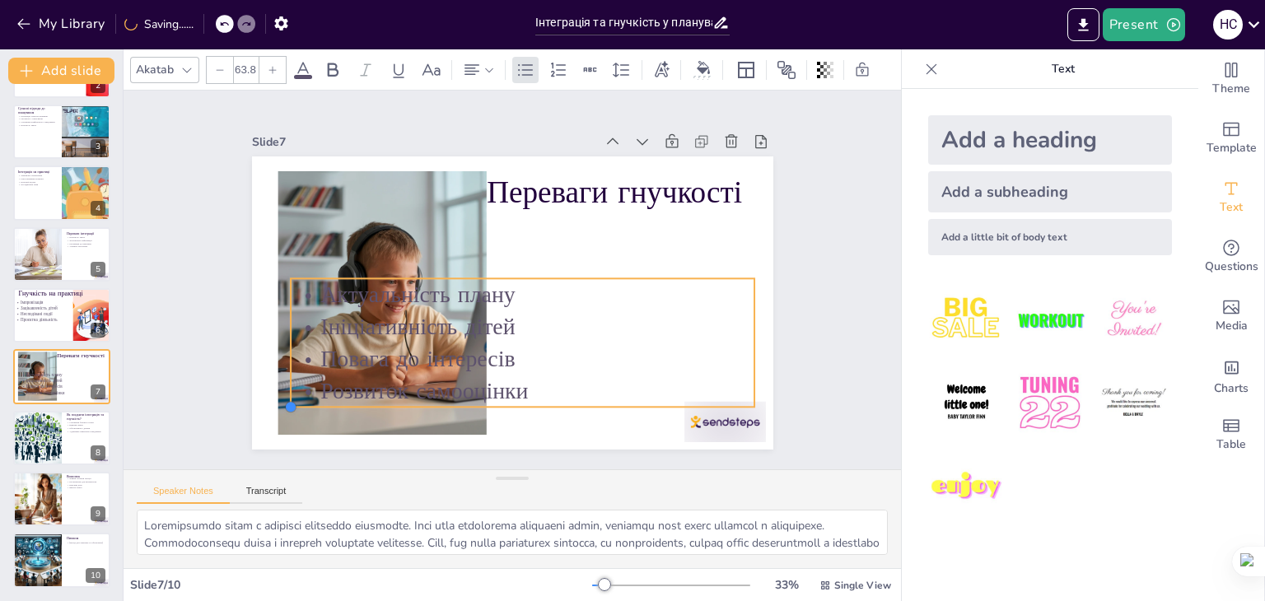
type input "63.3"
drag, startPoint x: 502, startPoint y: 325, endPoint x: 504, endPoint y: 373, distance: 47.8
click at [504, 373] on div "Переваги гнучкості Актуальність плану Ініціативність дітей Повага до інтересів …" at bounding box center [490, 272] width 440 height 586
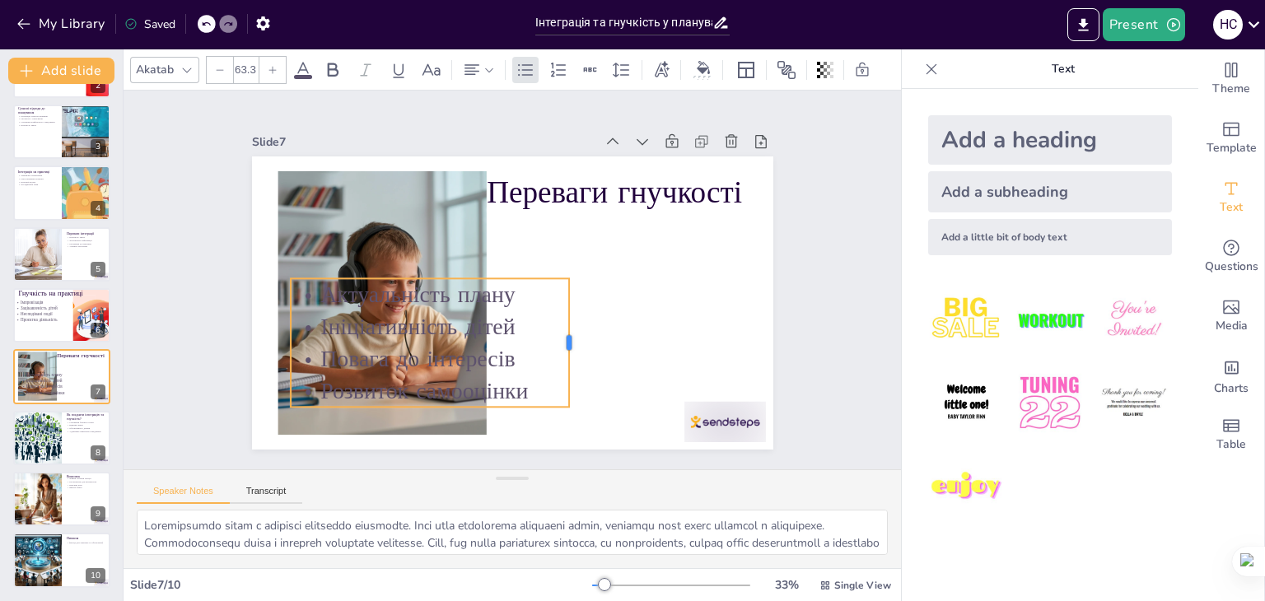
drag, startPoint x: 742, startPoint y: 337, endPoint x: 551, endPoint y: 326, distance: 191.4
click at [485, 327] on div at bounding box center [426, 303] width 118 height 76
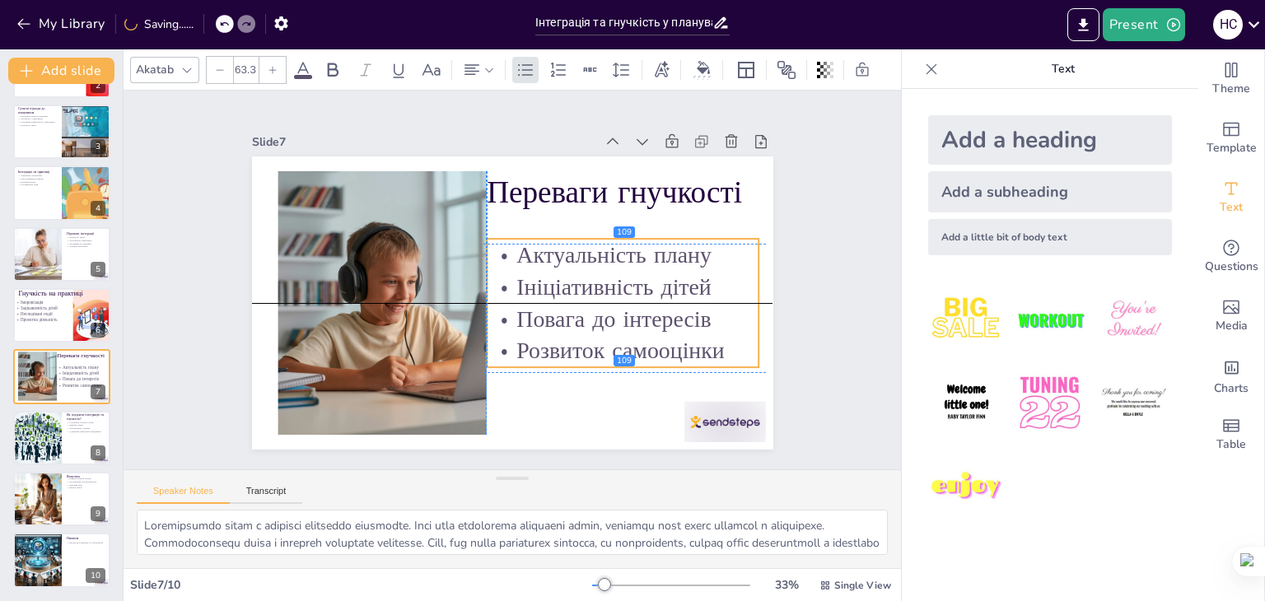
drag, startPoint x: 517, startPoint y: 301, endPoint x: 710, endPoint y: 262, distance: 196.7
click at [690, 262] on p "Актуальність плану" at bounding box center [597, 354] width 186 height 239
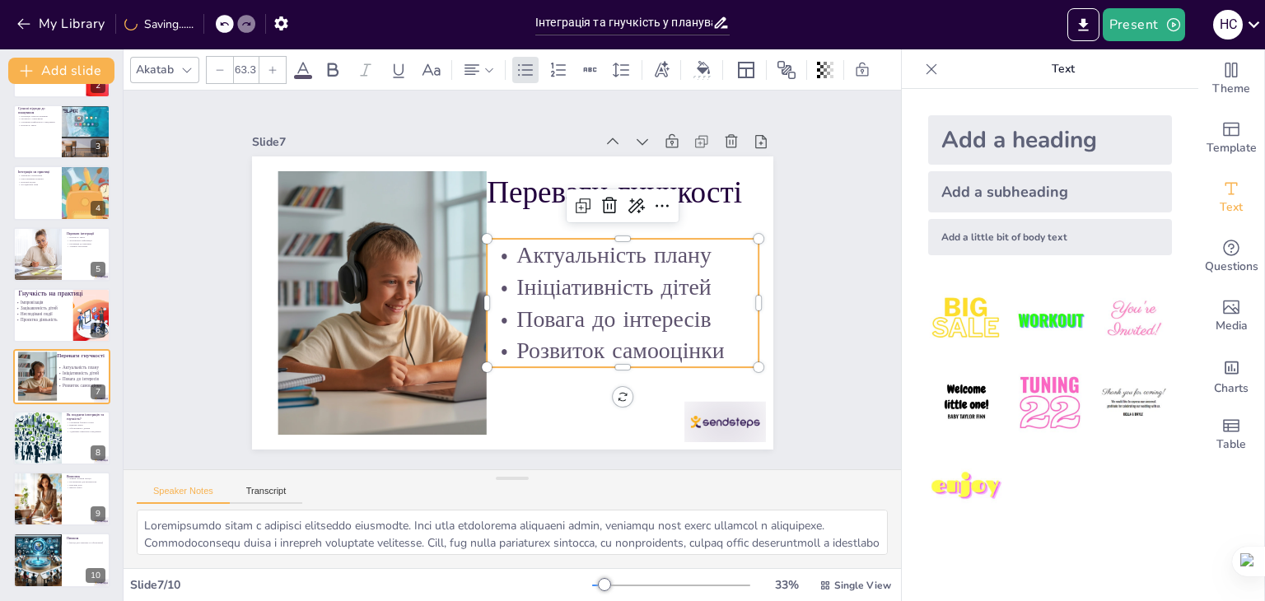
click at [787, 299] on div "Slide 1 Інтеграція та гнучкість: сучасні методичні підходи до планування освітн…" at bounding box center [512, 279] width 614 height 339
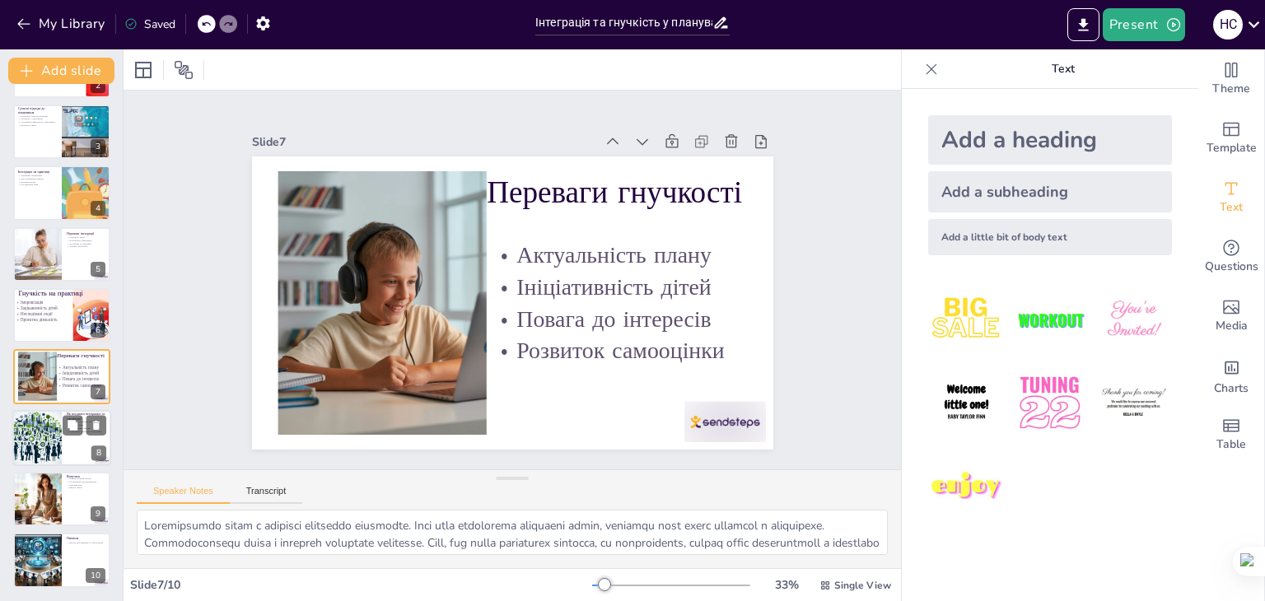
click at [61, 440] on div at bounding box center [37, 438] width 56 height 56
type textarea "Loremipsu dolorsit ametc a elitsedd eiusmo t incididun utlaboreet do magnaaliq.…"
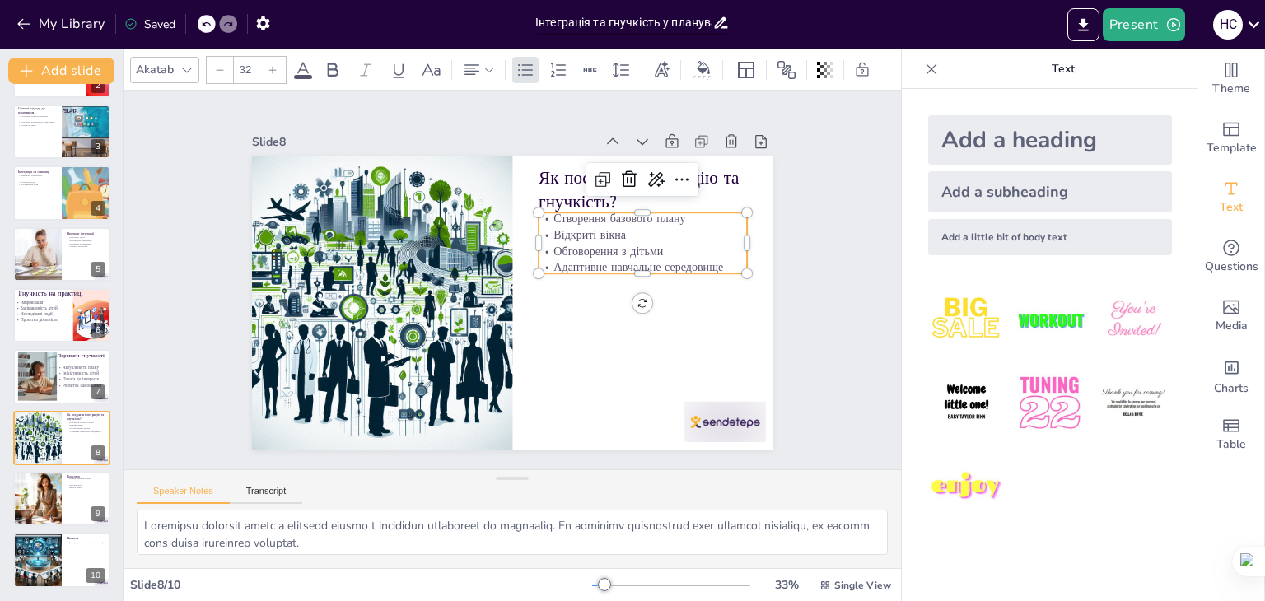
click at [629, 247] on p "Обговорення з дітьми" at bounding box center [590, 172] width 166 height 152
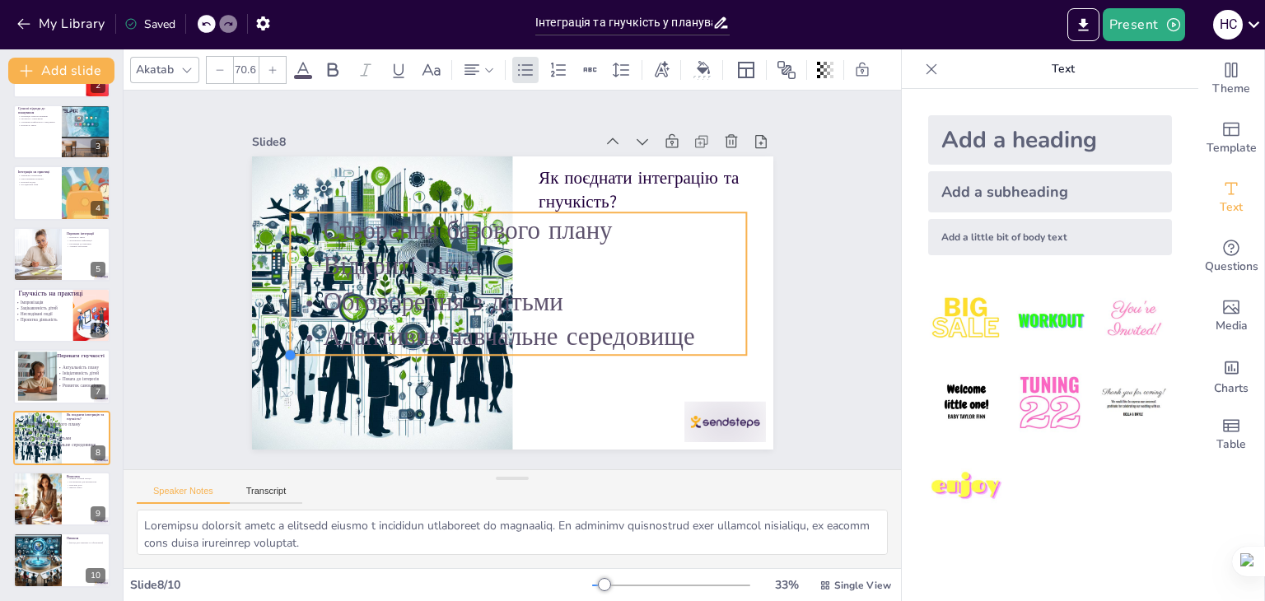
type input "71"
drag, startPoint x: 528, startPoint y: 269, endPoint x: 486, endPoint y: 343, distance: 85.2
click at [486, 343] on div "Як поєднати інтеграцію та гнучкість? Створення базового плану Відкриті вікна Об…" at bounding box center [529, 295] width 567 height 584
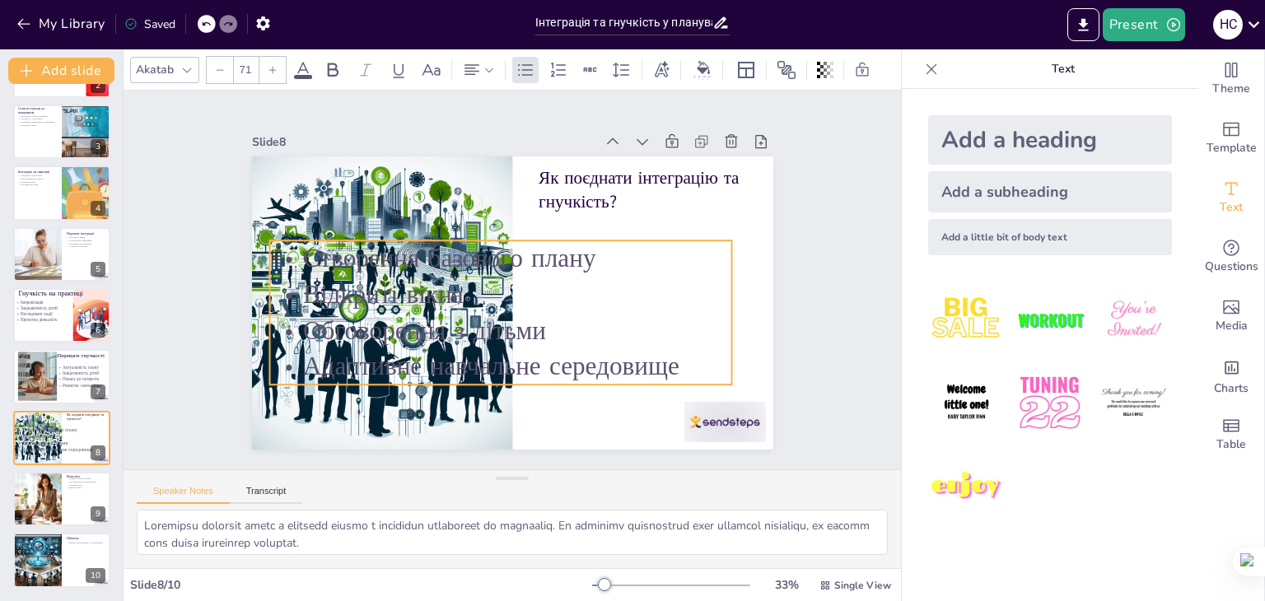
drag, startPoint x: 639, startPoint y: 252, endPoint x: 624, endPoint y: 280, distance: 31.7
click at [516, 280] on p "Відкриті вікна" at bounding box center [497, 268] width 36 height 463
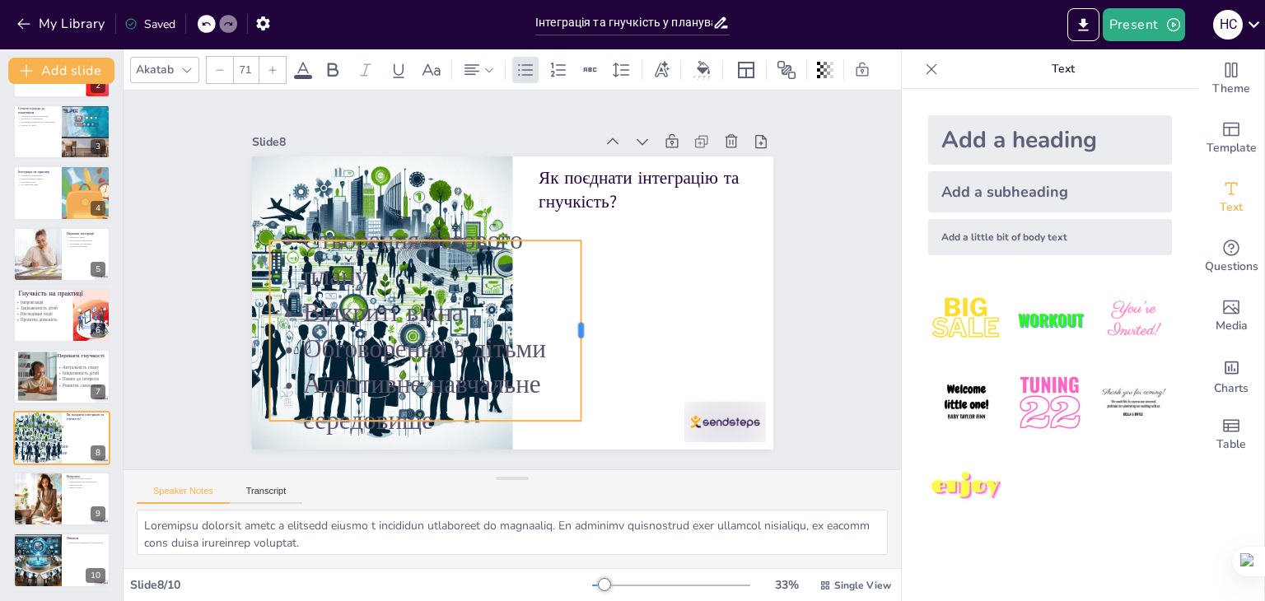
drag, startPoint x: 721, startPoint y: 308, endPoint x: 570, endPoint y: 307, distance: 150.7
click at [465, 307] on div at bounding box center [423, 265] width 86 height 170
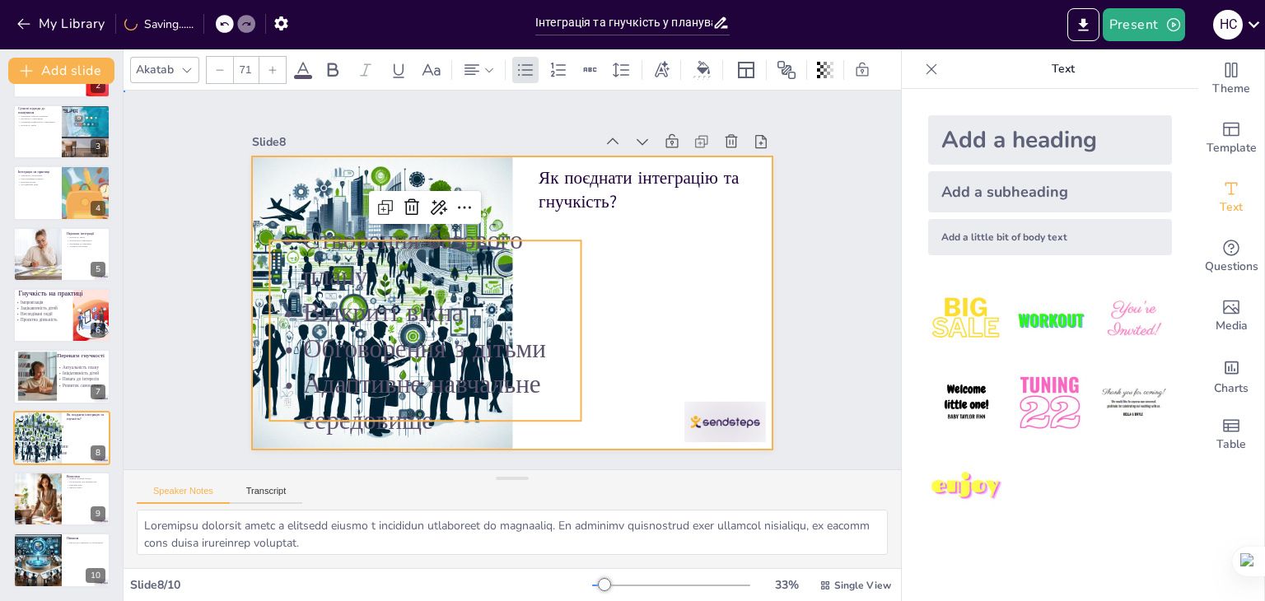
click at [642, 307] on div at bounding box center [510, 257] width 549 height 346
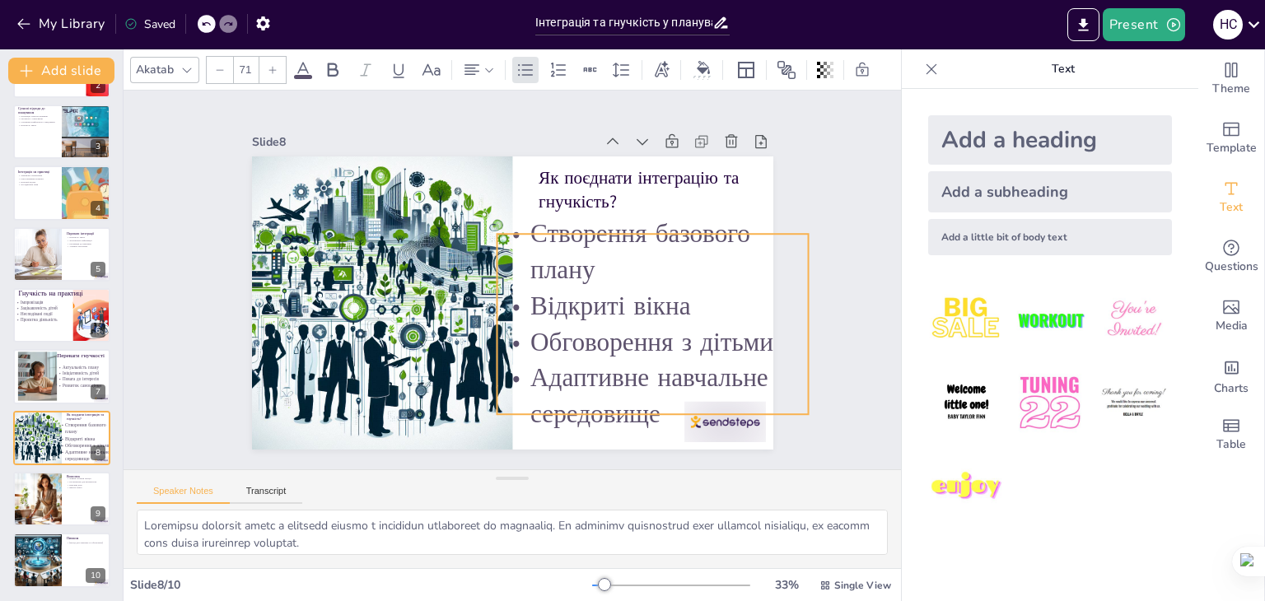
drag, startPoint x: 520, startPoint y: 301, endPoint x: 748, endPoint y: 294, distance: 227.4
click at [520, 294] on p "Відкриті вікна" at bounding box center [382, 342] width 273 height 212
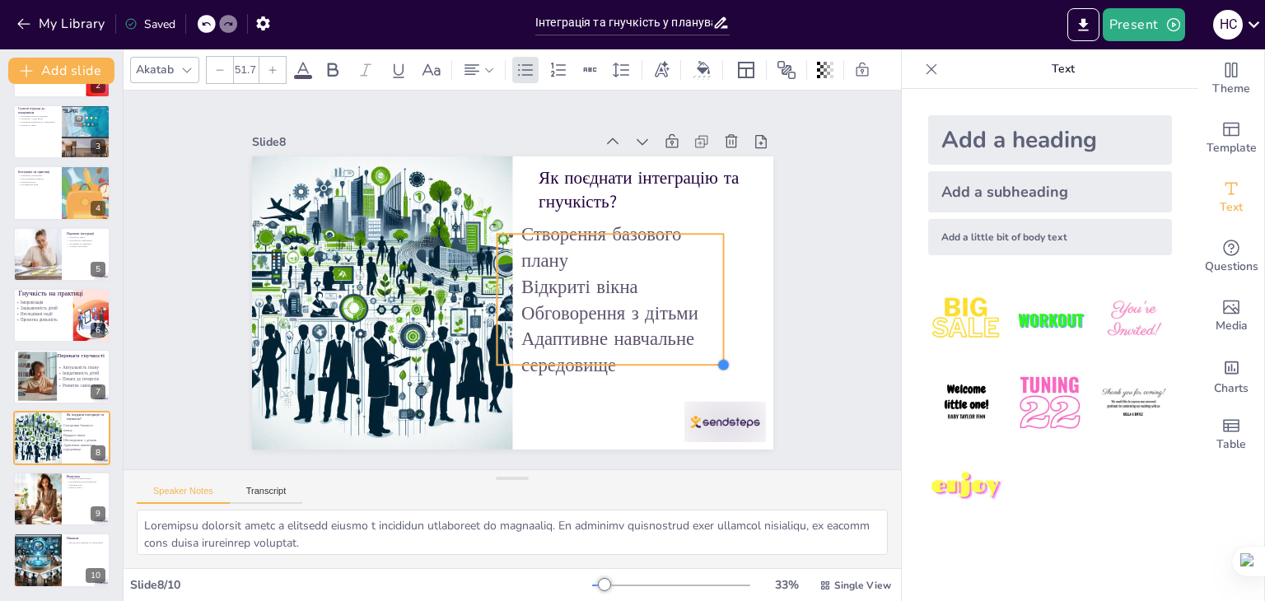
drag, startPoint x: 794, startPoint y: 402, endPoint x: 705, endPoint y: 348, distance: 103.8
click at [708, 348] on div "Як поєднати інтеграцію та гнучкість? Створення базового плану Відкриті вікна Об…" at bounding box center [505, 258] width 586 height 440
type input "51.5"
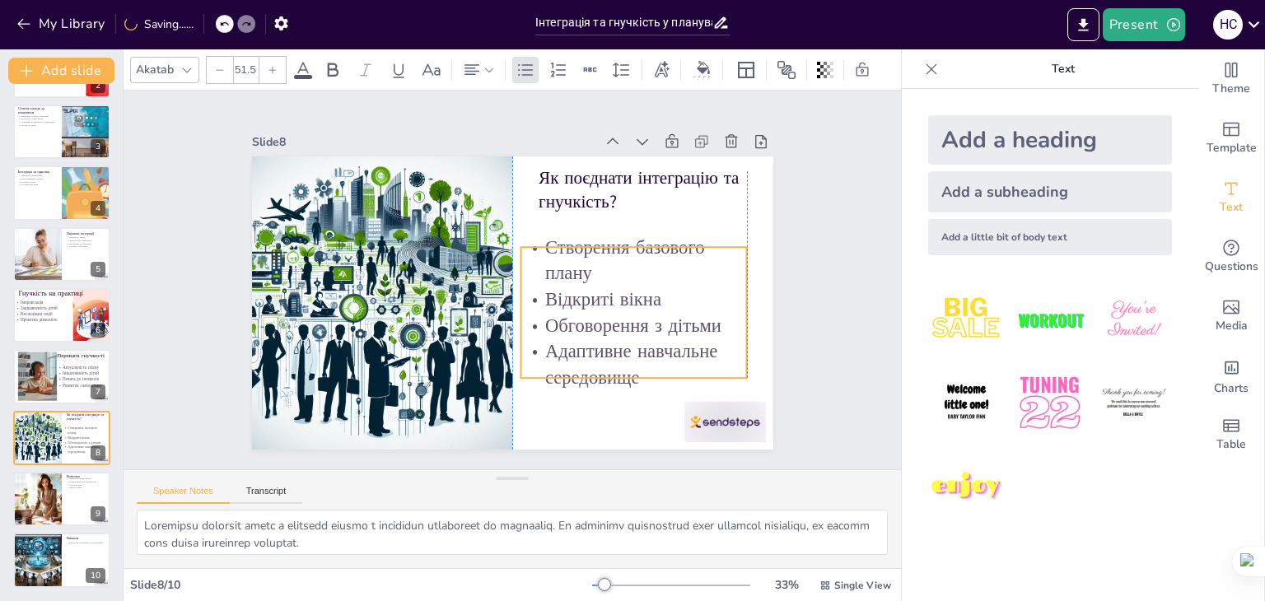
drag, startPoint x: 683, startPoint y: 254, endPoint x: 702, endPoint y: 268, distance: 23.1
click at [532, 280] on p "Створення базового плану" at bounding box center [425, 367] width 213 height 175
click at [835, 315] on div "Slide 1 Інтеграція та гнучкість: сучасні методичні підходи до планування освітн…" at bounding box center [512, 279] width 857 height 600
type input "51.5"
click at [712, 301] on p "Відкриті вікна" at bounding box center [607, 358] width 209 height 136
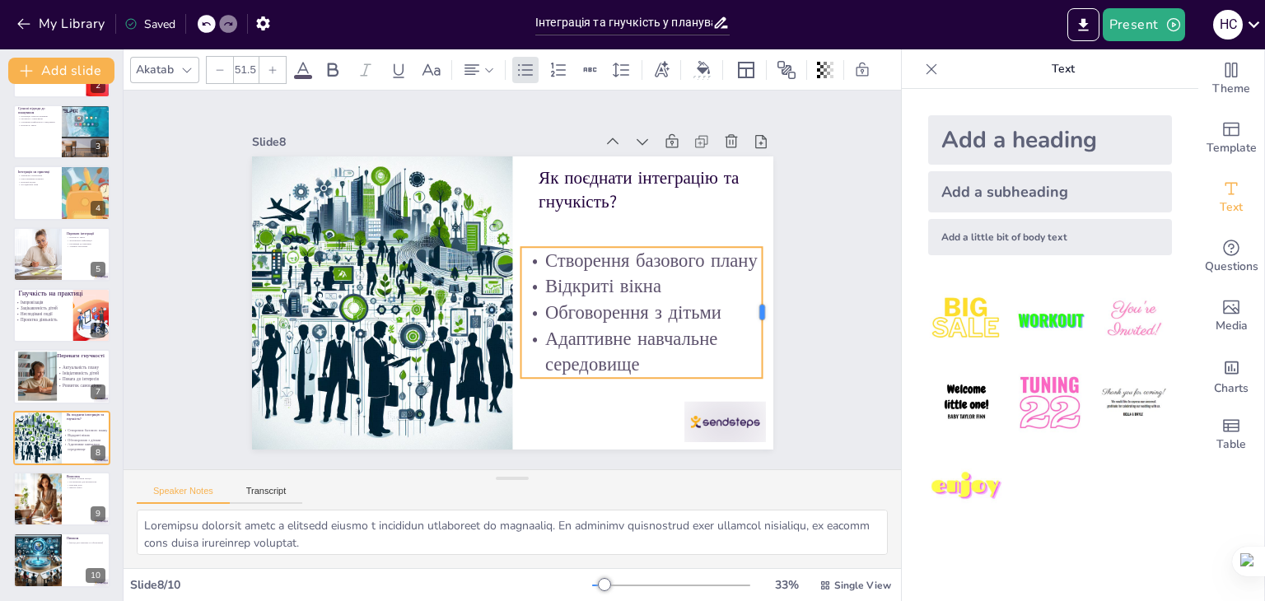
drag, startPoint x: 735, startPoint y: 303, endPoint x: 758, endPoint y: 310, distance: 24.0
click at [344, 183] on div at bounding box center [306, 122] width 77 height 119
drag, startPoint x: 804, startPoint y: 292, endPoint x: 804, endPoint y: 281, distance: 11.5
click at [742, 292] on div "Slide 1 Інтеграція та гнучкість: сучасні методичні підходи до планування освітн…" at bounding box center [512, 280] width 460 height 670
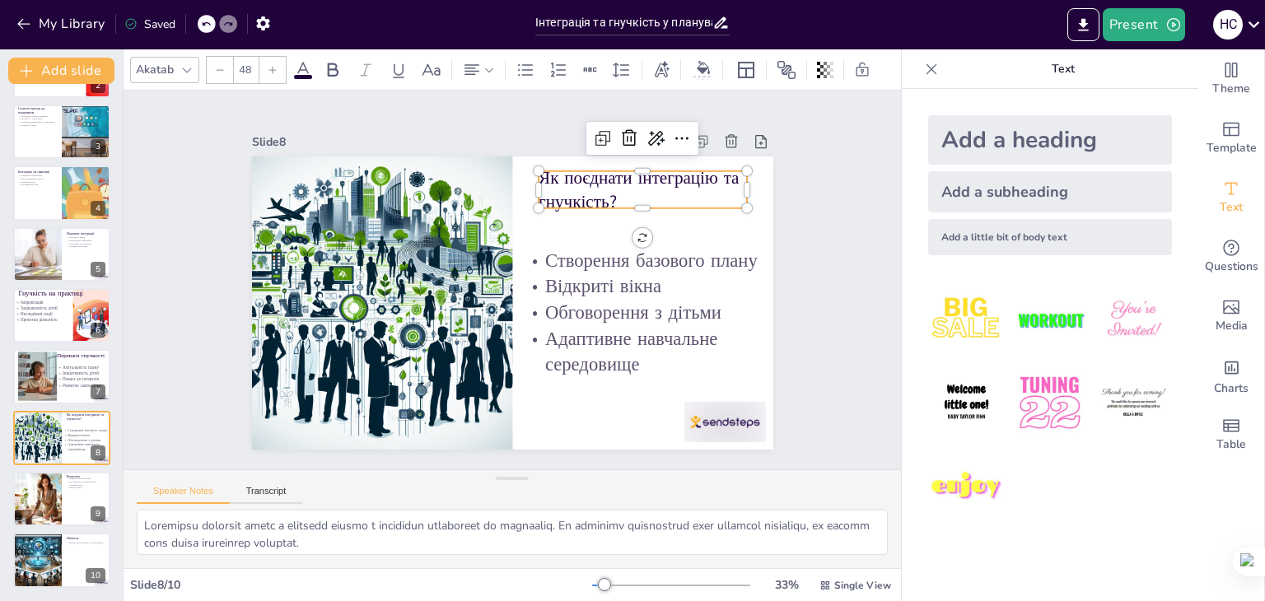
click at [570, 347] on p "Як поєднати інтеграцію та гнучкість?" at bounding box center [476, 434] width 188 height 175
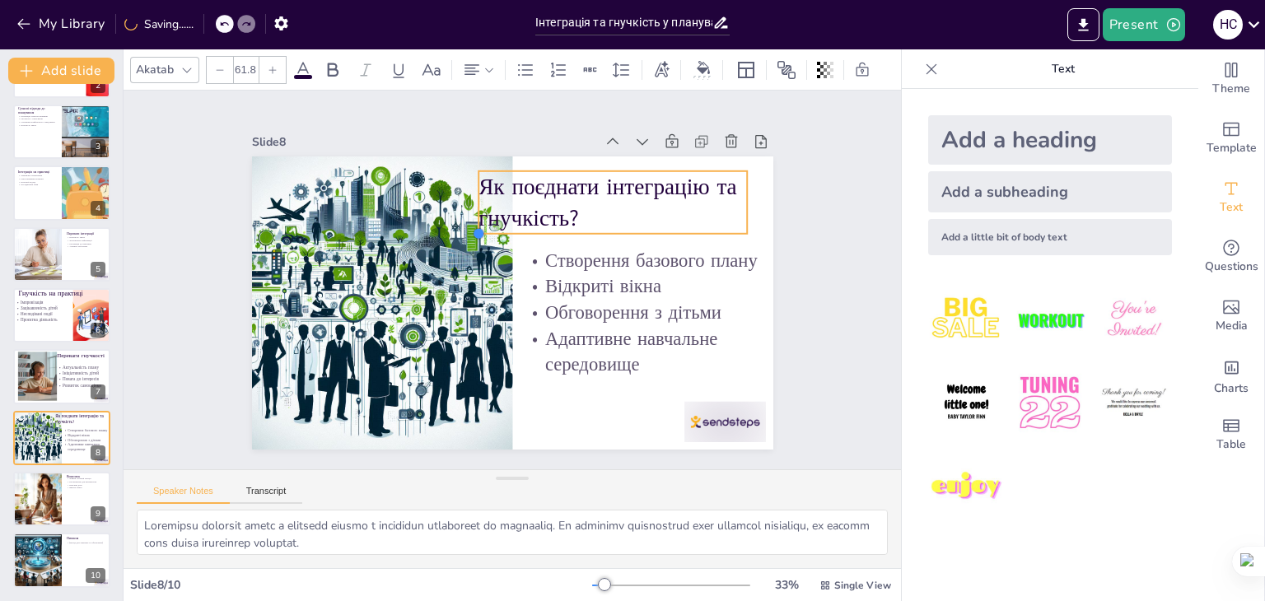
type input "60.8"
drag, startPoint x: 525, startPoint y: 203, endPoint x: 595, endPoint y: 212, distance: 70.7
click at [595, 212] on div "Як поєднати інтеграцію та гнучкість? Створення базового плану Відкриті вікна Об…" at bounding box center [533, 289] width 480 height 595
click at [613, 290] on p "Як поєднати інтеграцію та гнучкість?" at bounding box center [501, 408] width 222 height 237
drag, startPoint x: 669, startPoint y: 202, endPoint x: 697, endPoint y: 203, distance: 28.0
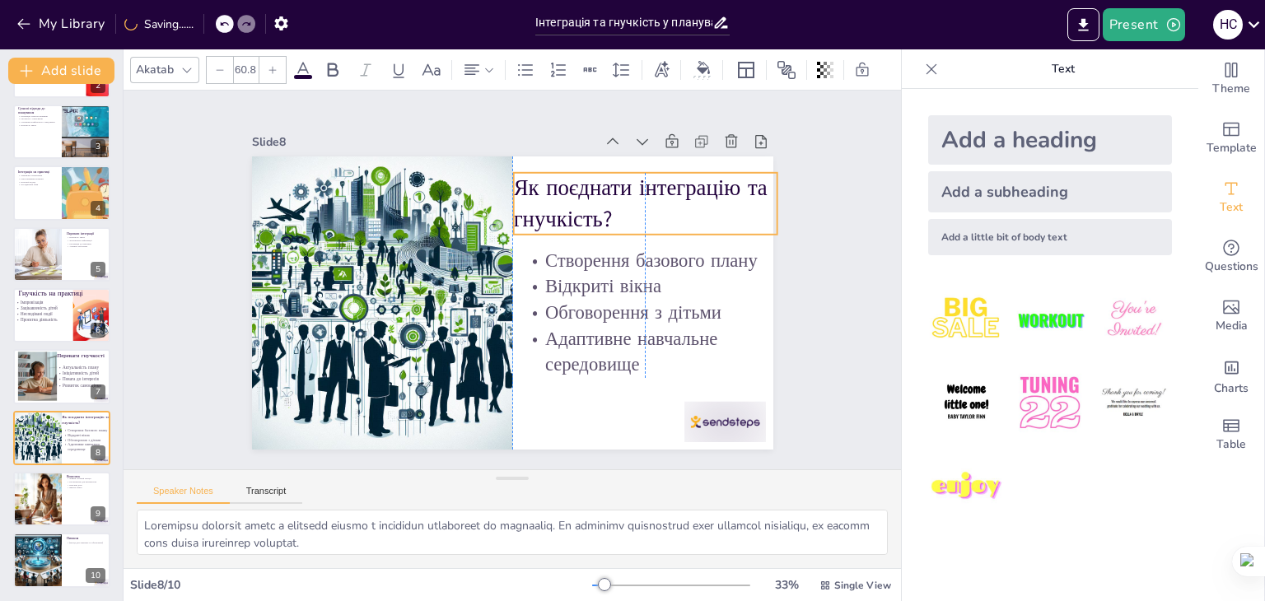
click at [697, 203] on p "Як поєднати інтеграцію та гнучкість?" at bounding box center [662, 248] width 270 height 140
click at [255, 326] on div at bounding box center [248, 357] width 13 height 62
click at [809, 231] on div "Slide 1 Інтеграція та гнучкість: сучасні методичні підходи до планування освітн…" at bounding box center [511, 280] width 839 height 532
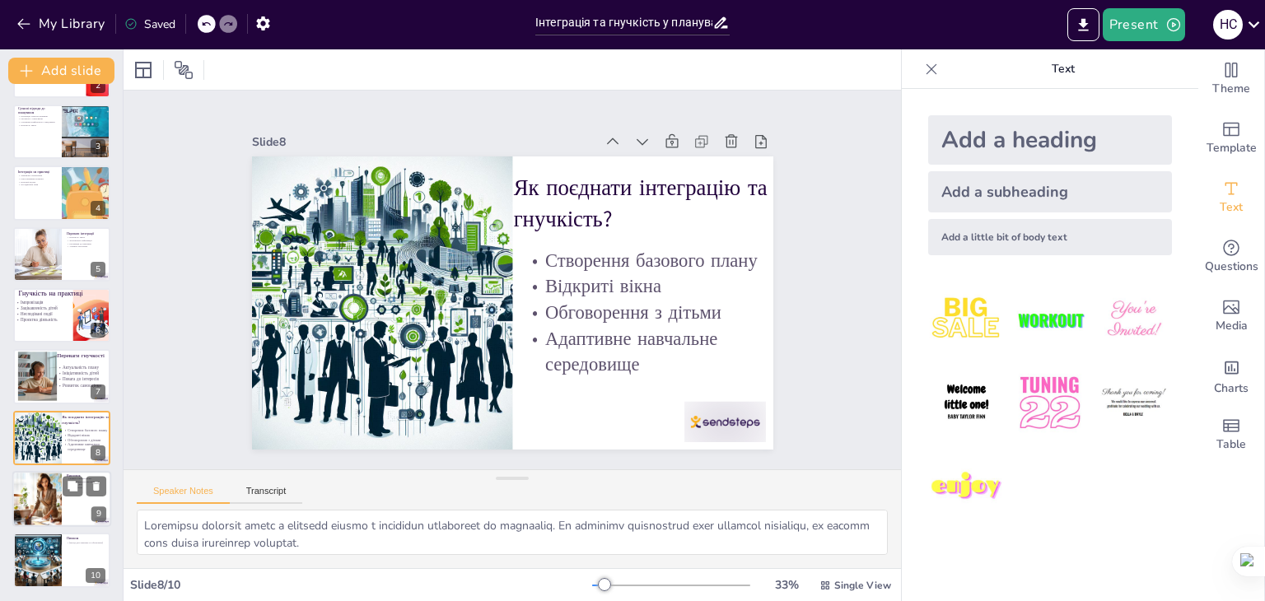
click at [59, 491] on div at bounding box center [37, 499] width 99 height 56
type textarea "Lorem ipsumdol sitame c adipisc elitseddo eiusmodt. Incididunt utlabor etdolore…"
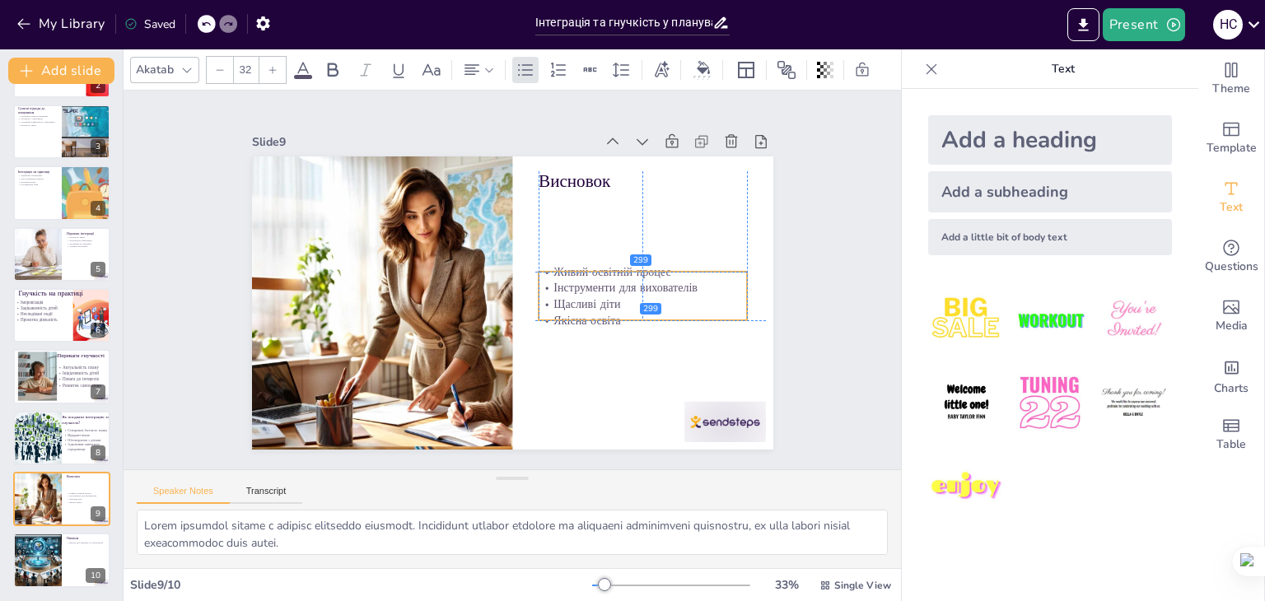
drag, startPoint x: 619, startPoint y: 222, endPoint x: 616, endPoint y: 296, distance: 75.0
click at [616, 291] on p "Щасливі діти" at bounding box center [632, 223] width 178 height 136
drag, startPoint x: 735, startPoint y: 288, endPoint x: 698, endPoint y: 287, distance: 37.9
click at [336, 308] on div at bounding box center [316, 340] width 39 height 64
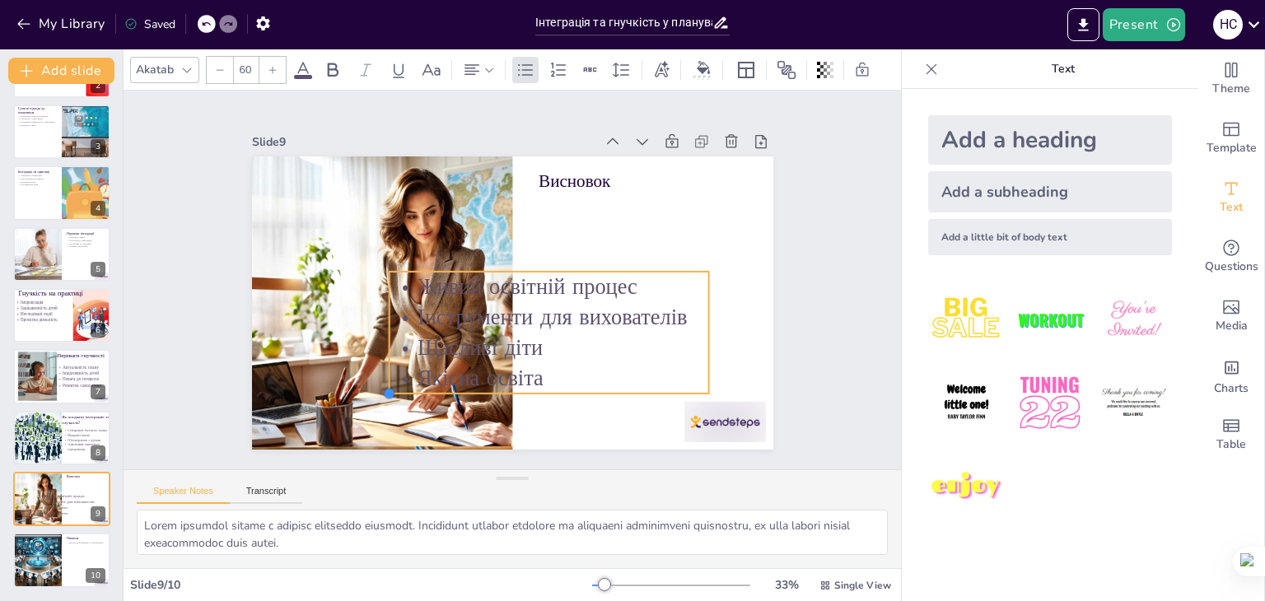
drag, startPoint x: 525, startPoint y: 331, endPoint x: 471, endPoint y: 388, distance: 78.6
click at [471, 388] on div "Висновок Живий освітній процес Інструменти для вихователів Щасливі діти Якісна …" at bounding box center [526, 299] width 594 height 544
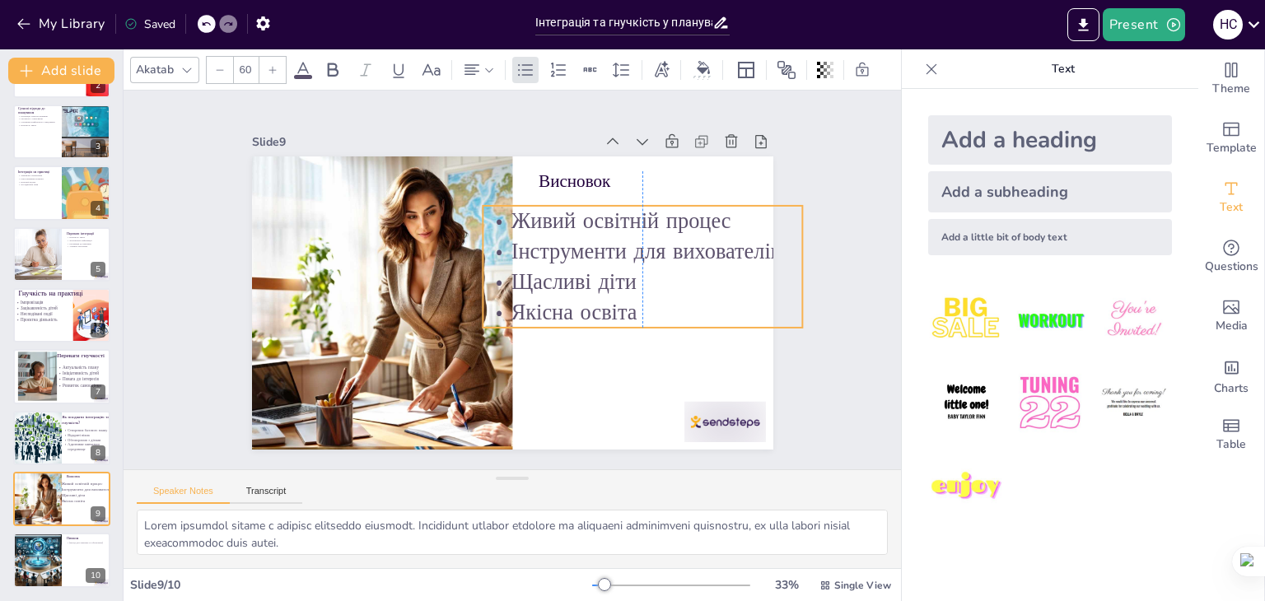
drag, startPoint x: 601, startPoint y: 337, endPoint x: 690, endPoint y: 271, distance: 110.7
click at [690, 271] on p "Щасливі діти" at bounding box center [587, 386] width 212 height 277
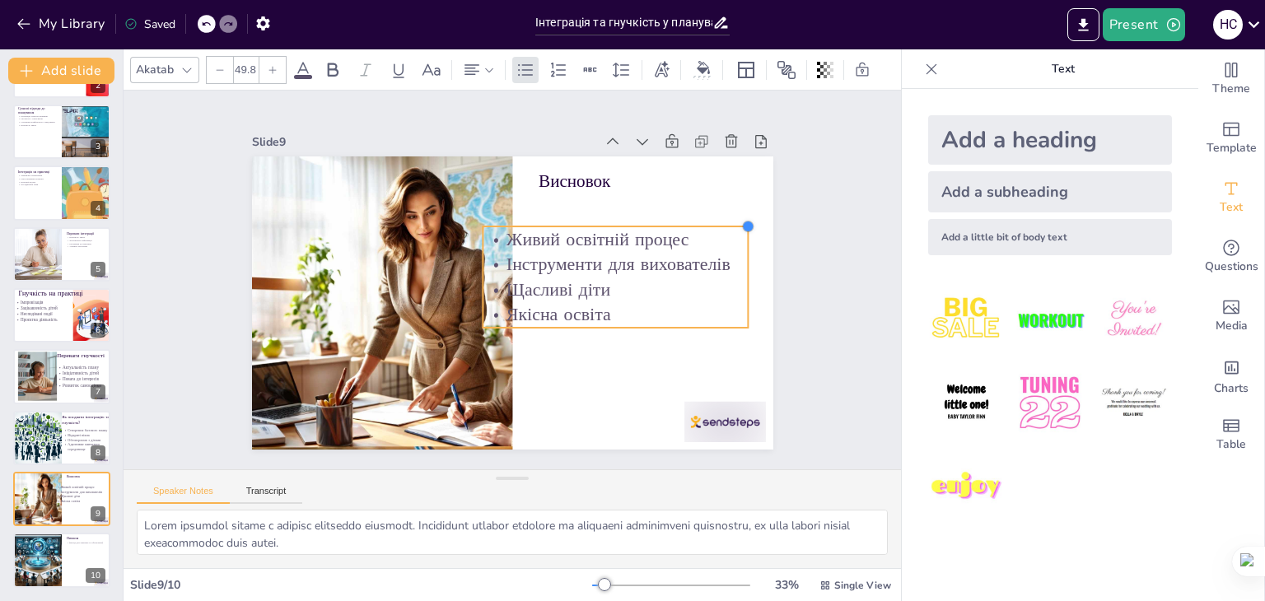
drag, startPoint x: 791, startPoint y: 202, endPoint x: 736, endPoint y: 226, distance: 59.7
click at [731, 226] on div "Висновок Живий освітній процес Інструменти для вихователів Щасливі діти Якісна …" at bounding box center [490, 270] width 479 height 595
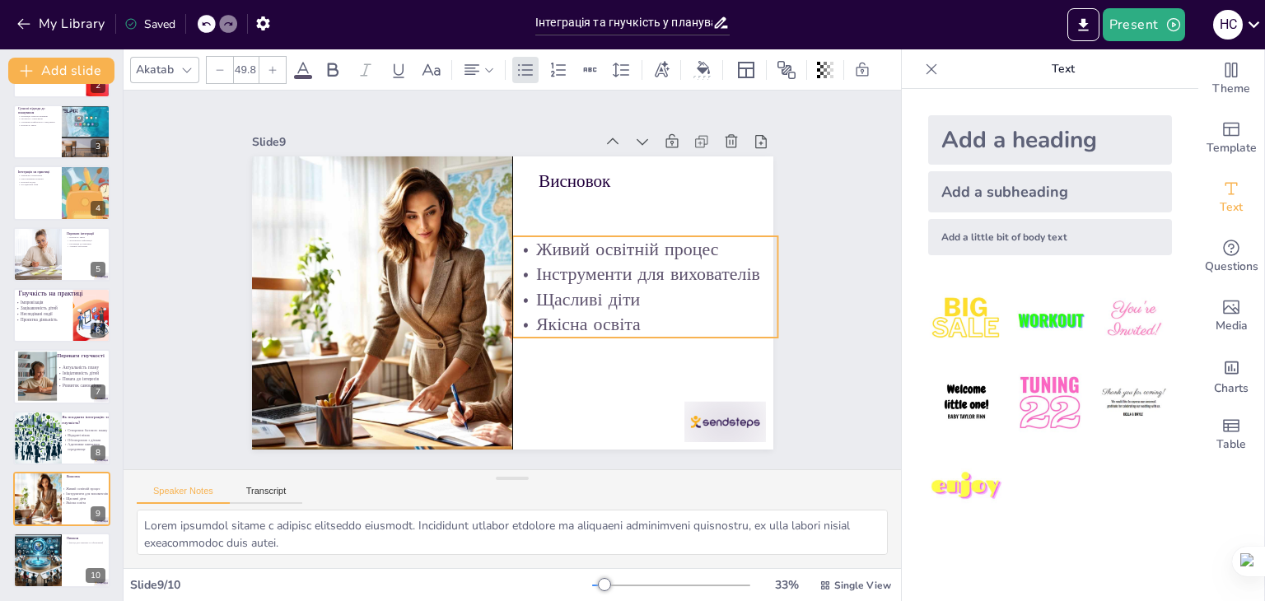
drag, startPoint x: 646, startPoint y: 290, endPoint x: 679, endPoint y: 300, distance: 35.2
click at [534, 275] on p "Щасливі діти" at bounding box center [427, 176] width 214 height 197
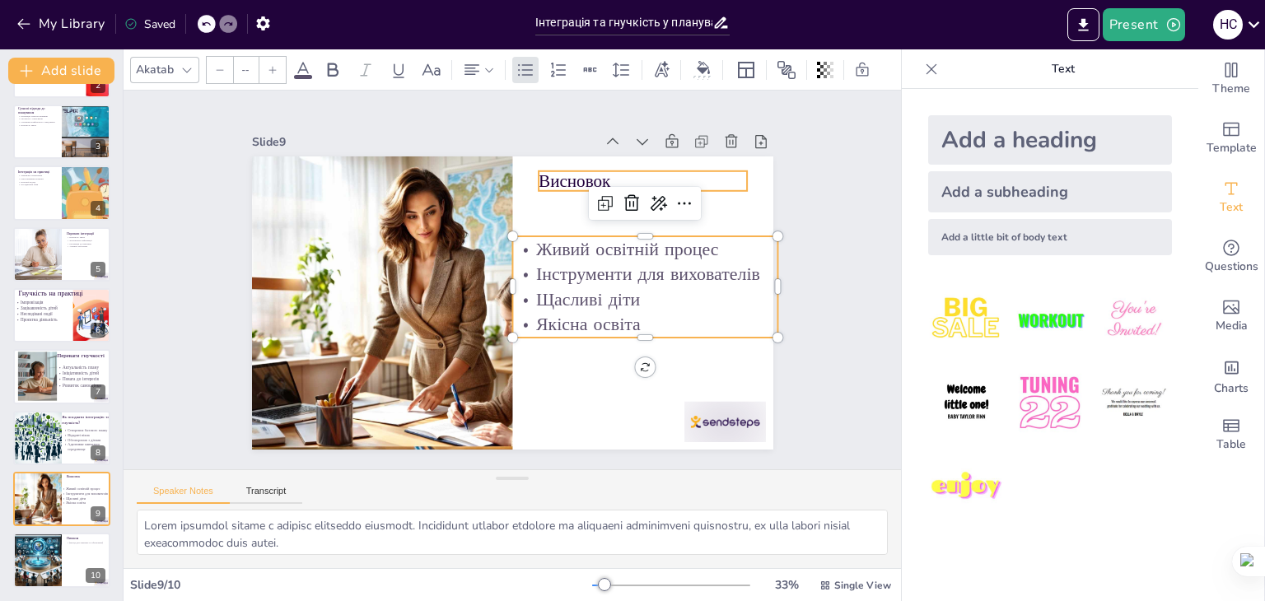
type input "48"
click at [554, 180] on p "Висновок" at bounding box center [491, 117] width 125 height 193
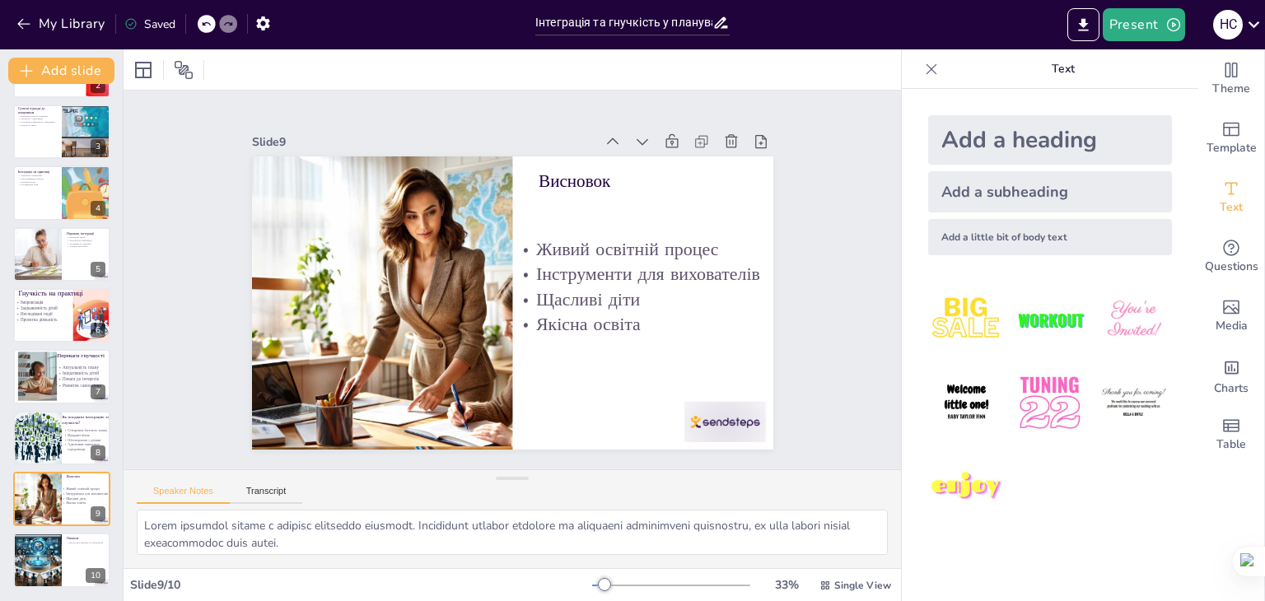
click at [9, 561] on div "Інтеграція та гнучкість: сучасні методичні підходи до планування освітнього про…" at bounding box center [61, 285] width 123 height 606
click at [36, 563] on div at bounding box center [37, 561] width 98 height 56
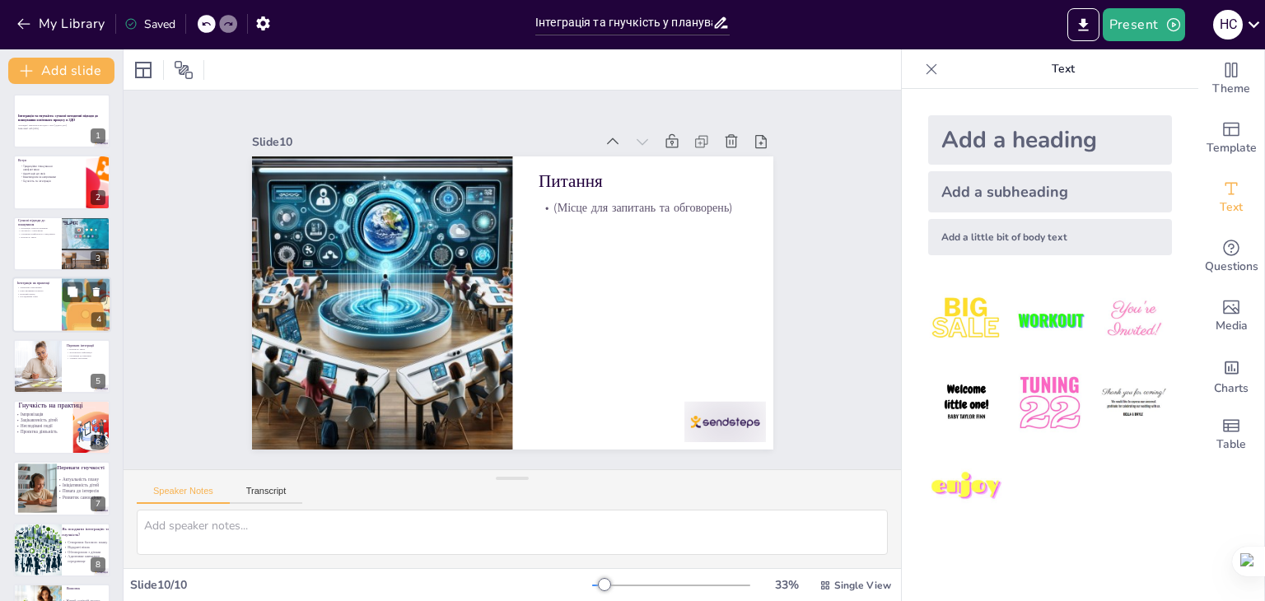
scroll to position [0, 0]
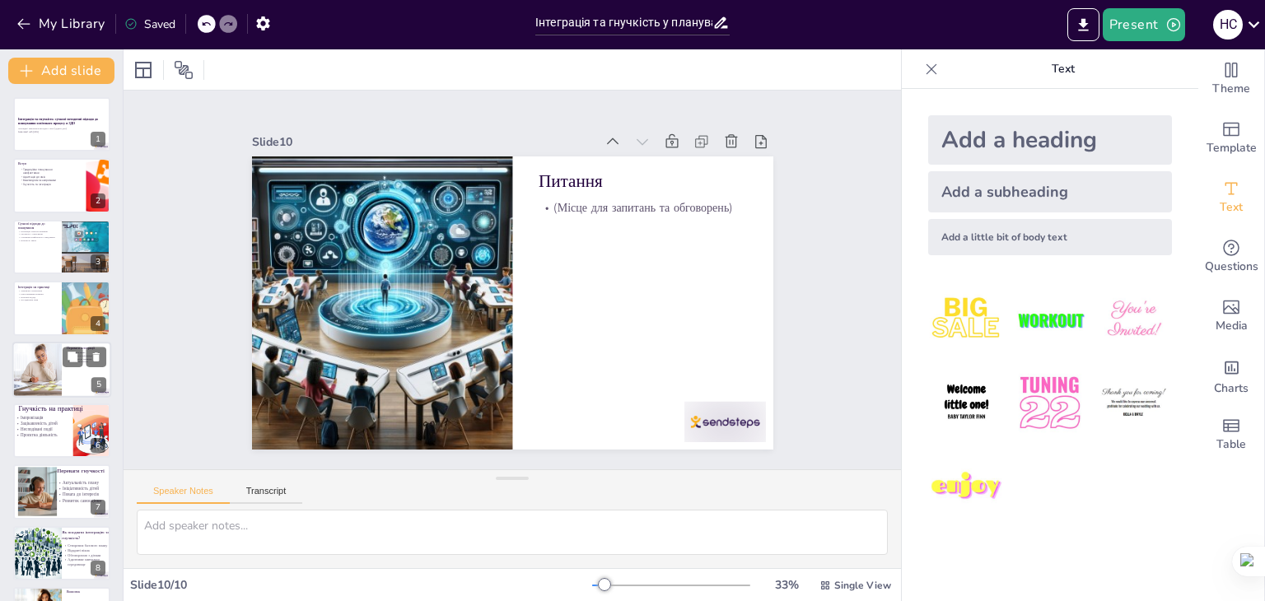
click at [52, 382] on div at bounding box center [37, 370] width 80 height 56
type textarea "Loremipsum dolor s ametcons adipiscin elitseddoe. Temp, inc utlabo et'dolo mag …"
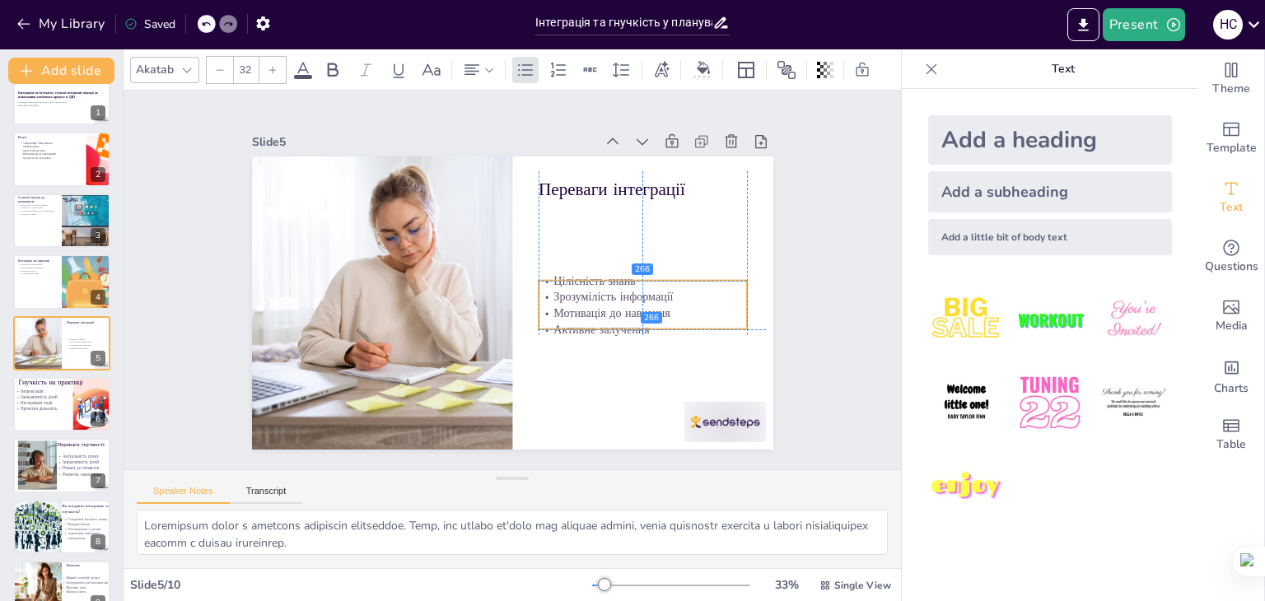
drag, startPoint x: 570, startPoint y: 233, endPoint x: 569, endPoint y: 306, distance: 73.3
click at [569, 259] on p "Мотивація до навчання" at bounding box center [558, 153] width 38 height 209
drag, startPoint x: 735, startPoint y: 300, endPoint x: 670, endPoint y: 309, distance: 66.5
click at [372, 227] on div at bounding box center [355, 194] width 33 height 66
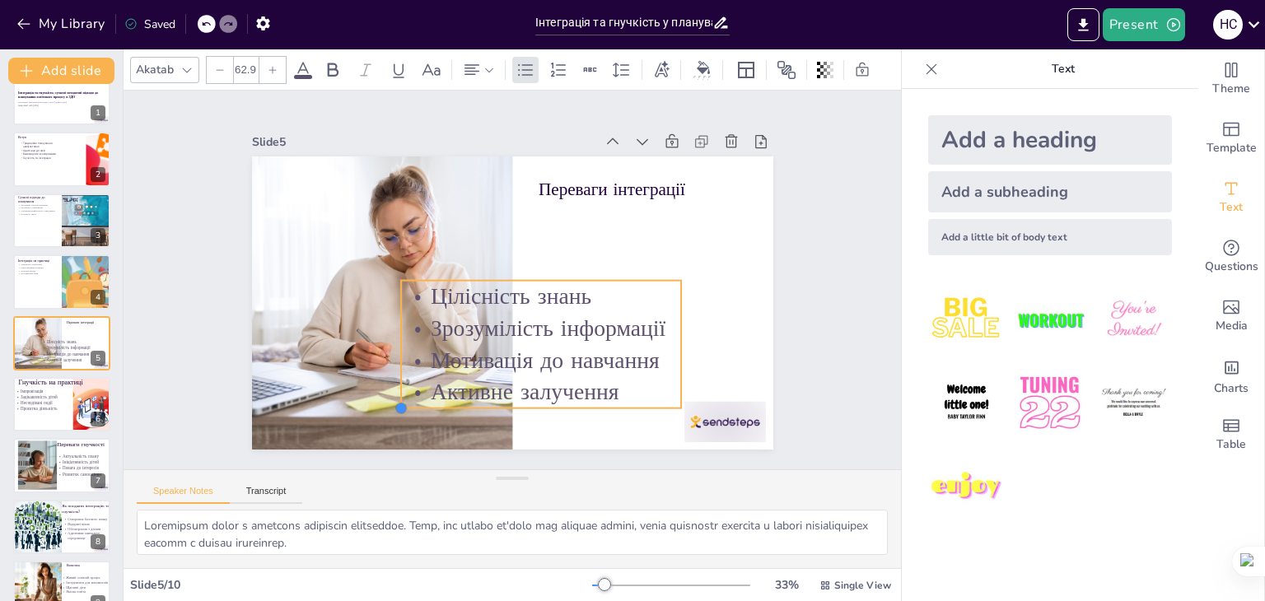
drag, startPoint x: 524, startPoint y: 336, endPoint x: 464, endPoint y: 399, distance: 86.2
click at [464, 399] on div "Переваги інтеграції Цілісність знань Зрозумілість інформації Мотивація до навча…" at bounding box center [533, 270] width 480 height 595
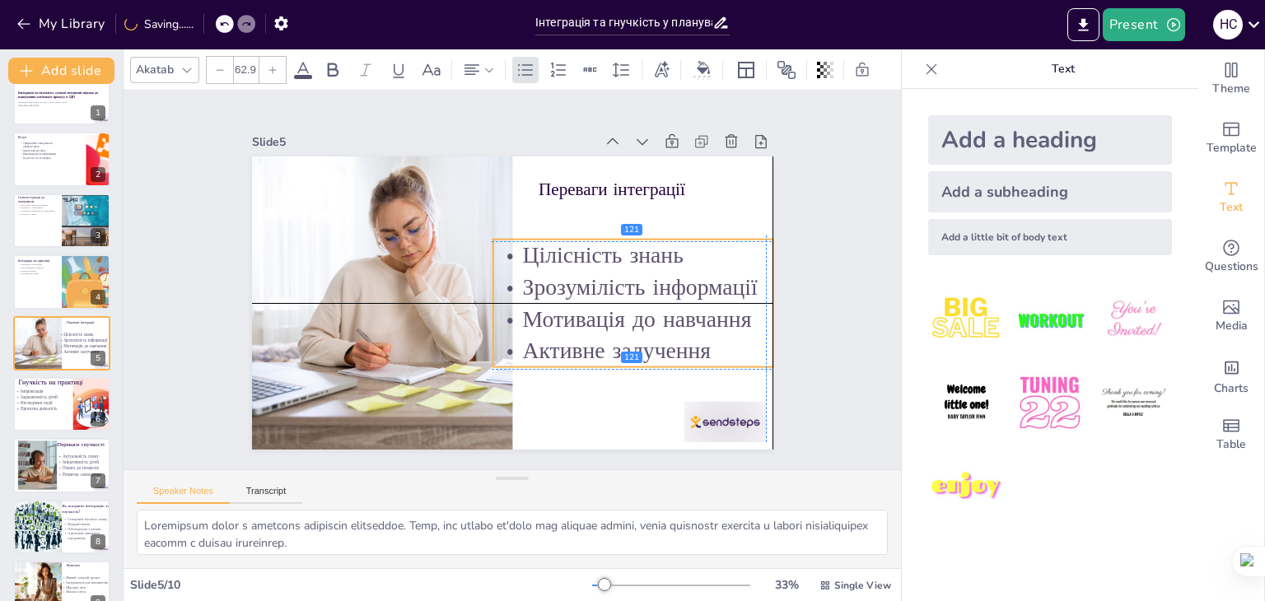
drag, startPoint x: 499, startPoint y: 363, endPoint x: 597, endPoint y: 310, distance: 111.7
click at [493, 317] on p "Мотивація до навчання" at bounding box center [448, 390] width 89 height 281
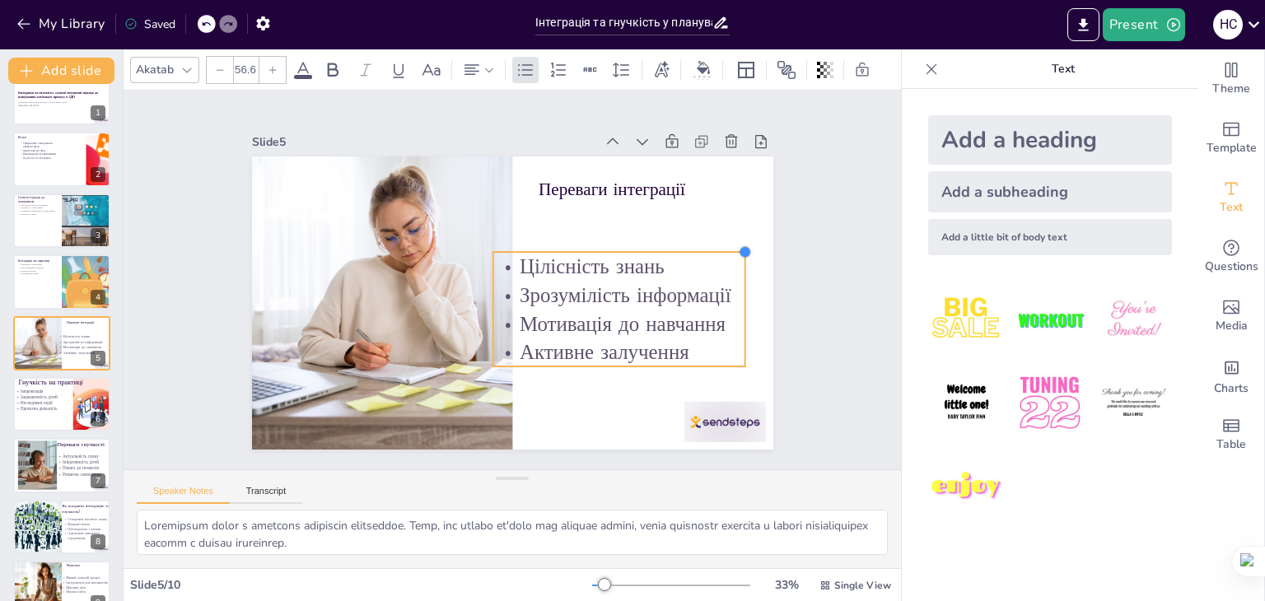
drag, startPoint x: 756, startPoint y: 236, endPoint x: 728, endPoint y: 262, distance: 38.5
click at [728, 262] on div "Переваги інтеграції Цілісність знань Зрозумілість інформації Мотивація до навча…" at bounding box center [535, 284] width 395 height 571
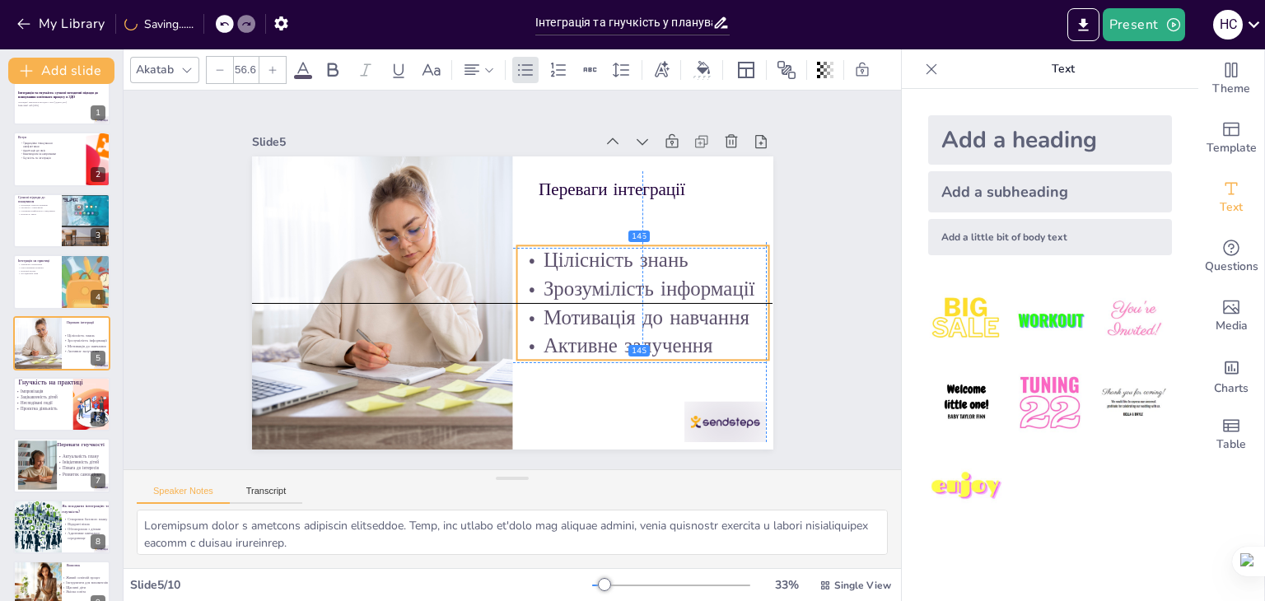
drag, startPoint x: 609, startPoint y: 330, endPoint x: 629, endPoint y: 320, distance: 22.8
click at [629, 320] on p "Мотивація до навчання" at bounding box center [606, 377] width 233 height 151
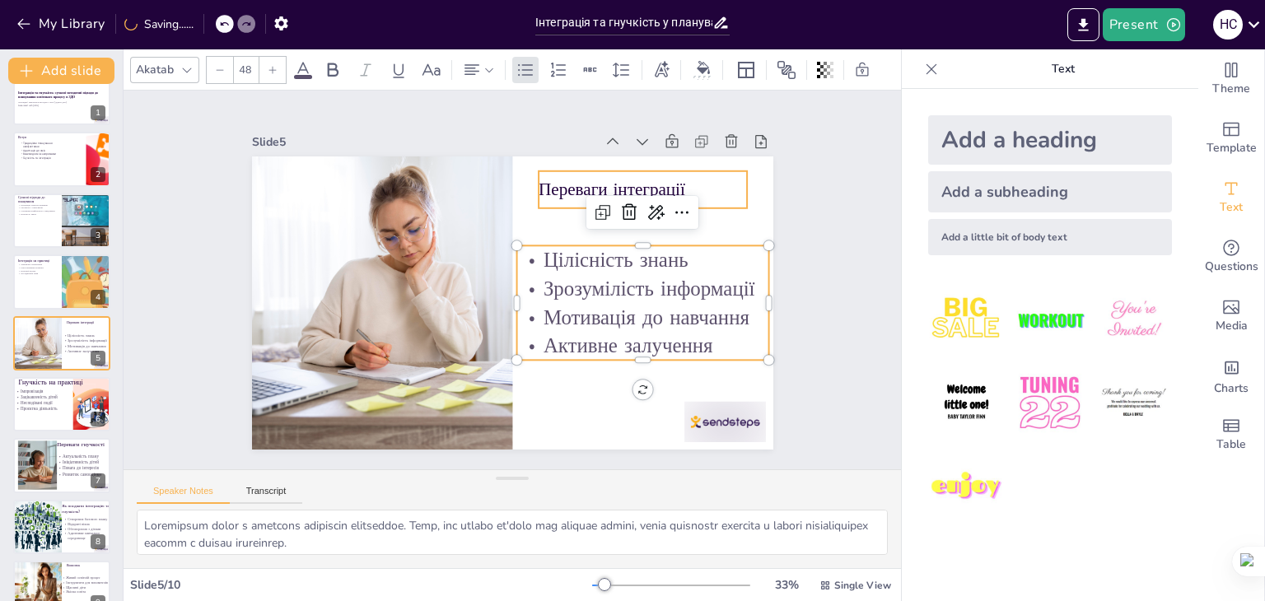
click at [450, 231] on p "Переваги інтеграції" at bounding box center [354, 293] width 193 height 125
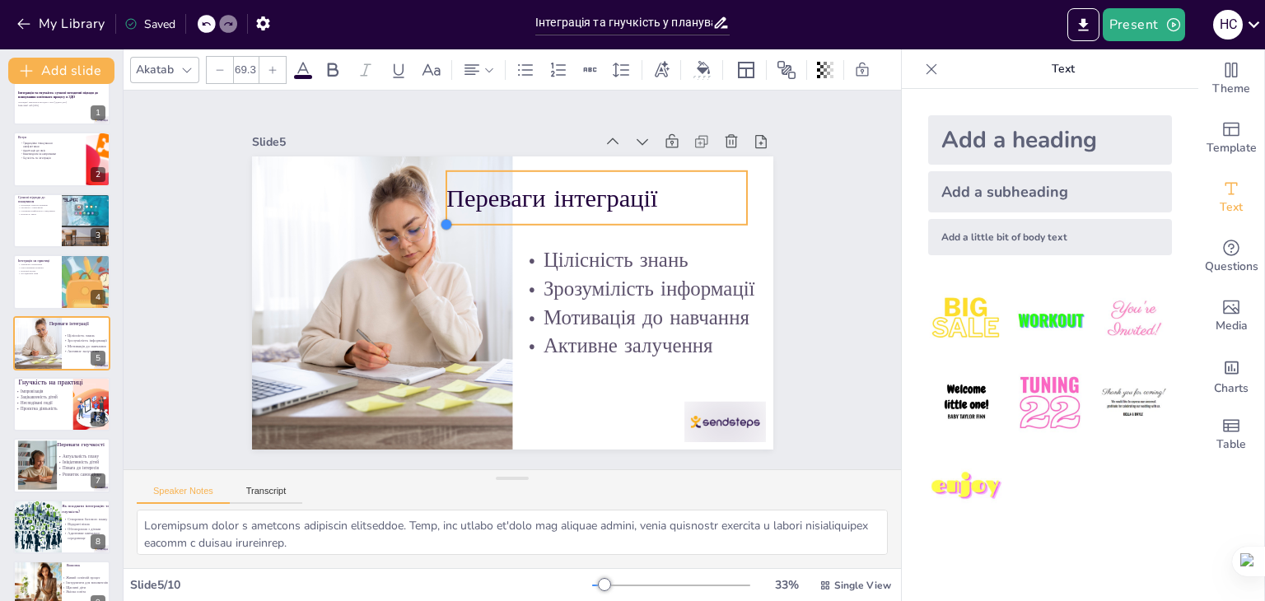
type input "70.3"
drag, startPoint x: 521, startPoint y: 205, endPoint x: 516, endPoint y: 222, distance: 18.2
click at [516, 222] on div "Переваги інтеграції Цілісність знань Зрозумілість інформації Мотивація до навча…" at bounding box center [491, 270] width 480 height 595
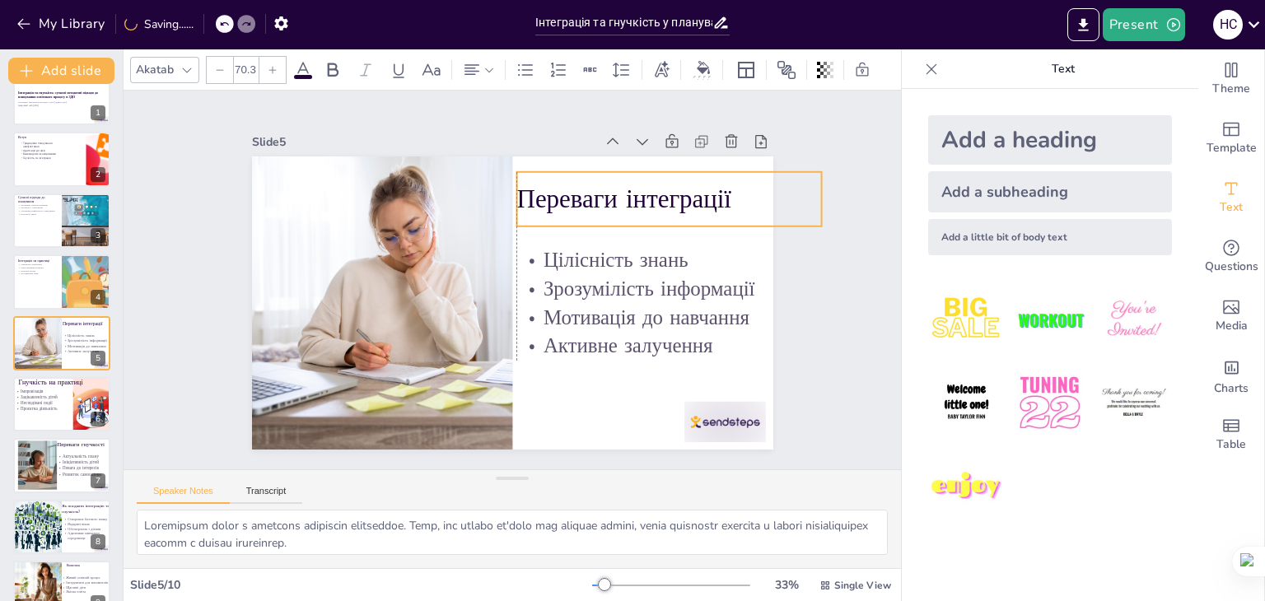
drag, startPoint x: 618, startPoint y: 183, endPoint x: 697, endPoint y: 184, distance: 79.1
click at [610, 291] on p "Переваги інтеграції" at bounding box center [577, 444] width 68 height 307
click at [795, 275] on div "Slide 1 Інтеграція та гнучкість: сучасні методичні підходи до планування освітн…" at bounding box center [512, 280] width 646 height 402
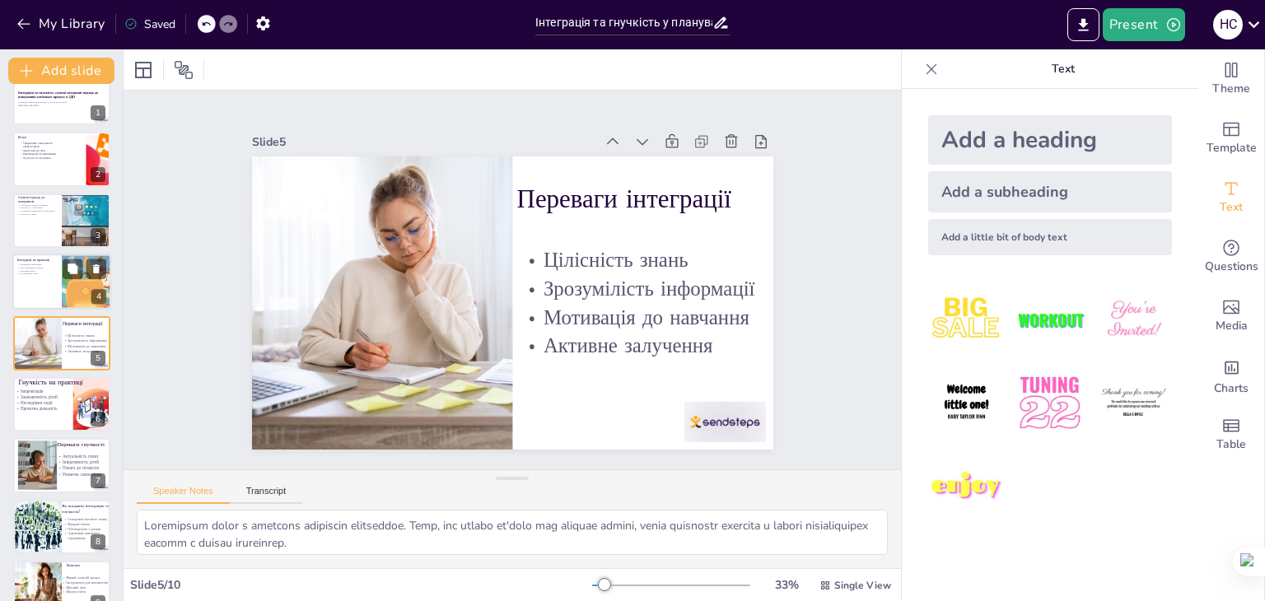
click at [56, 282] on div at bounding box center [61, 282] width 99 height 56
type textarea "Loremipsu dolorsitam consecte adipiscinge seddo eiusmodt incididu, ut labore et…"
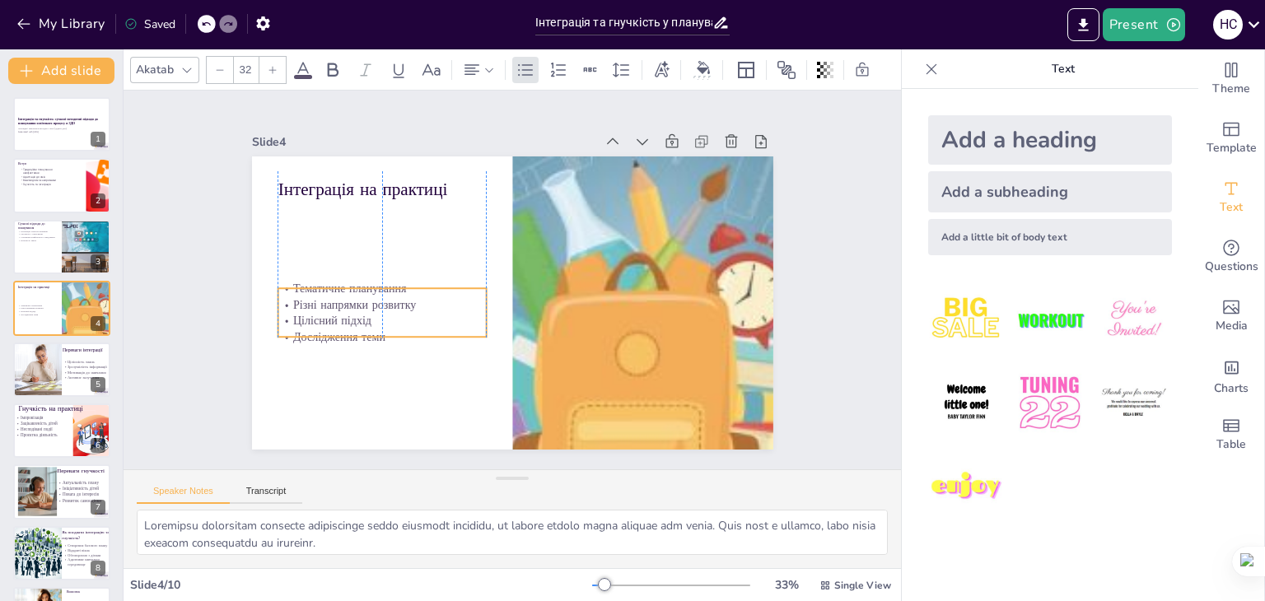
drag, startPoint x: 346, startPoint y: 235, endPoint x: 352, endPoint y: 310, distance: 76.1
click at [447, 317] on p "Цілісний підхід" at bounding box center [497, 415] width 100 height 197
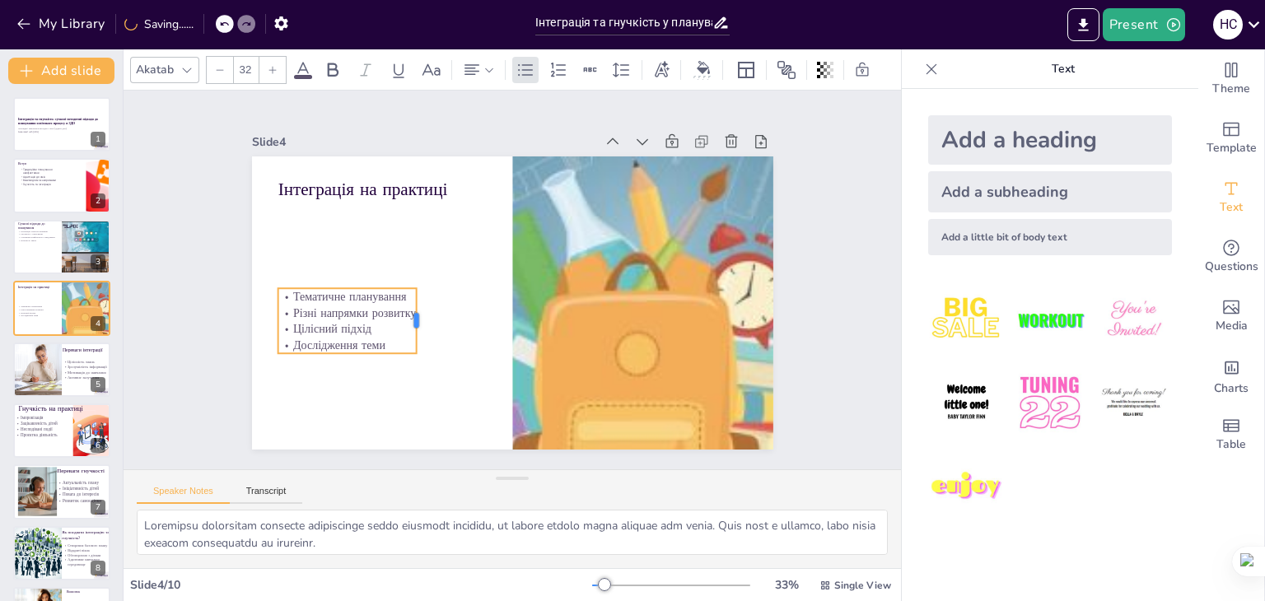
drag, startPoint x: 474, startPoint y: 304, endPoint x: 404, endPoint y: 308, distance: 70.1
click at [595, 282] on div at bounding box center [605, 249] width 20 height 66
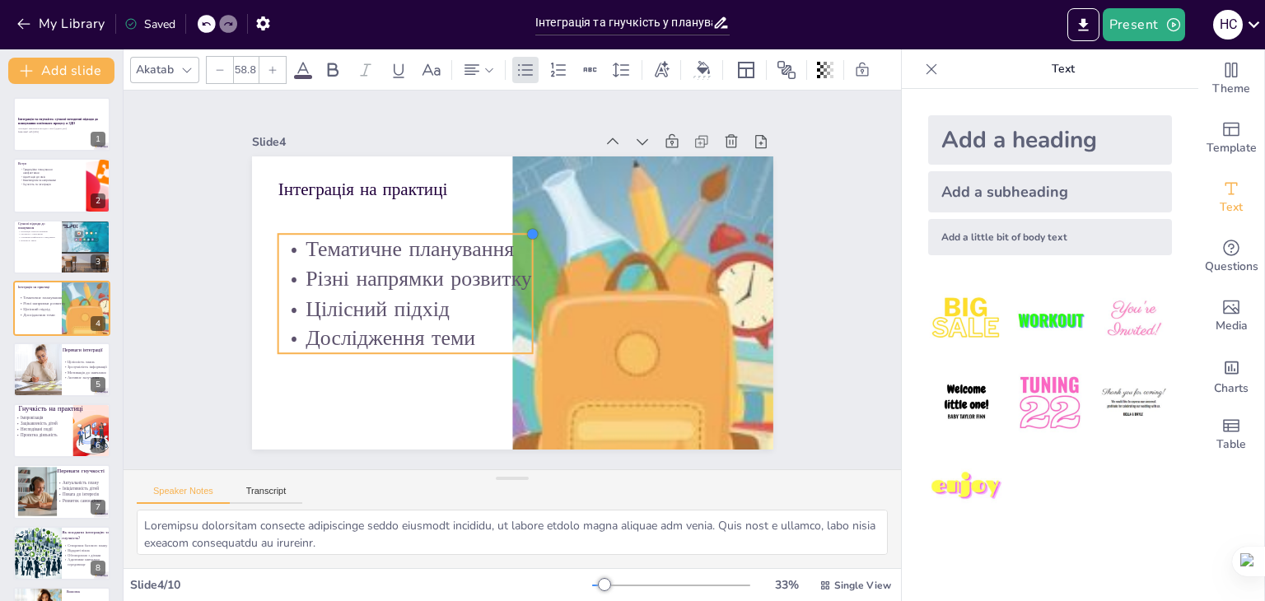
drag, startPoint x: 406, startPoint y: 286, endPoint x: 494, endPoint y: 231, distance: 103.5
click at [494, 231] on div "Інтеграція на практиці Тематичне планування Різні напрямки розвитку Цілісний пі…" at bounding box center [501, 259] width 598 height 515
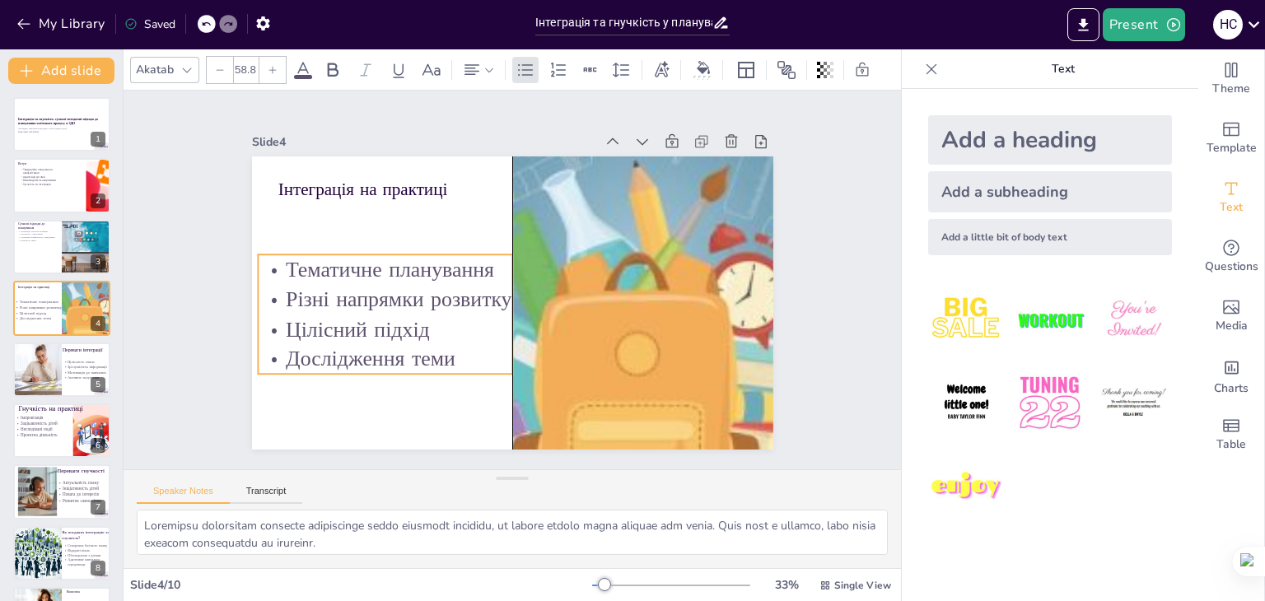
drag, startPoint x: 493, startPoint y: 324, endPoint x: 469, endPoint y: 344, distance: 31.5
click at [469, 344] on p "Дослідження теми" at bounding box center [486, 427] width 193 height 209
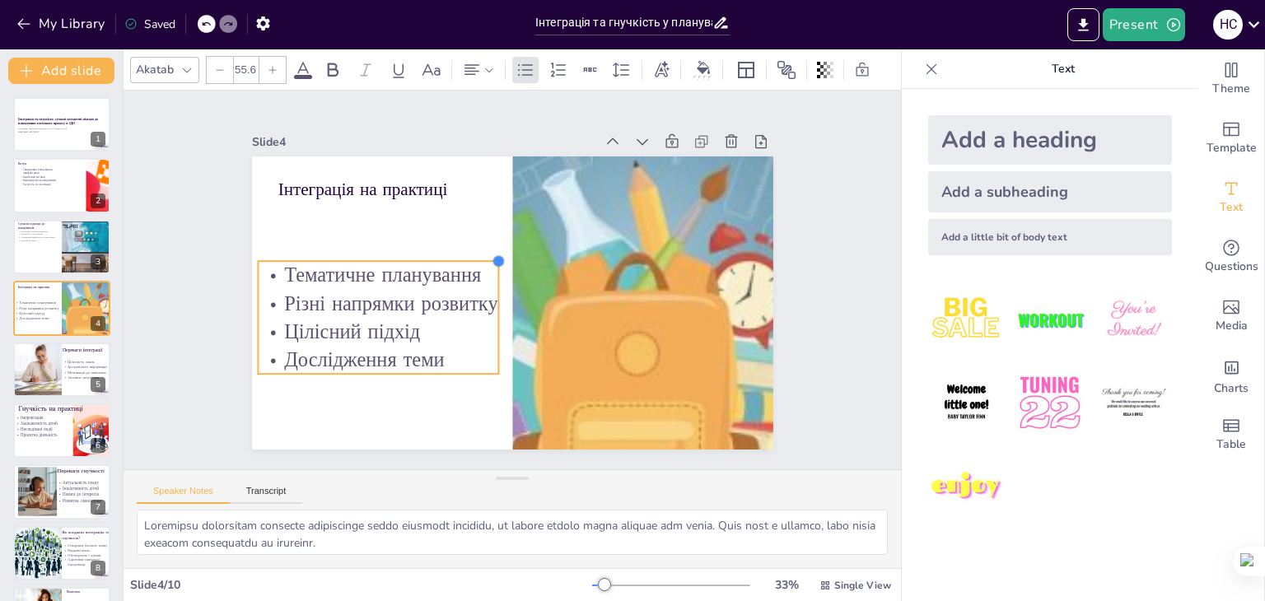
drag, startPoint x: 501, startPoint y: 248, endPoint x: 487, endPoint y: 254, distance: 15.5
click at [526, 273] on div at bounding box center [535, 282] width 19 height 19
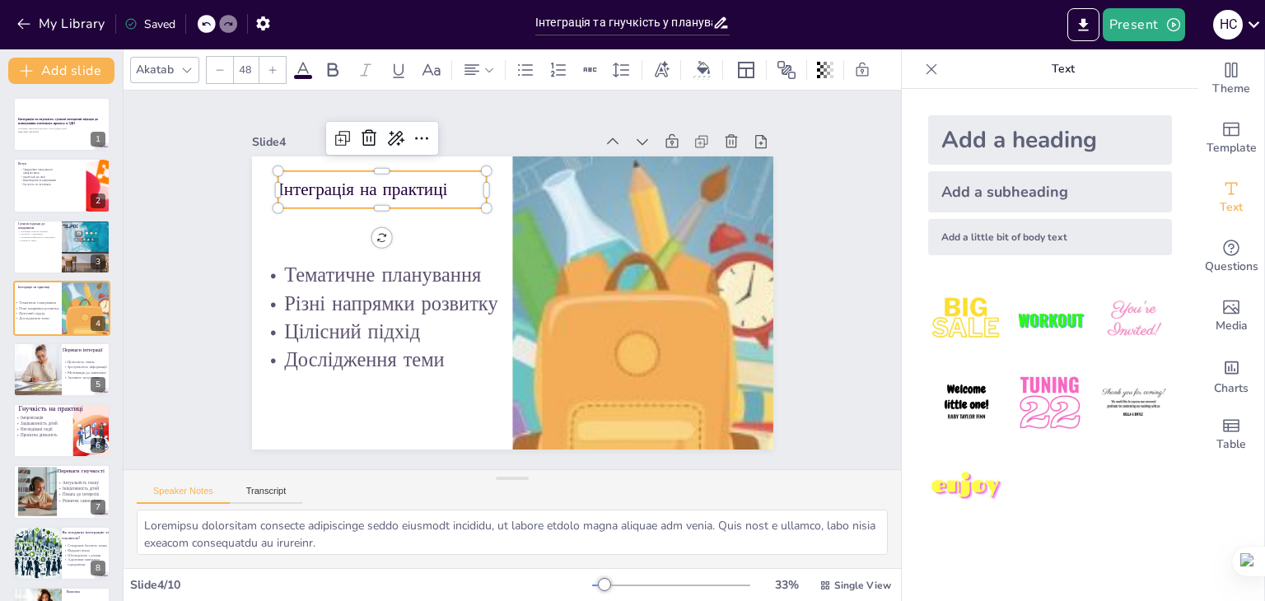
click at [587, 196] on div "Інтеграція на практиці" at bounding box center [655, 212] width 137 height 199
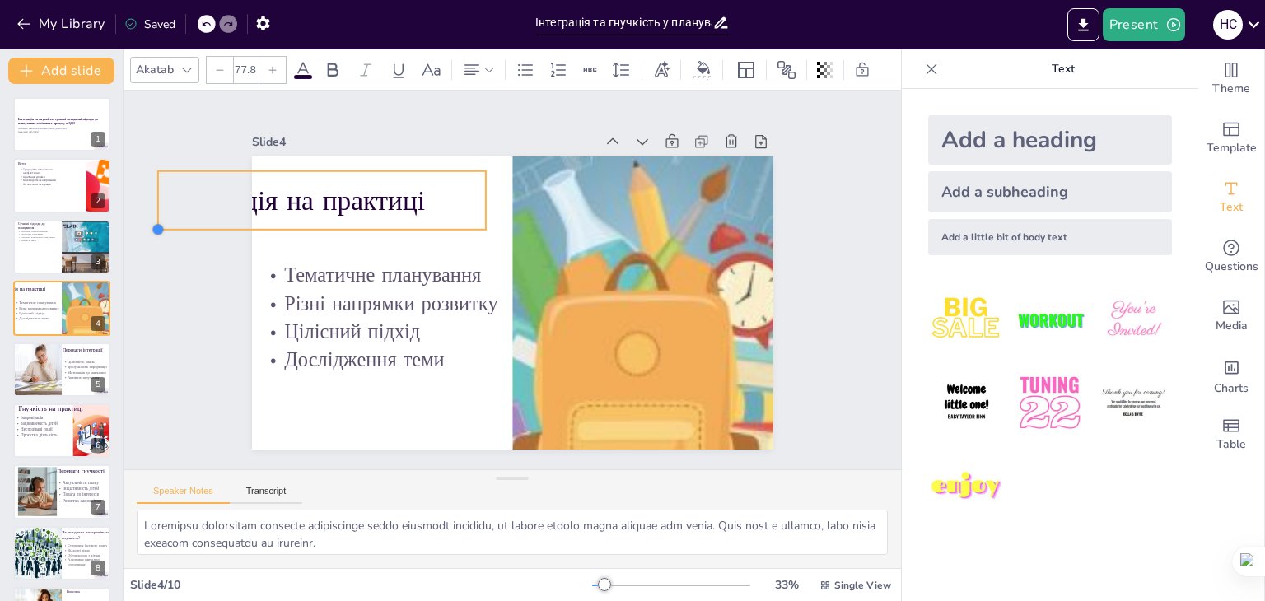
type input "79.9"
drag, startPoint x: 266, startPoint y: 203, endPoint x: 251, endPoint y: 228, distance: 28.8
click at [251, 228] on div "Інтеграція на практиці Тематичне планування Різні напрямки розвитку Цілісний пі…" at bounding box center [526, 261] width 594 height 544
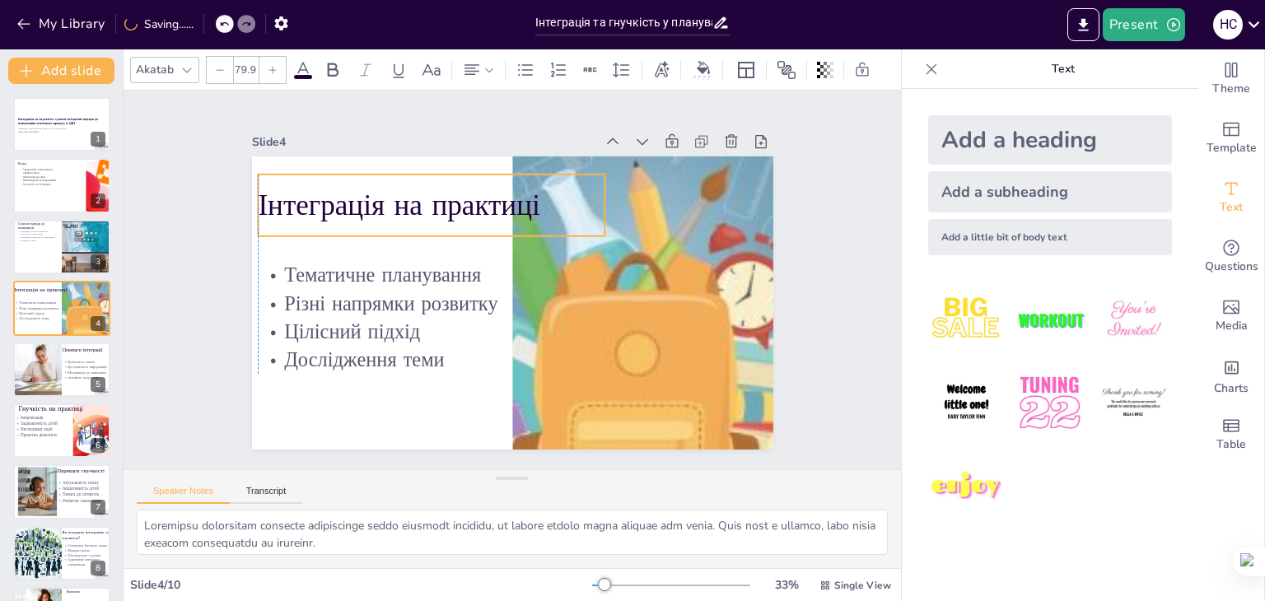
drag, startPoint x: 382, startPoint y: 198, endPoint x: 500, endPoint y: 202, distance: 117.8
click at [485, 202] on p "Інтеграція на практиці" at bounding box center [446, 368] width 77 height 349
click at [555, 194] on p "Інтеграція на практиці" at bounding box center [402, 267] width 305 height 237
drag, startPoint x: 599, startPoint y: 201, endPoint x: 552, endPoint y: 203, distance: 47.0
click at [552, 203] on div "Інтеграція на практиці Тематичне планування Різні напрямки розвитку Цілісний пі…" at bounding box center [516, 257] width 571 height 395
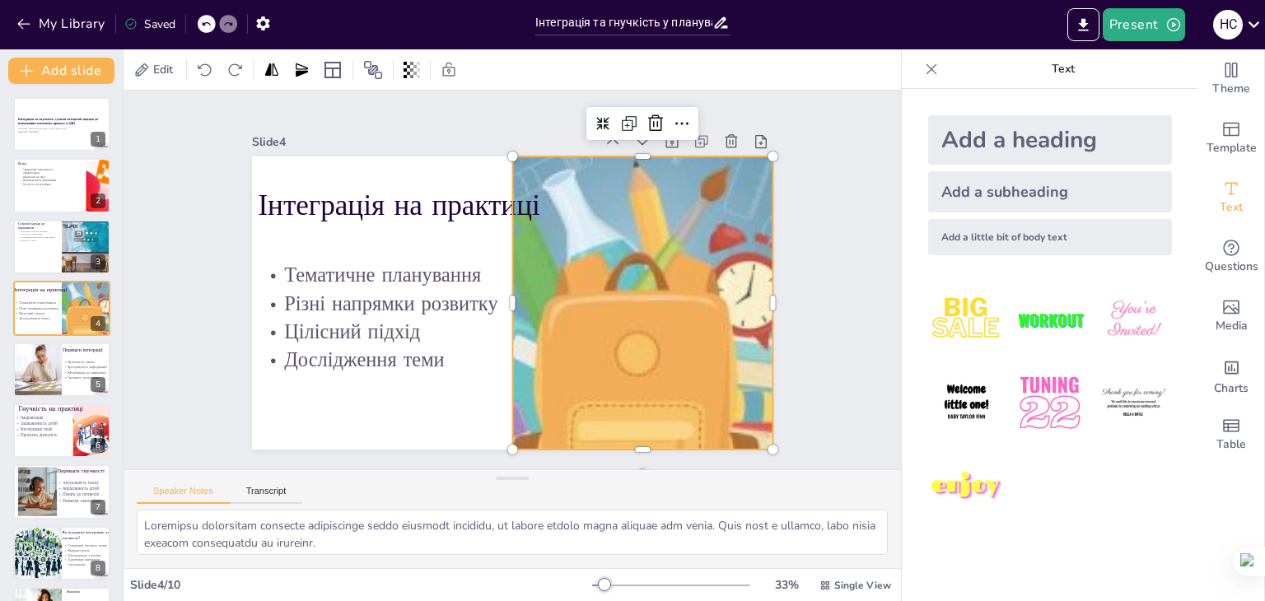
click at [645, 246] on div at bounding box center [395, 218] width 623 height 452
click at [72, 248] on div at bounding box center [87, 247] width 67 height 56
type textarea "Loremipsum dolorsit ametcons adipisci elits doeiusmod temporin ut laboreet dolo…"
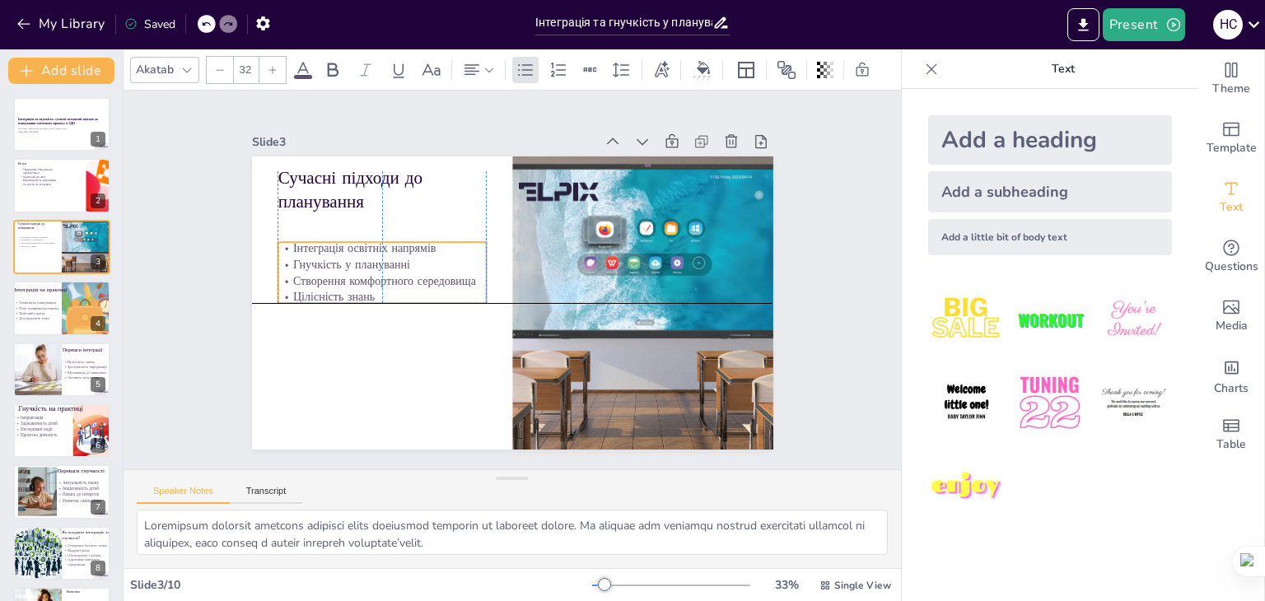
drag, startPoint x: 403, startPoint y: 245, endPoint x: 404, endPoint y: 274, distance: 29.7
click at [404, 278] on p "Створення комфортного середовища" at bounding box center [386, 307] width 208 height 59
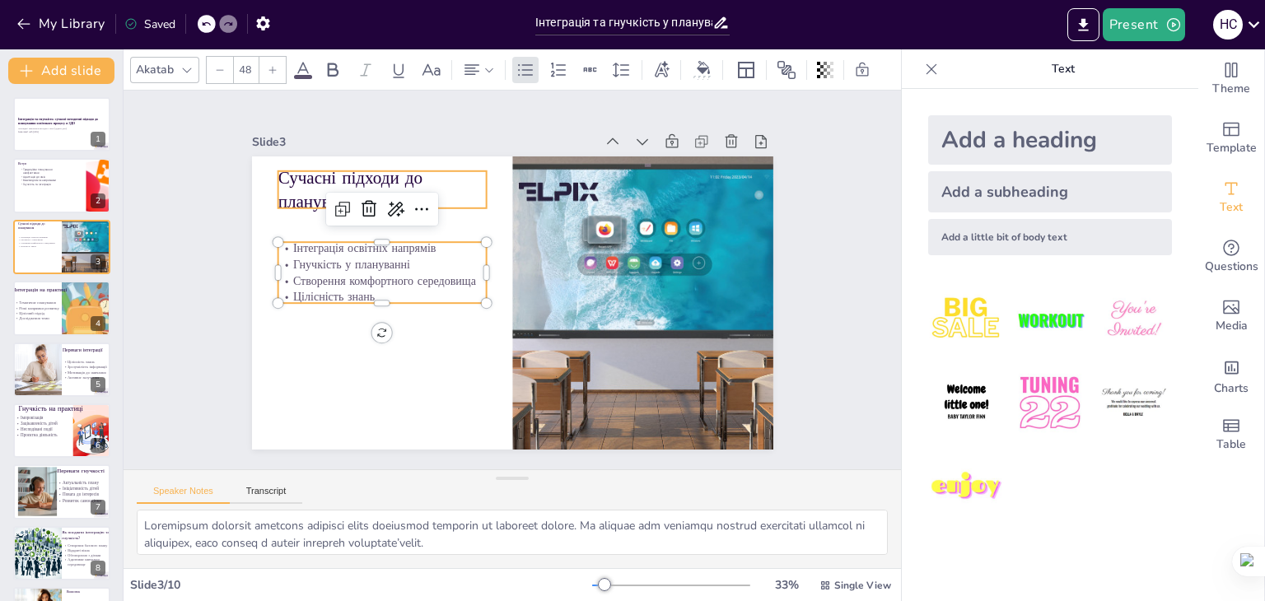
click at [578, 192] on p "Сучасні підходи до планування" at bounding box center [602, 149] width 49 height 208
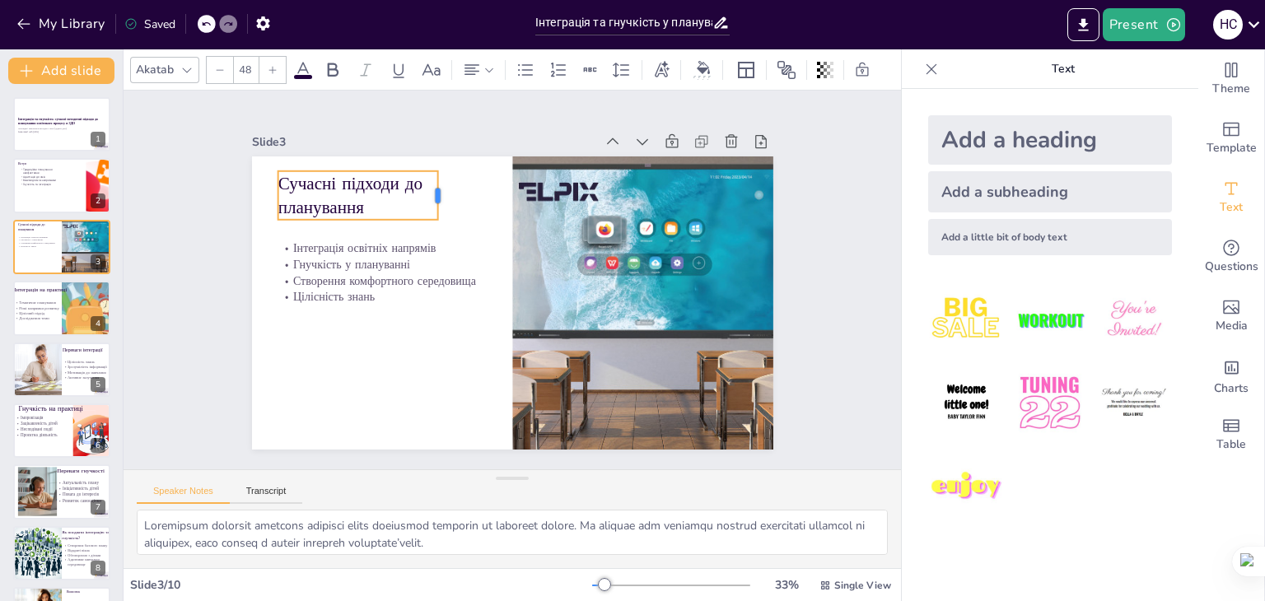
drag, startPoint x: 478, startPoint y: 179, endPoint x: 430, endPoint y: 181, distance: 48.7
click at [498, 365] on div at bounding box center [518, 388] width 40 height 47
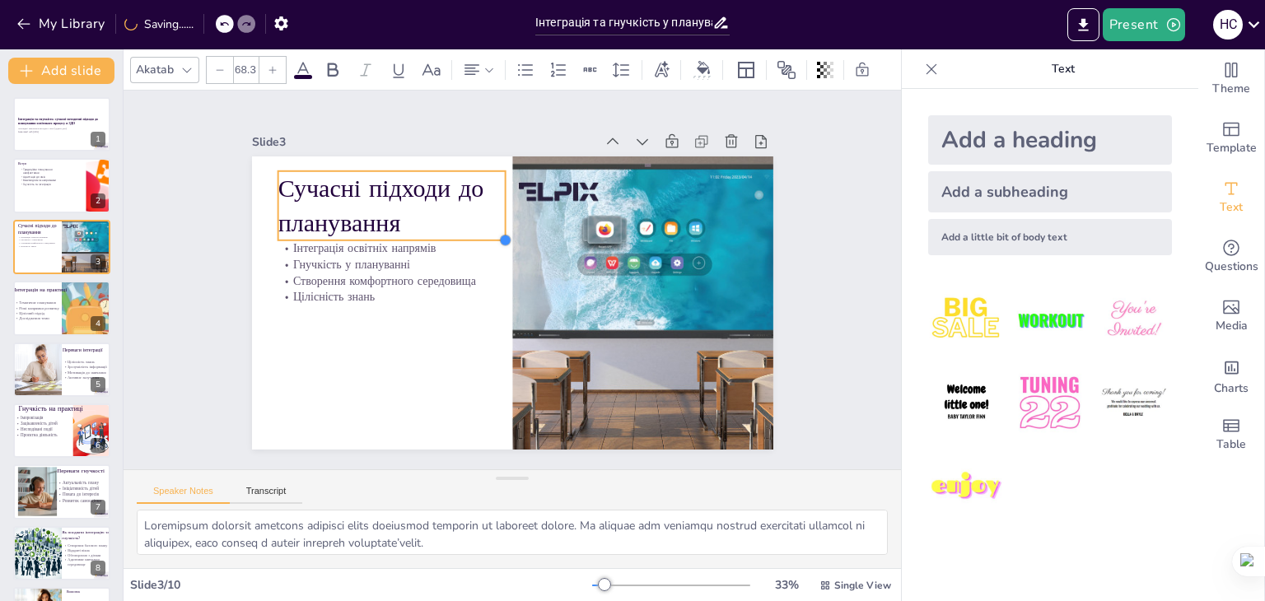
drag, startPoint x: 422, startPoint y: 209, endPoint x: 432, endPoint y: 230, distance: 23.2
click at [432, 230] on div "Сучасні підходи до планування Інтеграція освітніх напрямів Гнучкість у плануван…" at bounding box center [489, 282] width 346 height 549
click at [474, 319] on p "Сучасні підходи до планування" at bounding box center [592, 397] width 236 height 156
drag, startPoint x: 264, startPoint y: 202, endPoint x: 250, endPoint y: 201, distance: 14.0
click at [550, 31] on div at bounding box center [584, 24] width 69 height 13
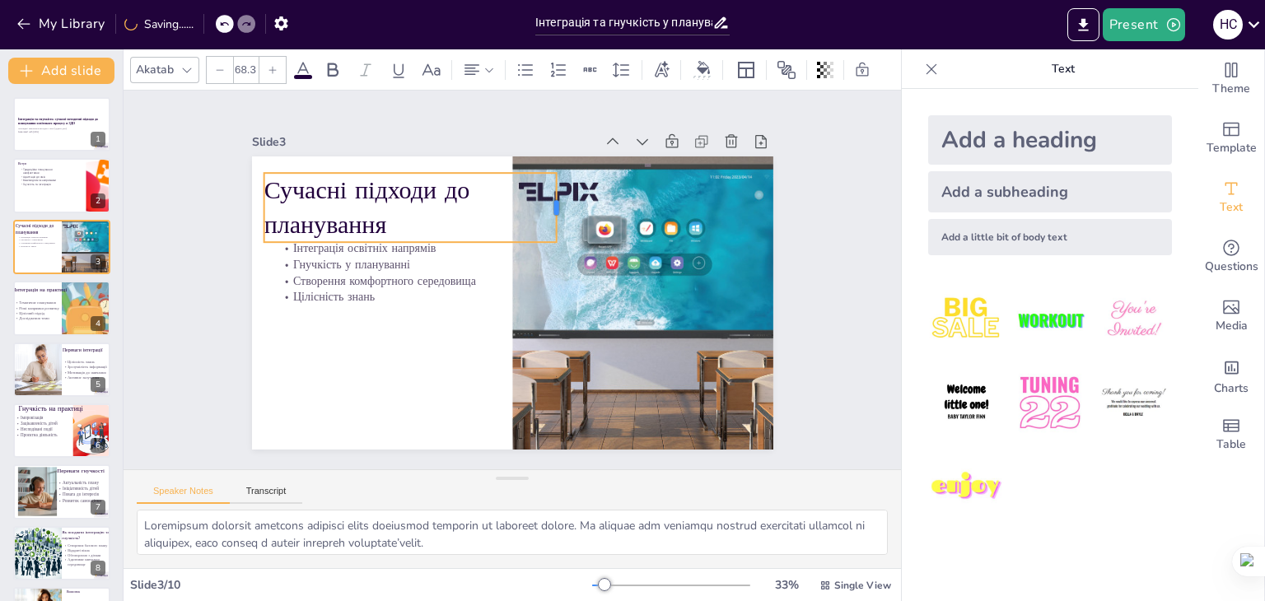
drag, startPoint x: 494, startPoint y: 202, endPoint x: 576, endPoint y: 199, distance: 82.4
click at [576, 220] on div at bounding box center [595, 251] width 51 height 63
click at [525, 221] on p "Сучасні підходи до планування" at bounding box center [608, 219] width 166 height 329
drag, startPoint x: 448, startPoint y: 210, endPoint x: 460, endPoint y: 205, distance: 13.3
click at [460, 205] on p "Сучасні підходи до планування" at bounding box center [611, 306] width 315 height 222
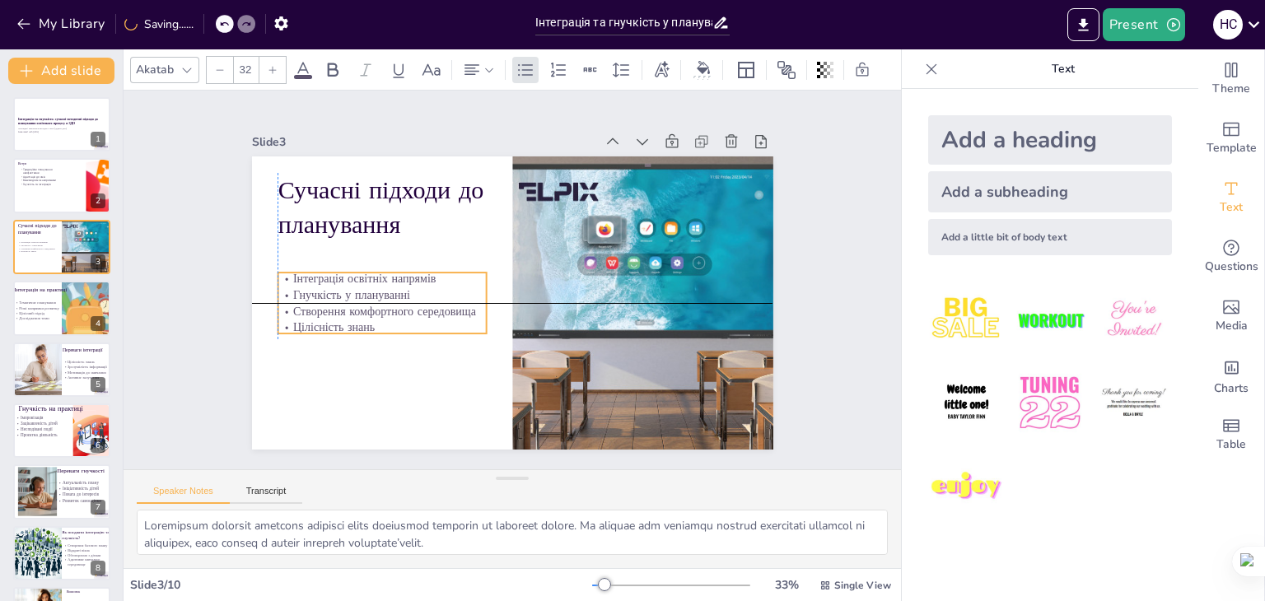
drag, startPoint x: 386, startPoint y: 280, endPoint x: 385, endPoint y: 316, distance: 36.3
click at [478, 316] on div "Інтеграція освітніх напрямів Гнучкість у плануванні Створення комфортного серед…" at bounding box center [521, 412] width 86 height 214
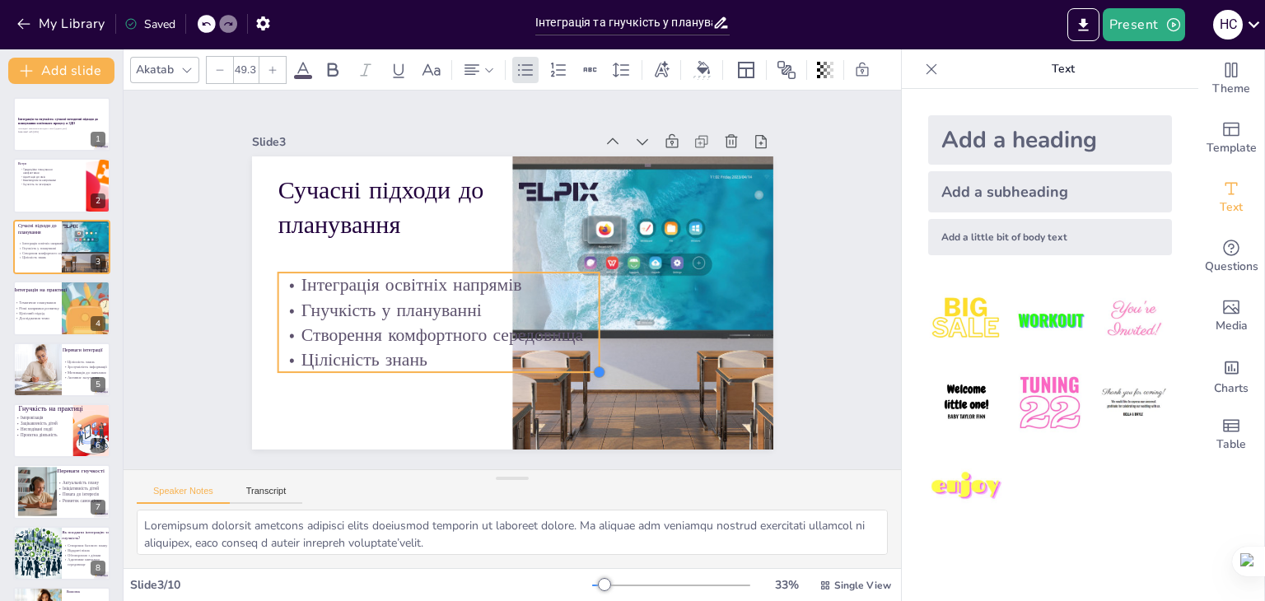
drag, startPoint x: 474, startPoint y: 327, endPoint x: 459, endPoint y: 360, distance: 36.1
click at [459, 360] on div "Сучасні підходи до планування Інтеграція освітніх напрямів Гнучкість у плануван…" at bounding box center [505, 258] width 586 height 440
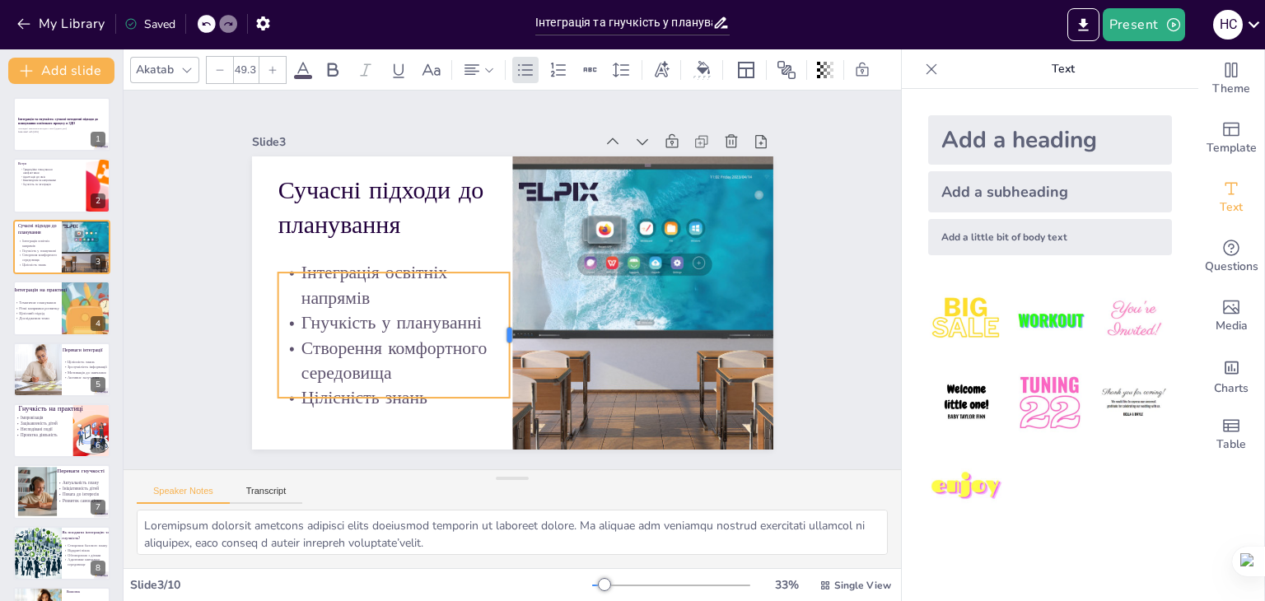
drag, startPoint x: 586, startPoint y: 314, endPoint x: 497, endPoint y: 319, distance: 89.9
click at [505, 296] on div at bounding box center [568, 282] width 126 height 26
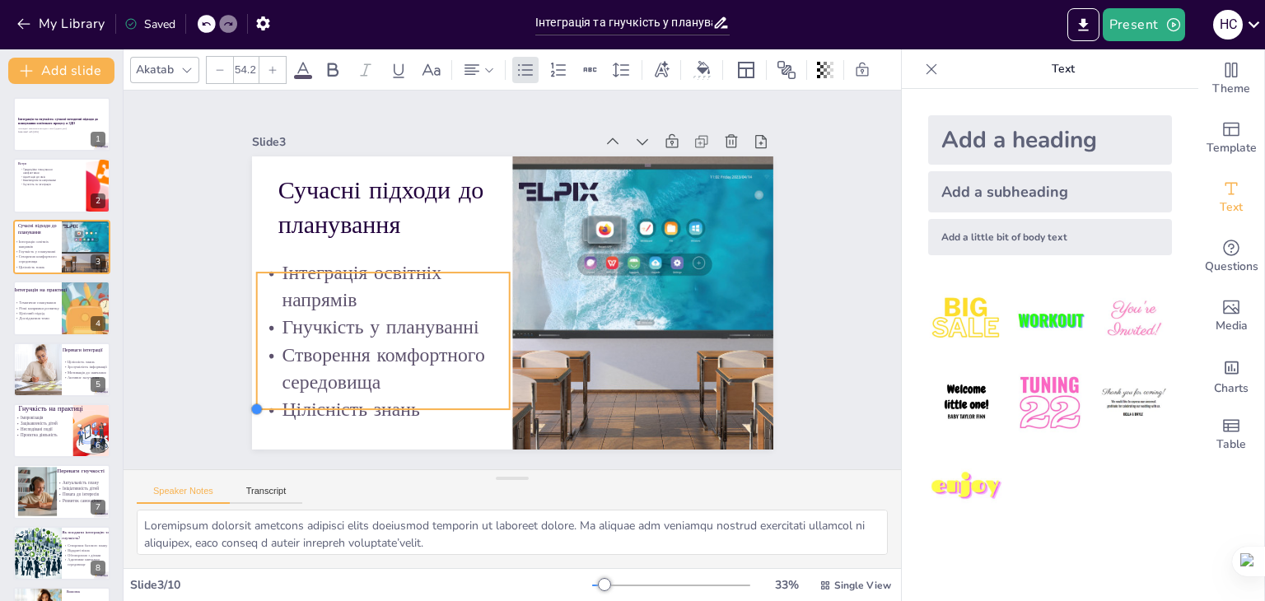
type input "55.2"
drag, startPoint x: 259, startPoint y: 395, endPoint x: 240, endPoint y: 410, distance: 24.1
click at [733, 104] on div at bounding box center [741, 96] width 16 height 16
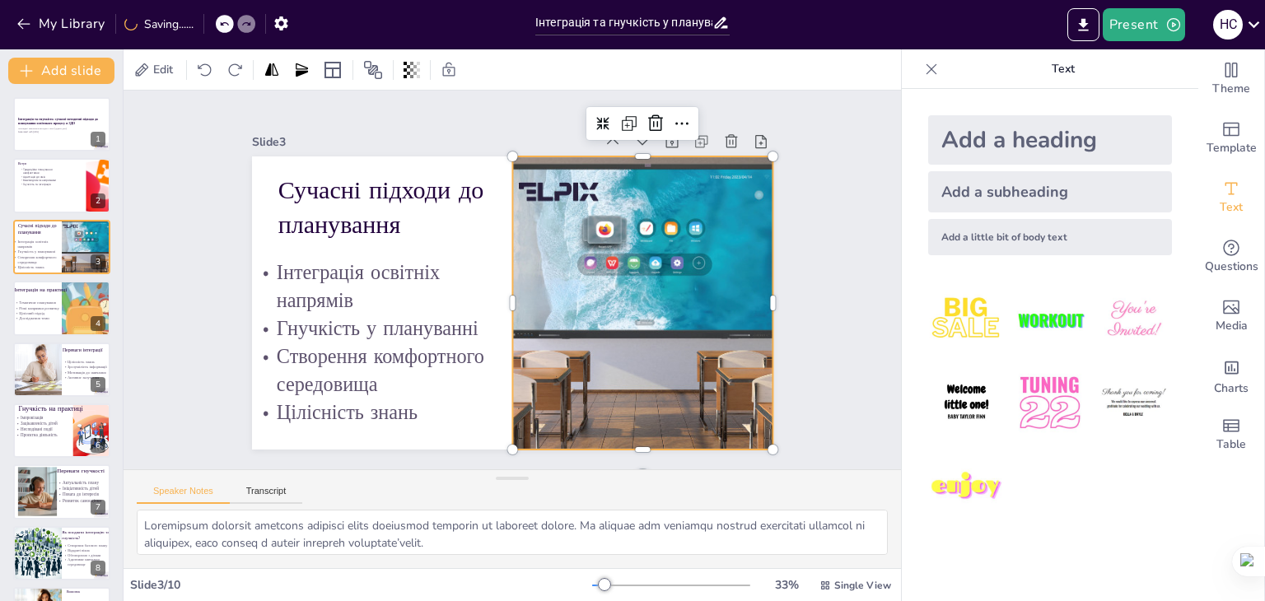
click at [679, 359] on div at bounding box center [561, 157] width 359 height 403
click at [62, 193] on div at bounding box center [61, 186] width 99 height 56
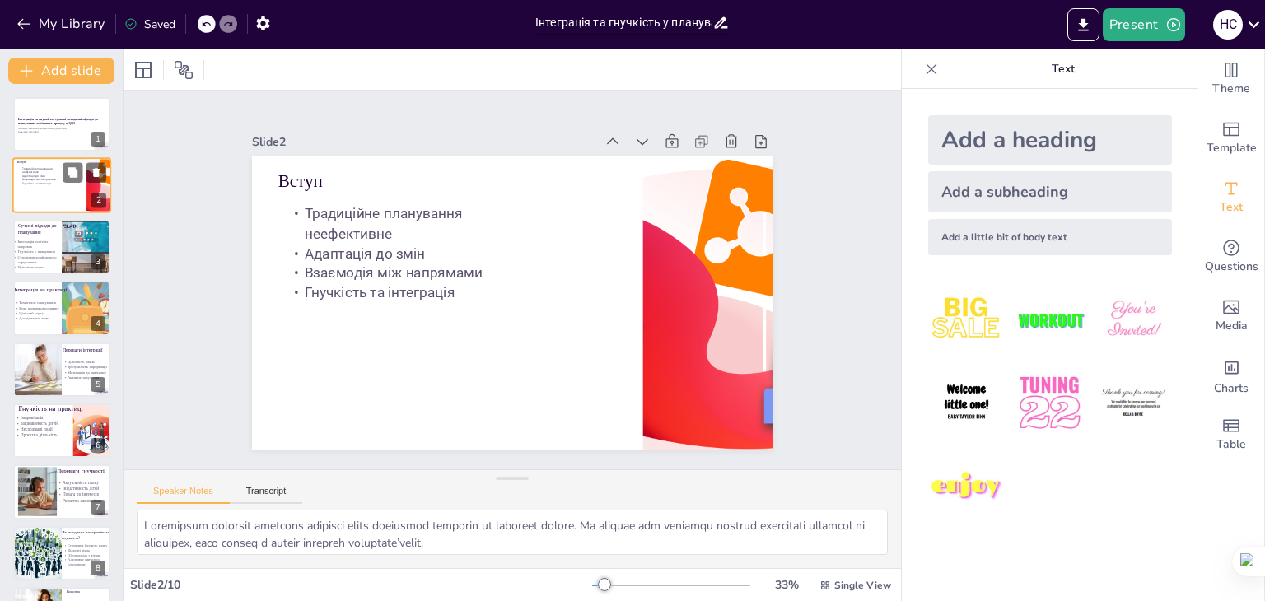
type textarea "Loremipsum dolorsitam conse ad elitsedd eiusmodt incid, ut labore etdo magnaali…"
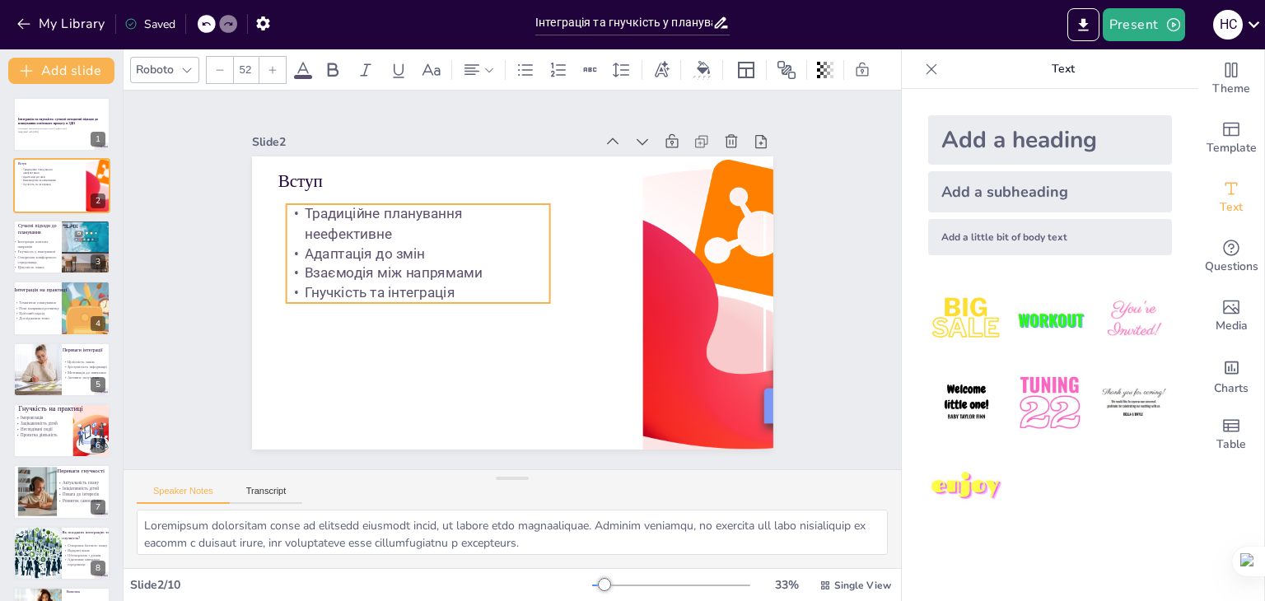
click at [508, 191] on span "Адаптація до змін" at bounding box center [523, 130] width 30 height 122
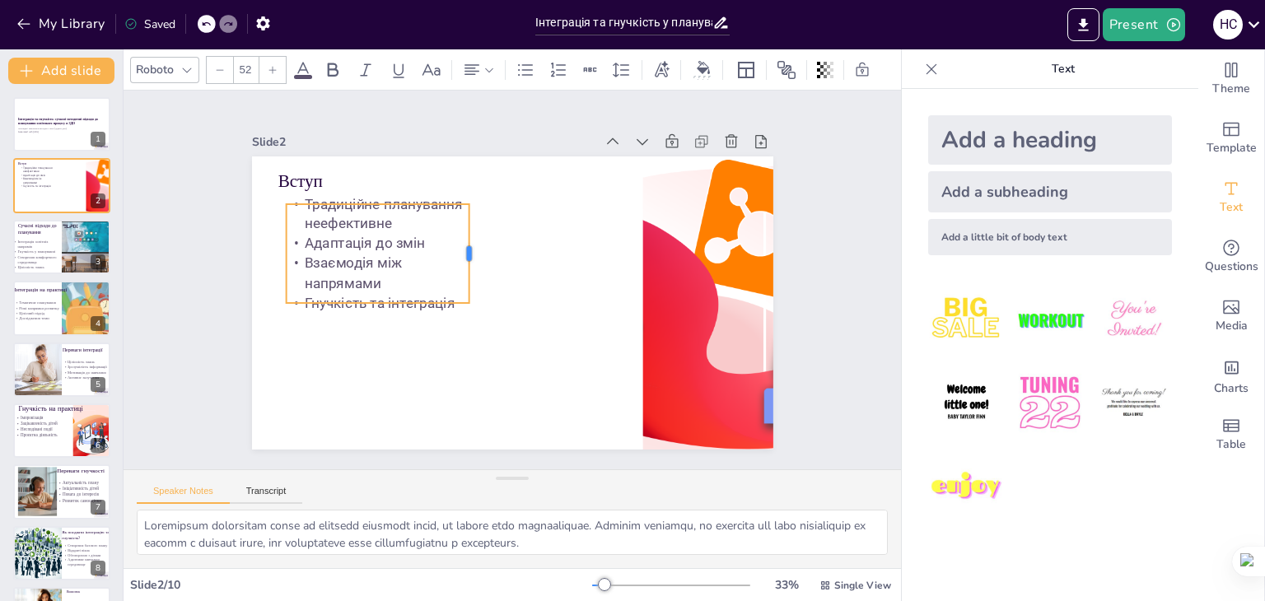
drag, startPoint x: 541, startPoint y: 249, endPoint x: 460, endPoint y: 255, distance: 81.0
click at [492, 279] on div at bounding box center [526, 322] width 68 height 87
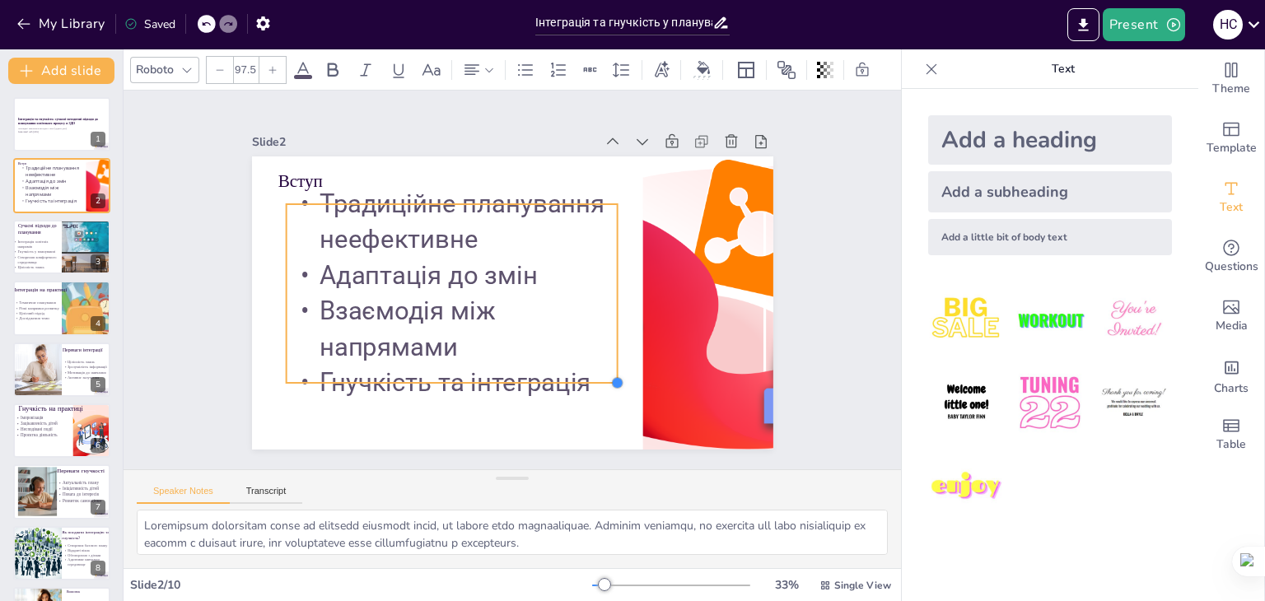
type input "98.4"
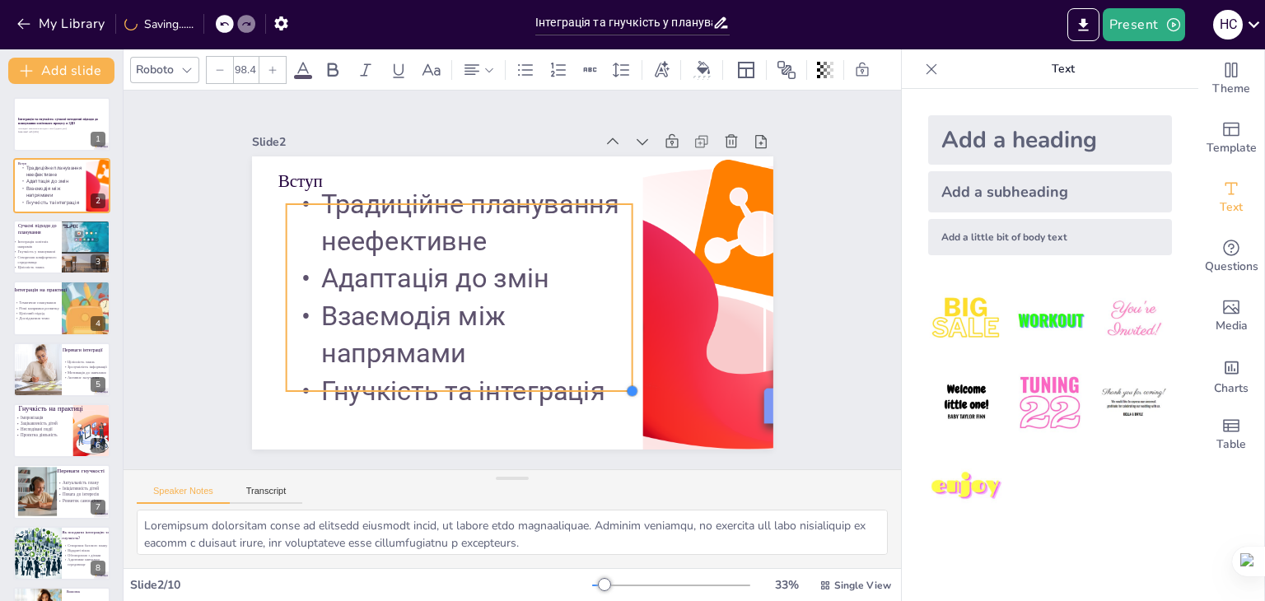
drag, startPoint x: 457, startPoint y: 297, endPoint x: 501, endPoint y: 385, distance: 98.3
click at [501, 385] on div "Вступ Традиційне планування неефективне Адаптація до змін Взаємодія між напряма…" at bounding box center [505, 258] width 586 height 440
click at [525, 324] on p "Взаємодія між напрямами" at bounding box center [587, 299] width 238 height 338
click at [821, 337] on div "Slide 1 Інтеграція та гнучкість: сучасні методичні підходи до планування освітн…" at bounding box center [511, 279] width 831 height 801
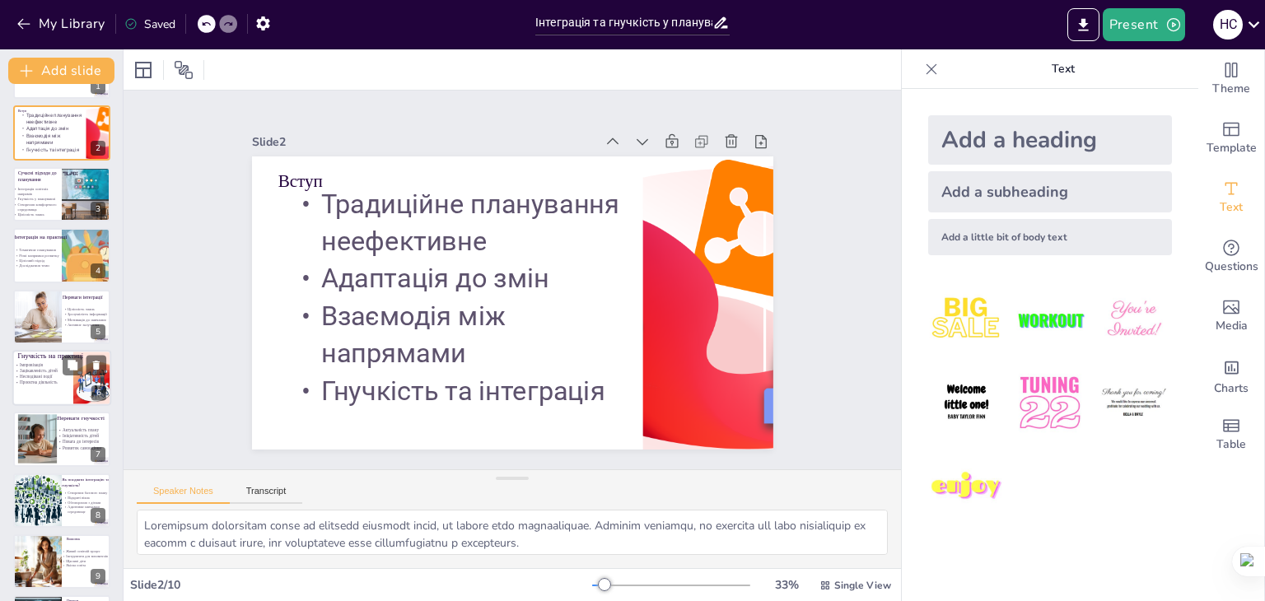
scroll to position [115, 0]
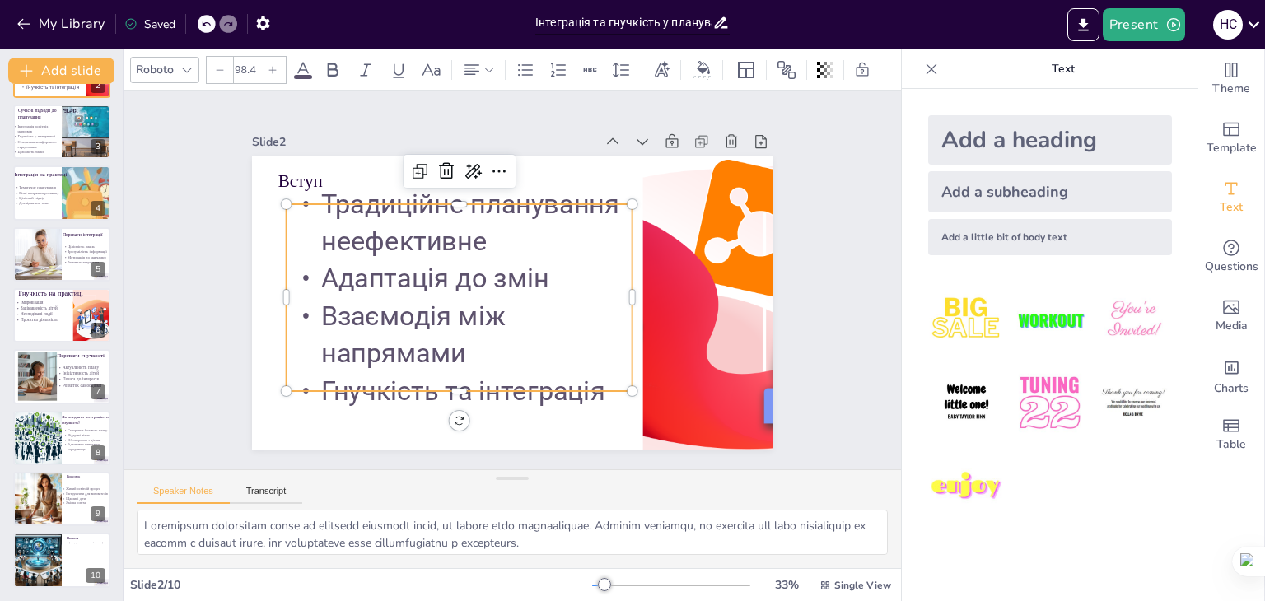
click at [497, 343] on p "Взаємодія між напрямами" at bounding box center [491, 207] width 238 height 338
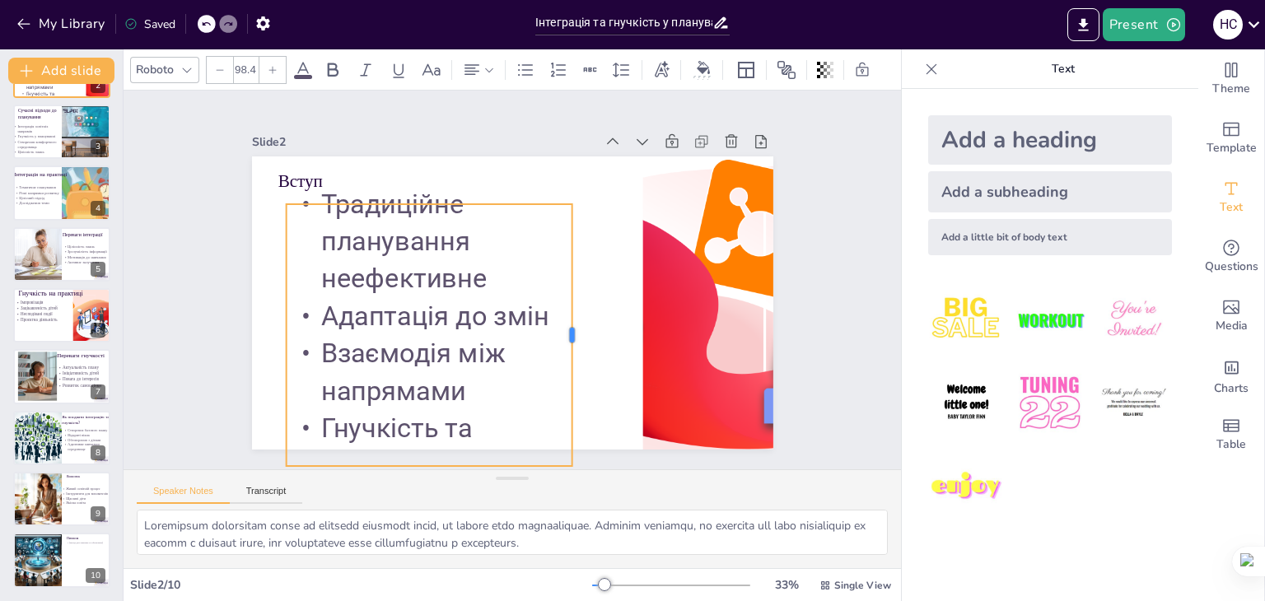
drag, startPoint x: 623, startPoint y: 292, endPoint x: 561, endPoint y: 305, distance: 64.0
click at [533, 305] on div at bounding box center [473, 202] width 119 height 245
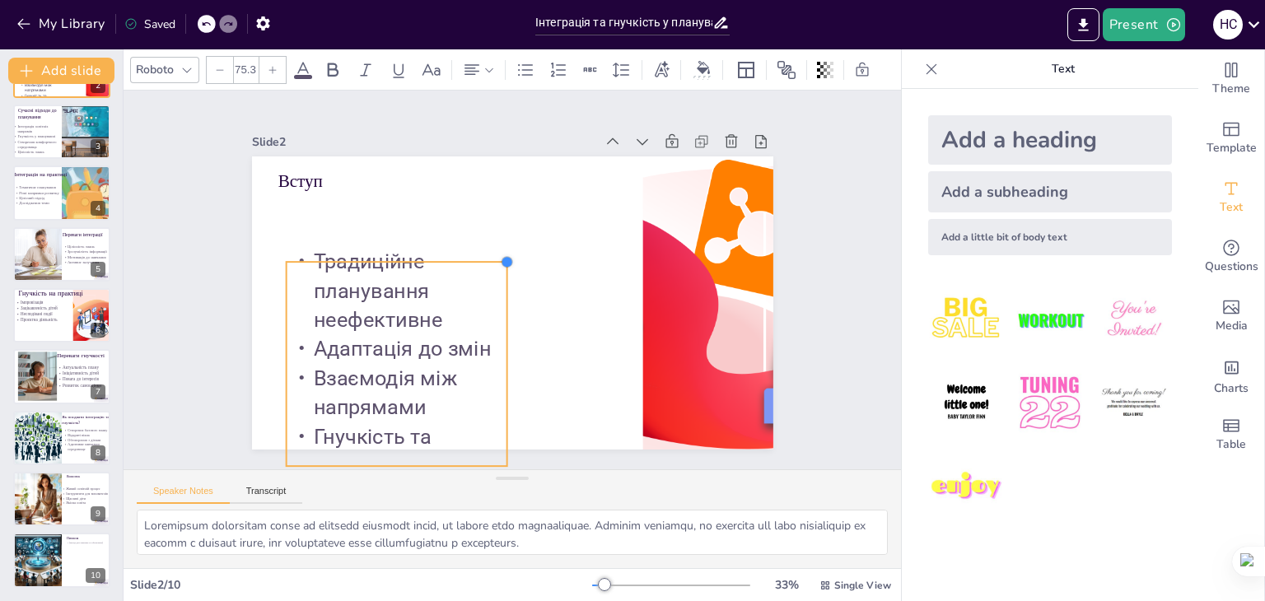
type input "75"
drag, startPoint x: 555, startPoint y: 198, endPoint x: 488, endPoint y: 300, distance: 121.7
click at [488, 300] on div "Вступ Традиційне планування неефективне Адаптація до змін Взаємодія між напряма…" at bounding box center [489, 280] width 293 height 521
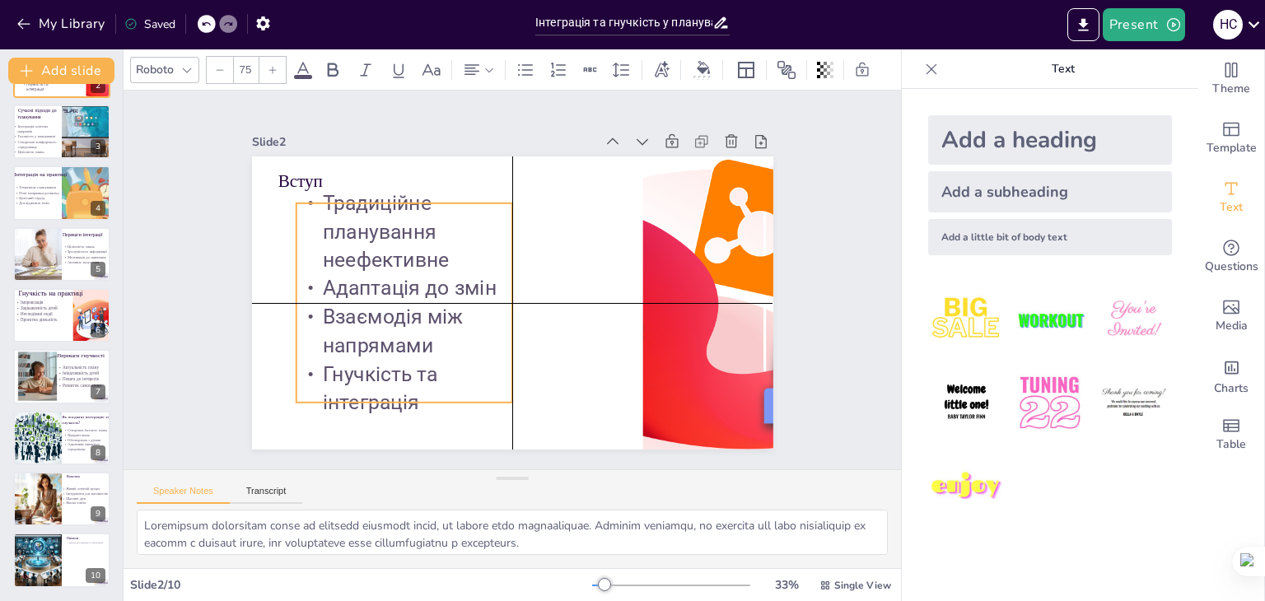
drag, startPoint x: 461, startPoint y: 348, endPoint x: 469, endPoint y: 291, distance: 57.4
click at [525, 291] on span "Адаптація до змін" at bounding box center [606, 324] width 162 height 108
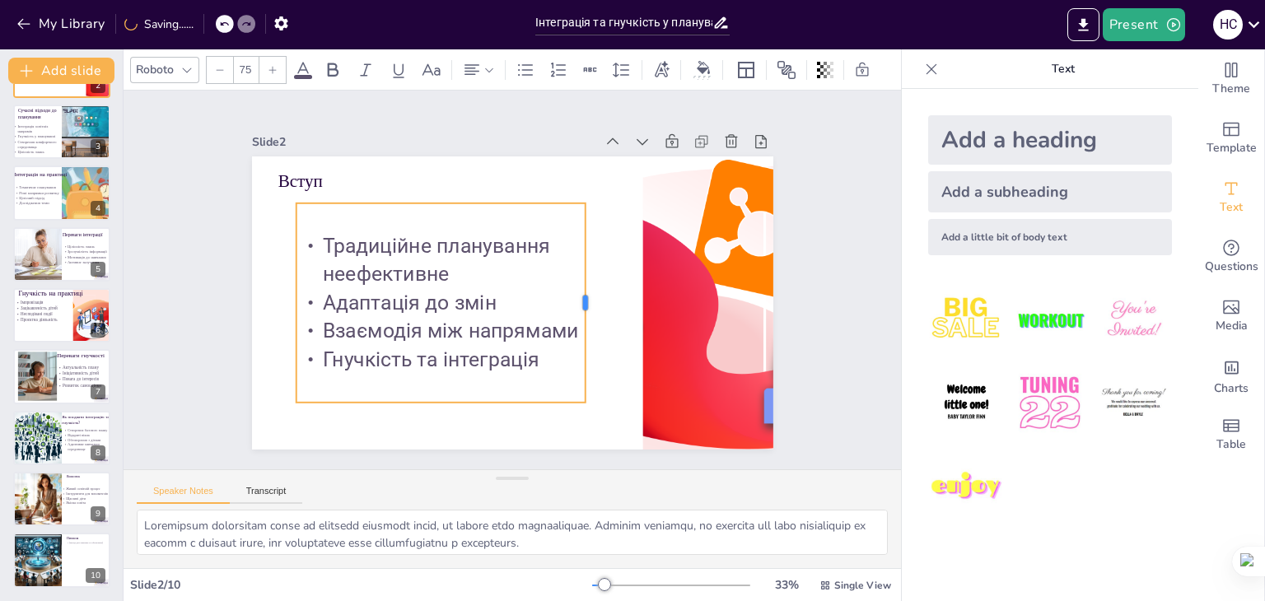
drag, startPoint x: 502, startPoint y: 294, endPoint x: 575, endPoint y: 287, distance: 73.6
click at [572, 326] on div at bounding box center [473, 353] width 198 height 54
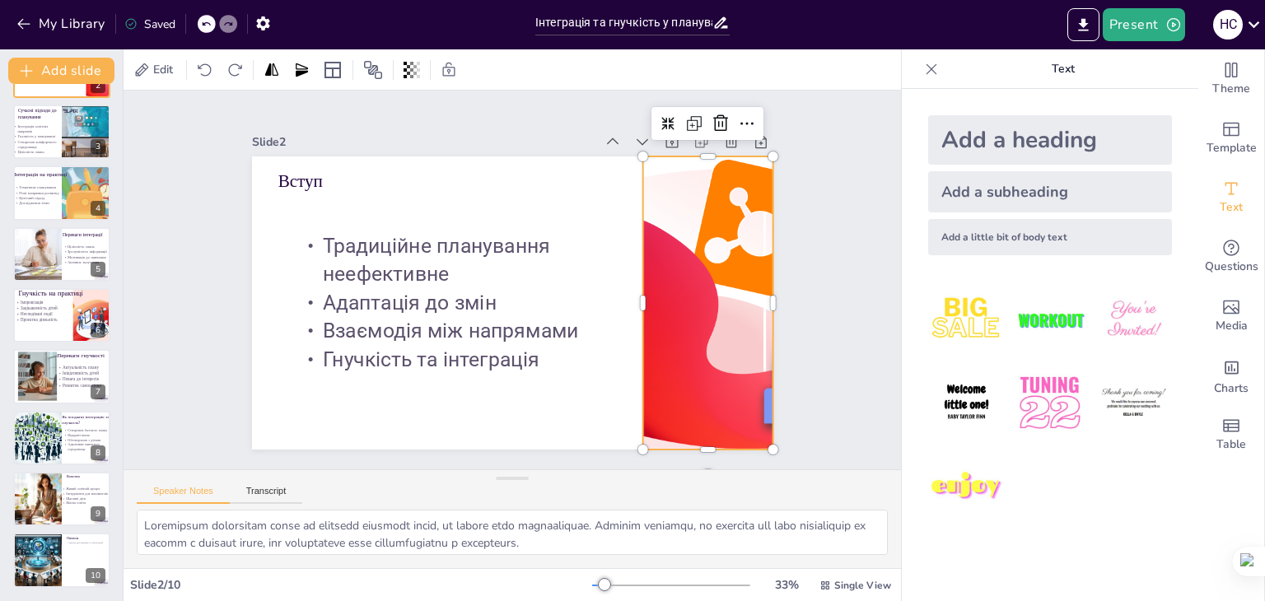
click at [649, 316] on div at bounding box center [589, 460] width 577 height 707
drag, startPoint x: 628, startPoint y: 297, endPoint x: 626, endPoint y: 310, distance: 13.3
click at [397, 310] on div at bounding box center [390, 256] width 13 height 293
drag, startPoint x: 765, startPoint y: 296, endPoint x: 768, endPoint y: 305, distance: 8.6
click at [768, 305] on div at bounding box center [775, 218] width 103 height 283
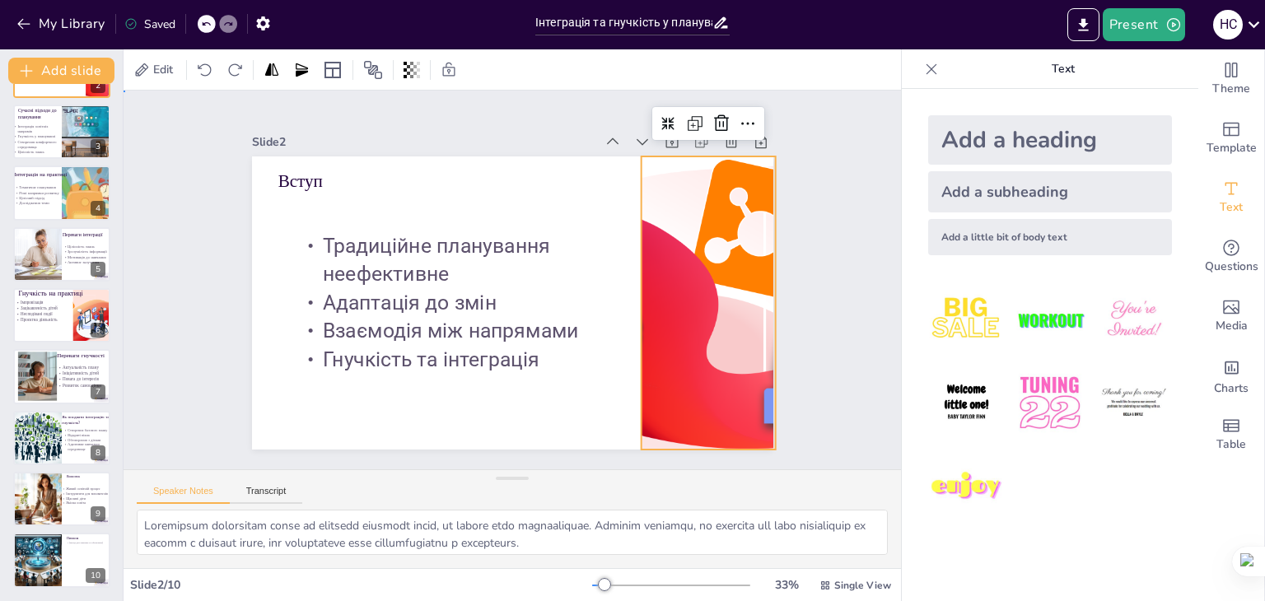
click at [702, 301] on div "Slide 1 Інтеграція та гнучкість: сучасні методичні підходи до планування освітн…" at bounding box center [512, 279] width 379 height 777
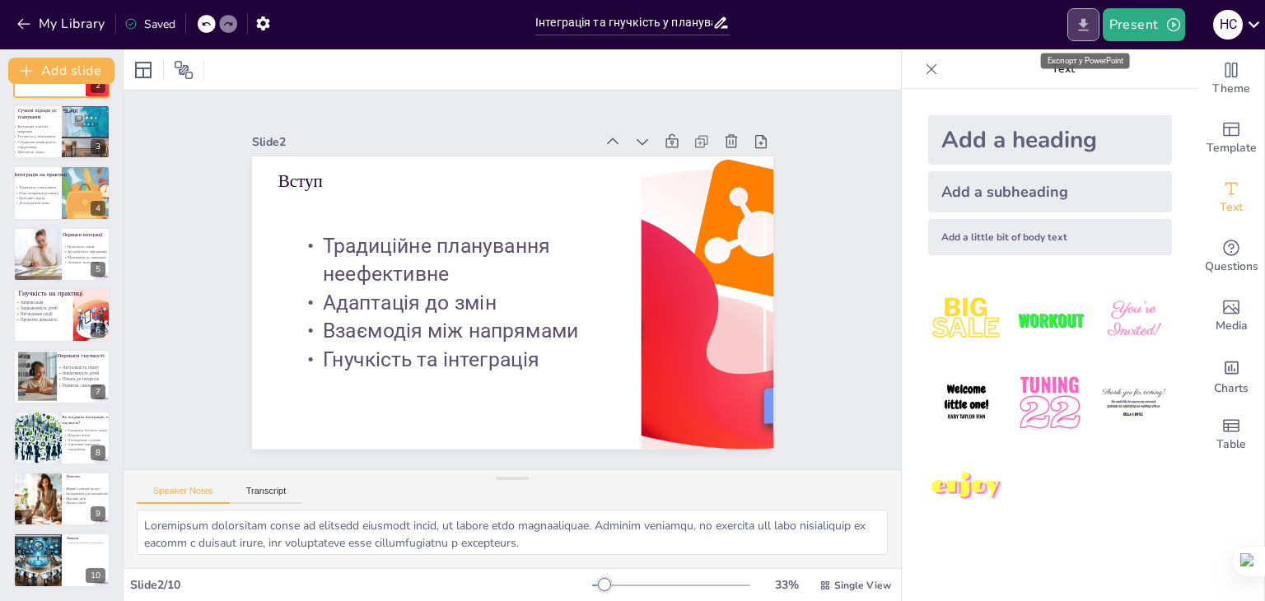
click at [1077, 34] on button "Export to PowerPoint" at bounding box center [1083, 24] width 32 height 33
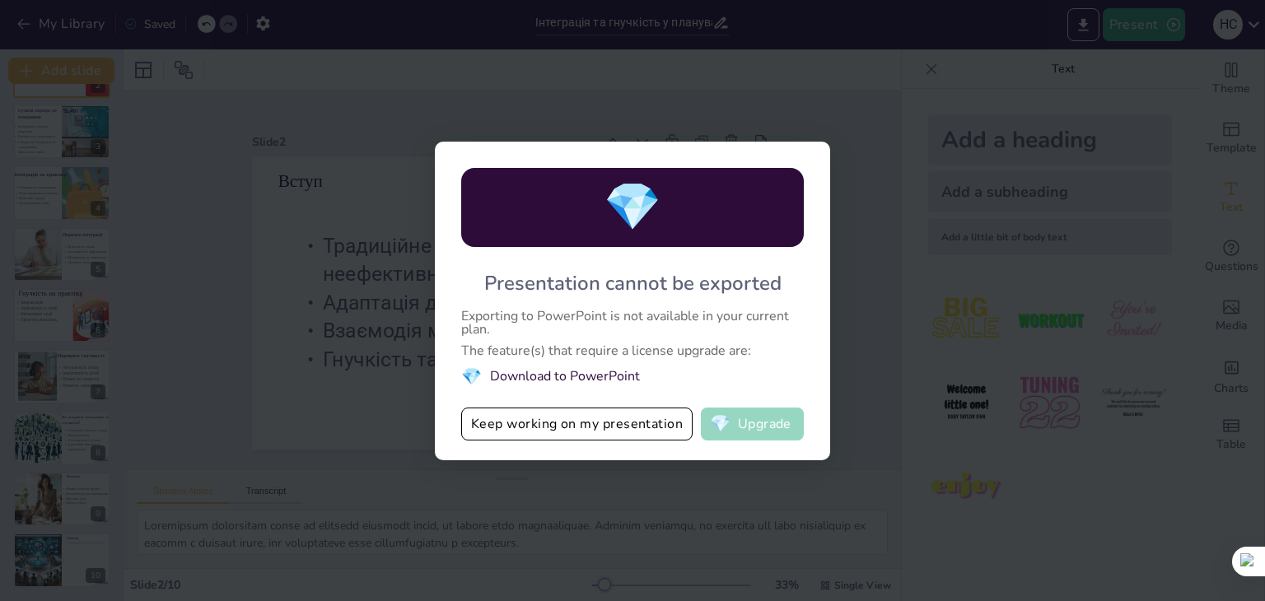
click at [774, 422] on button "💎 Upgrade" at bounding box center [752, 424] width 103 height 33
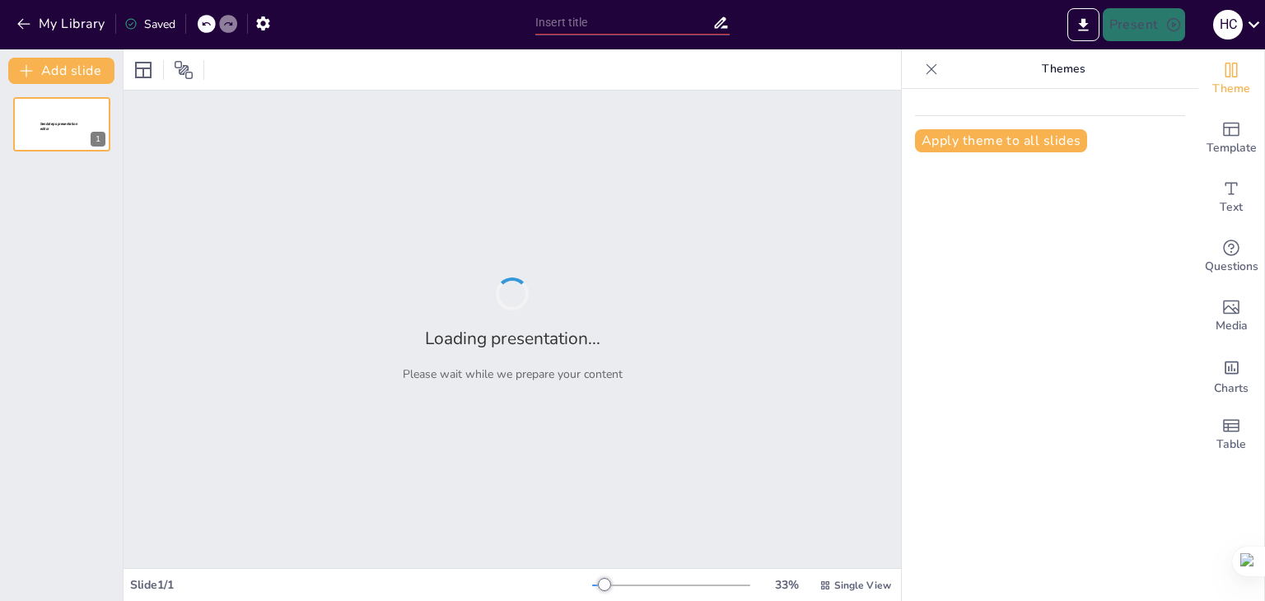
type input "New Sendsteps"
